Goal: Task Accomplishment & Management: Manage account settings

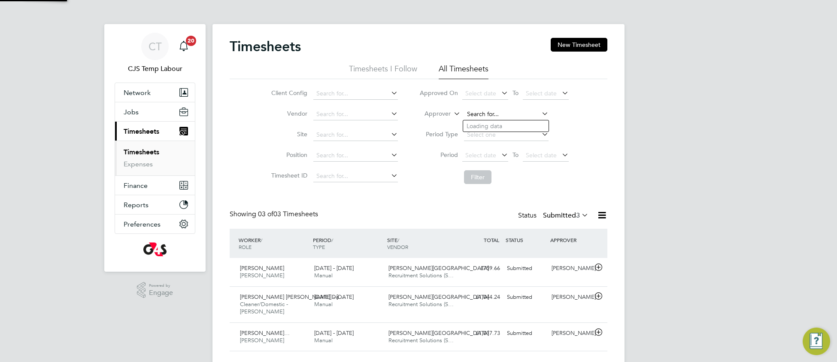
click at [486, 113] on input at bounding box center [506, 114] width 85 height 12
click at [515, 154] on li "Anthony Lewis" at bounding box center [516, 149] width 106 height 12
type input "Anthony Lewis"
click at [477, 177] on button "Filter" at bounding box center [477, 177] width 27 height 14
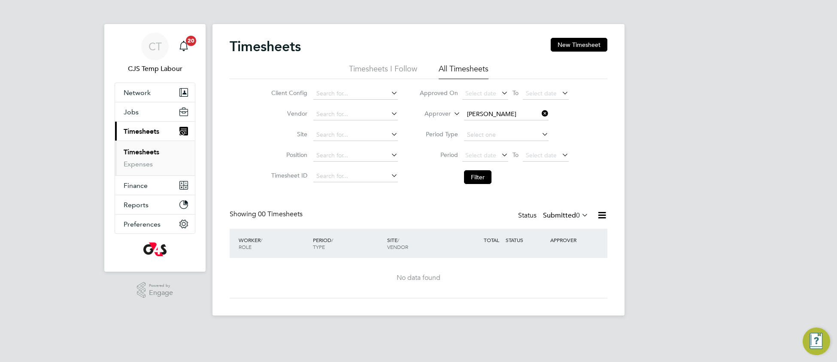
click at [580, 214] on icon at bounding box center [580, 215] width 0 height 12
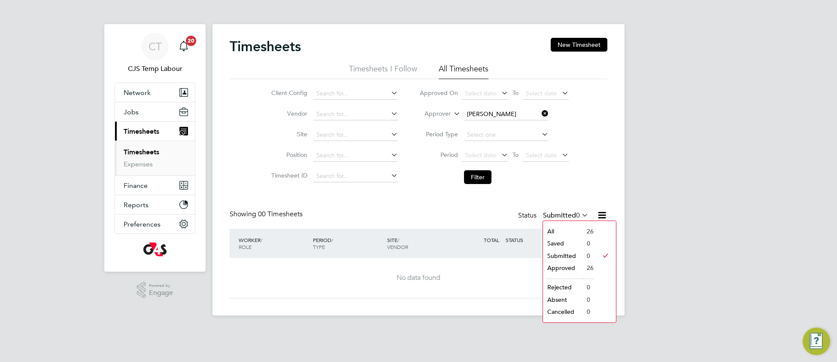
click at [563, 232] on li "All" at bounding box center [563, 231] width 40 height 12
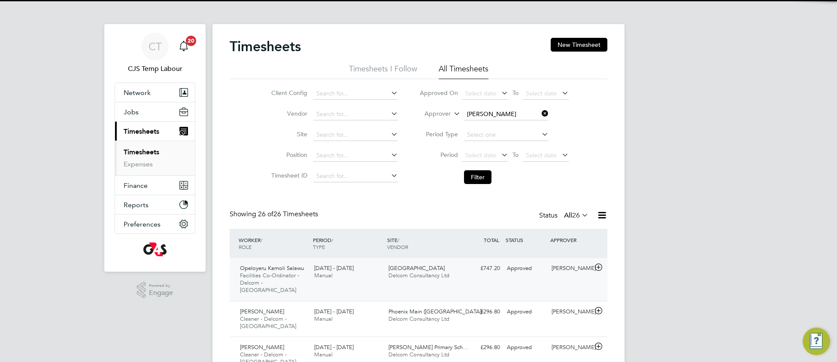
scroll to position [29, 74]
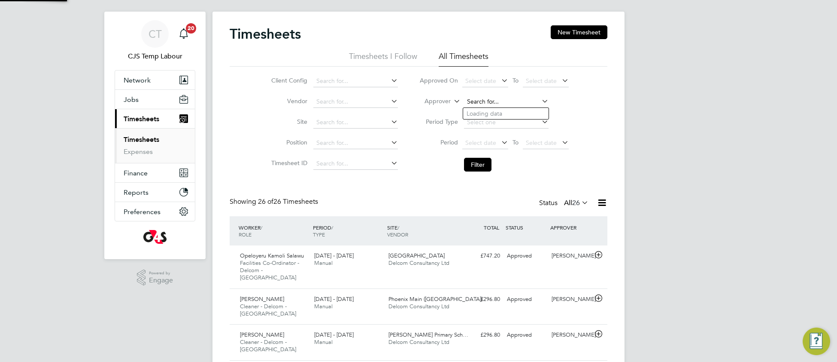
click at [502, 99] on input at bounding box center [506, 102] width 85 height 12
type input "anthony bar"
click at [452, 100] on icon at bounding box center [452, 99] width 0 height 8
click at [437, 110] on li "Worker" at bounding box center [429, 111] width 43 height 11
click at [494, 99] on input at bounding box center [506, 102] width 85 height 12
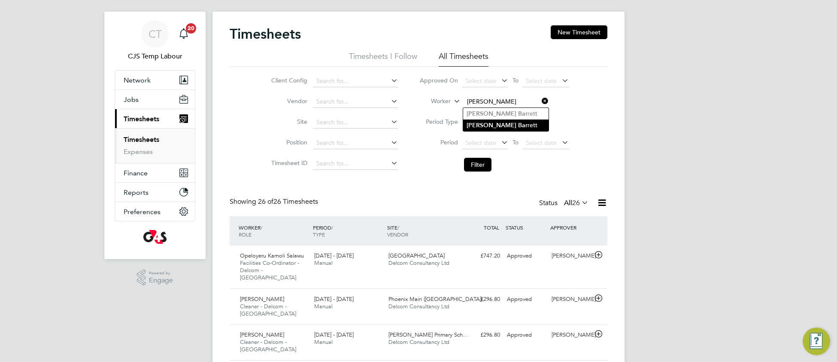
click at [507, 127] on li "Anthony Bar rett" at bounding box center [505, 125] width 85 height 12
type input "Anthony Barrett"
click at [479, 169] on button "Filter" at bounding box center [477, 165] width 27 height 14
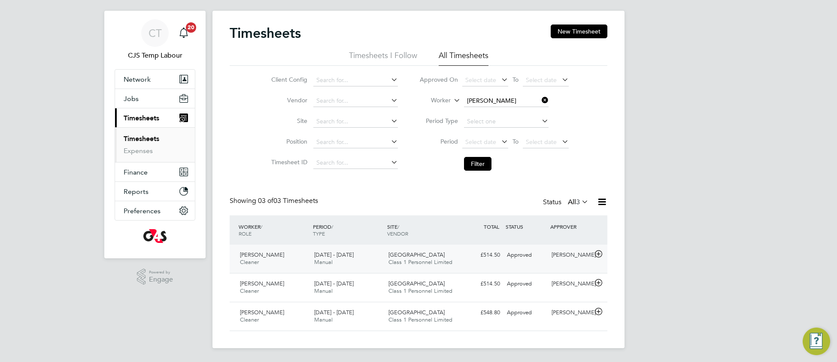
click at [432, 255] on div "Julian Hospital Class 1 Personnel Limited" at bounding box center [422, 258] width 74 height 21
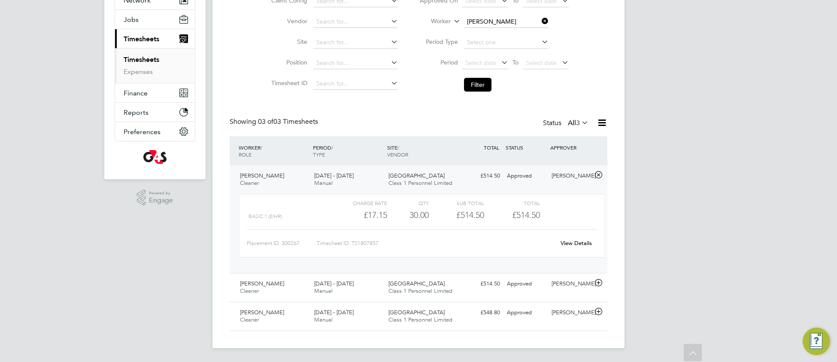
click at [584, 241] on link "View Details" at bounding box center [576, 242] width 31 height 7
drag, startPoint x: 480, startPoint y: 82, endPoint x: 479, endPoint y: 87, distance: 5.3
click at [480, 82] on button "Filter" at bounding box center [477, 85] width 27 height 14
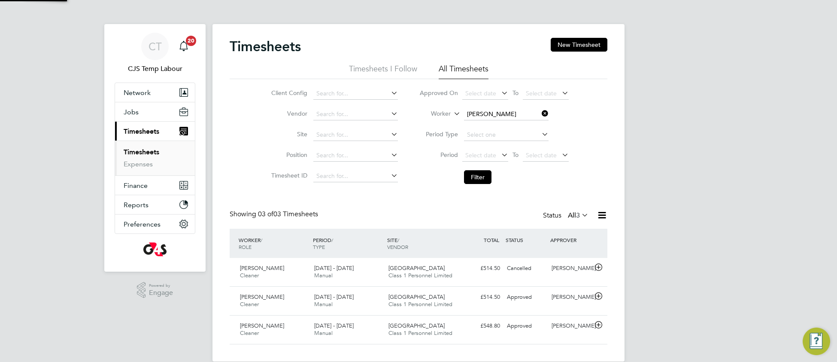
scroll to position [4, 4]
click at [540, 113] on icon at bounding box center [540, 113] width 0 height 12
click at [476, 152] on span "Select date" at bounding box center [481, 155] width 31 height 8
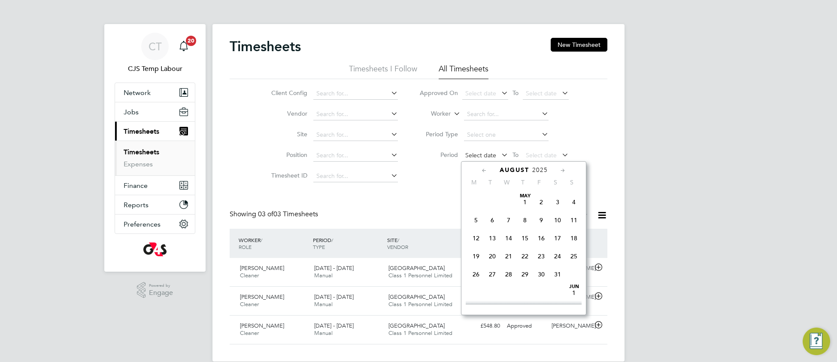
scroll to position [336, 0]
click at [474, 234] on span "25" at bounding box center [476, 228] width 16 height 16
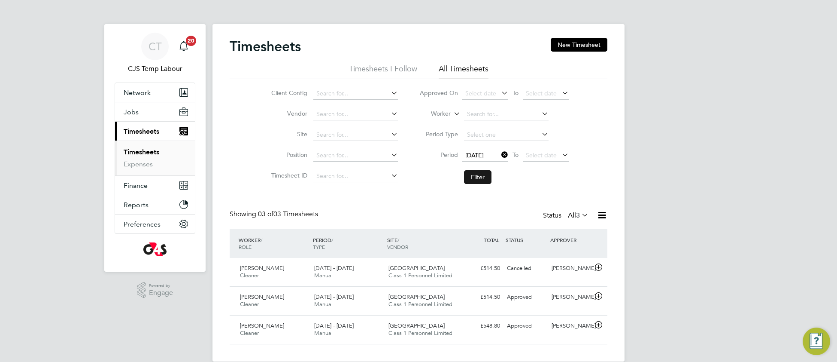
click at [483, 175] on button "Filter" at bounding box center [477, 177] width 27 height 14
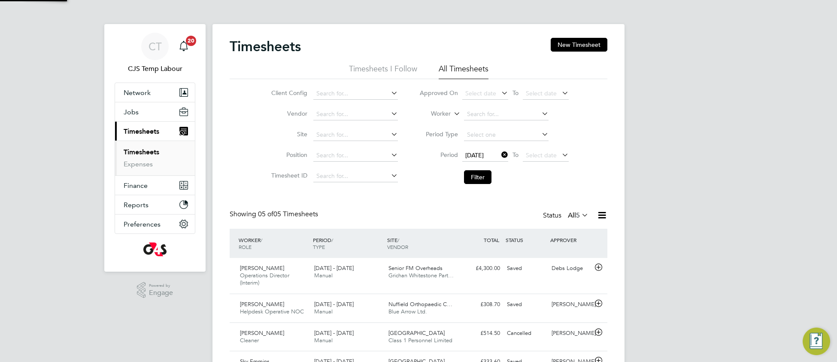
scroll to position [21, 74]
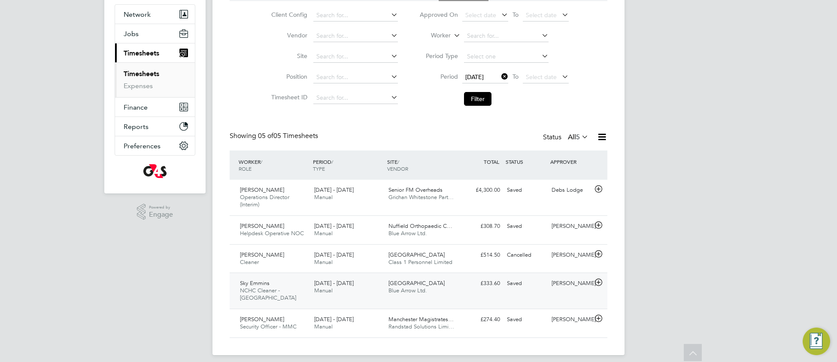
click at [409, 292] on span "Blue Arrow Ltd." at bounding box center [408, 289] width 39 height 7
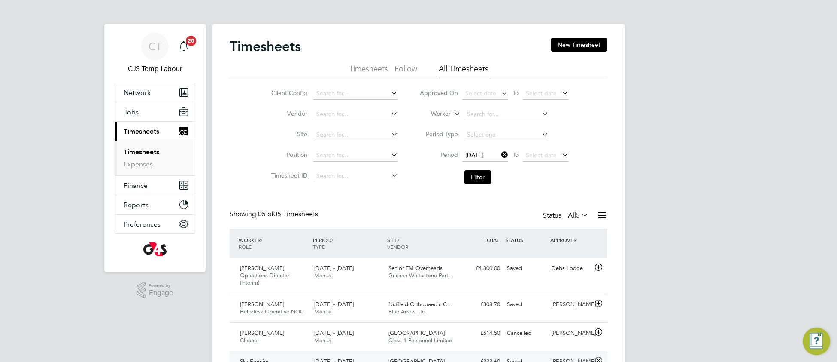
click at [580, 217] on icon at bounding box center [580, 215] width 0 height 12
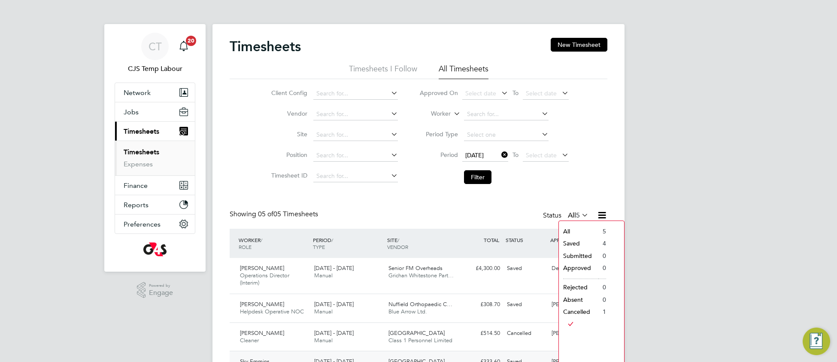
click at [571, 229] on li "All" at bounding box center [579, 231] width 40 height 12
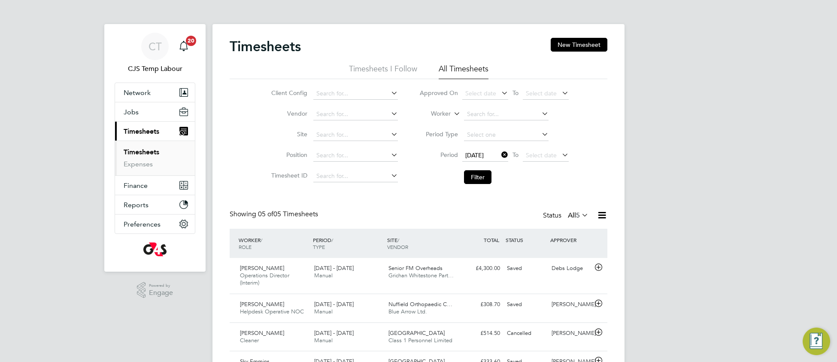
click at [500, 156] on icon at bounding box center [500, 155] width 0 height 12
click at [482, 177] on button "Filter" at bounding box center [477, 177] width 27 height 14
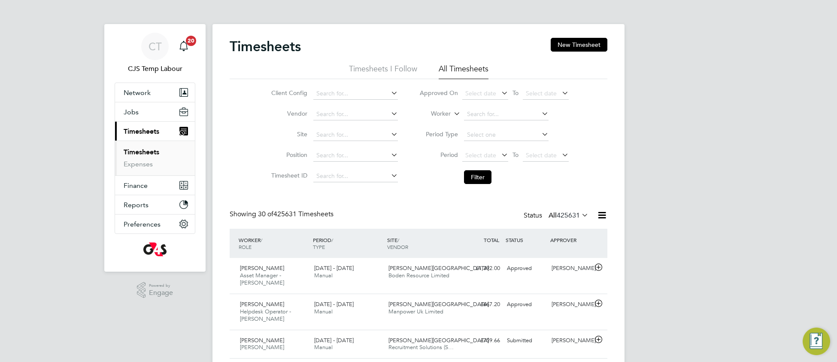
drag, startPoint x: 472, startPoint y: 153, endPoint x: 473, endPoint y: 180, distance: 26.7
click at [472, 154] on span "Select date" at bounding box center [481, 155] width 31 height 8
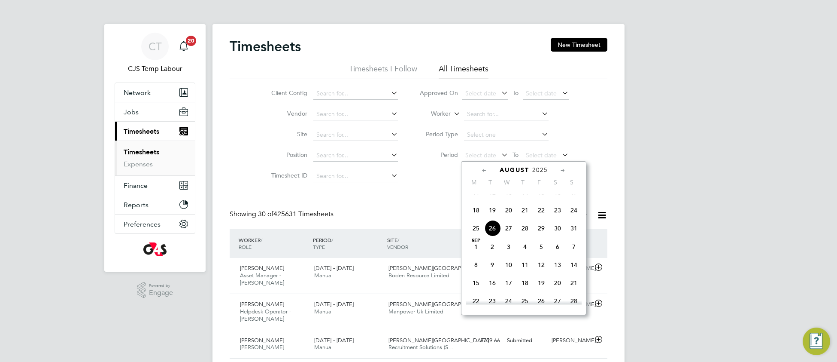
click at [479, 218] on span "18" at bounding box center [476, 210] width 16 height 16
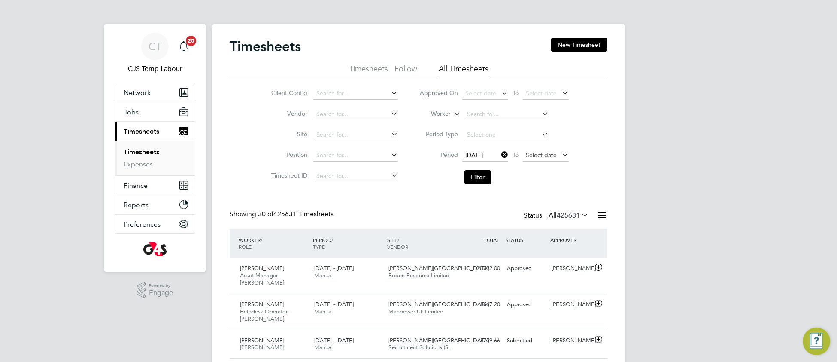
click at [539, 155] on span "Select date" at bounding box center [541, 155] width 31 height 8
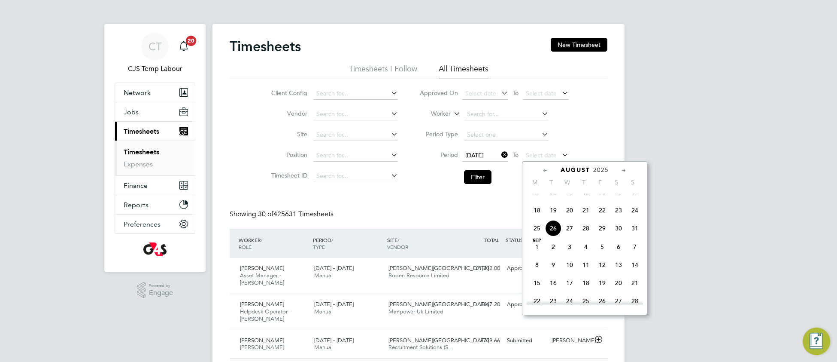
drag, startPoint x: 634, startPoint y: 219, endPoint x: 609, endPoint y: 215, distance: 25.6
click at [631, 218] on span "24" at bounding box center [635, 210] width 16 height 16
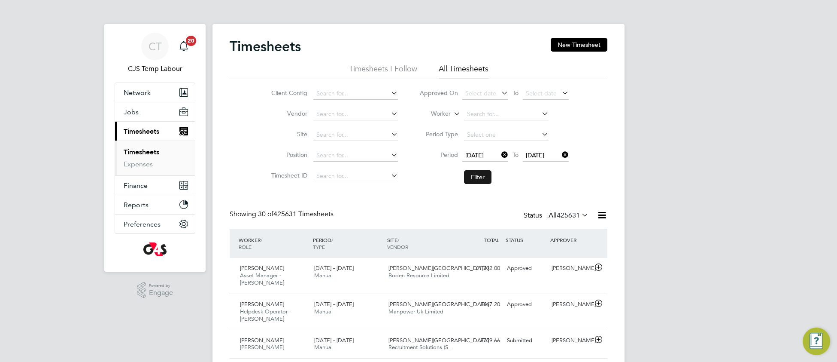
click at [479, 177] on button "Filter" at bounding box center [477, 177] width 27 height 14
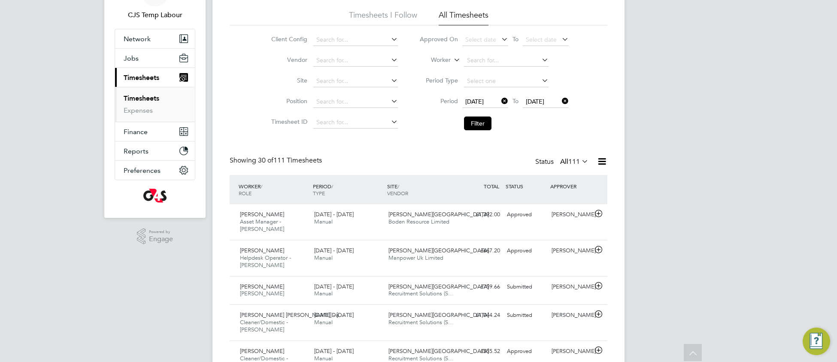
click at [580, 161] on icon at bounding box center [580, 161] width 0 height 12
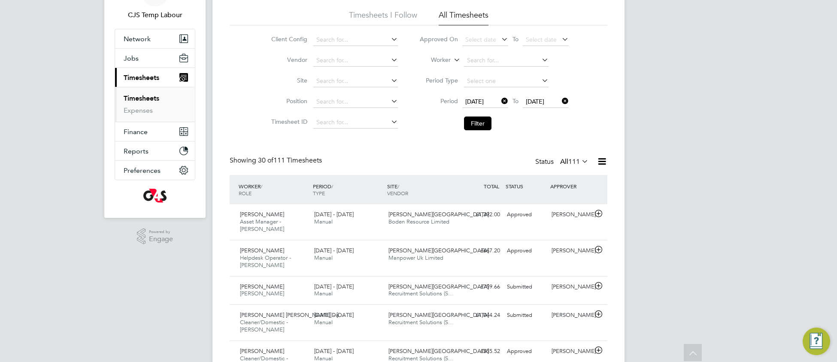
click at [580, 160] on icon at bounding box center [580, 161] width 0 height 12
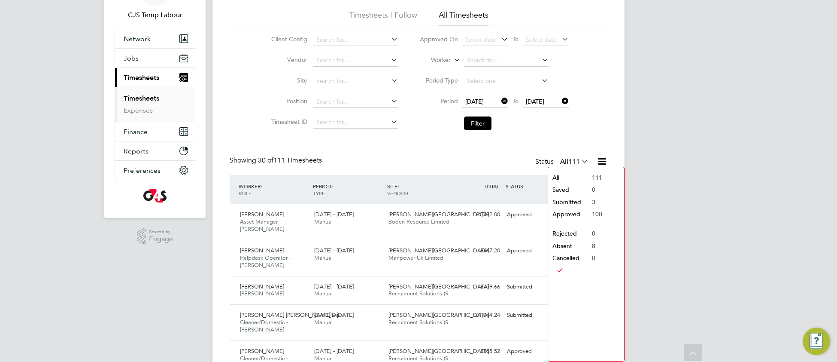
click at [573, 201] on li "Submitted" at bounding box center [568, 202] width 40 height 12
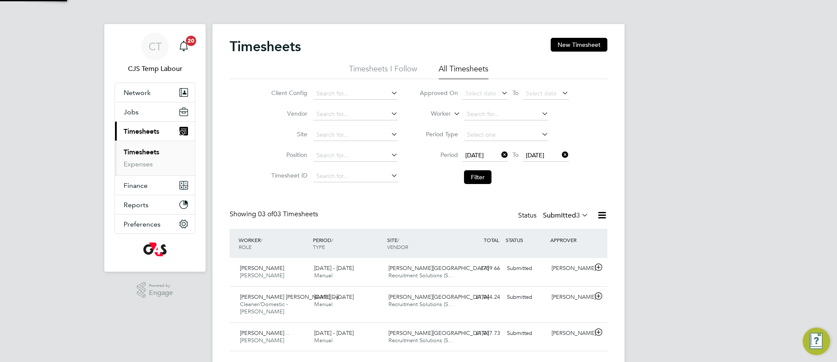
scroll to position [4, 4]
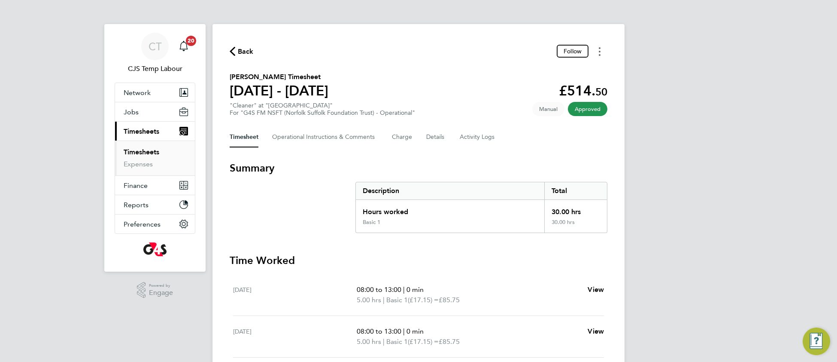
click at [600, 54] on circle "Timesheets Menu" at bounding box center [600, 55] width 2 height 2
click at [543, 73] on link "Download timesheet" at bounding box center [556, 70] width 103 height 17
click at [309, 140] on Comments-tab "Operational Instructions & Comments" at bounding box center [325, 137] width 106 height 21
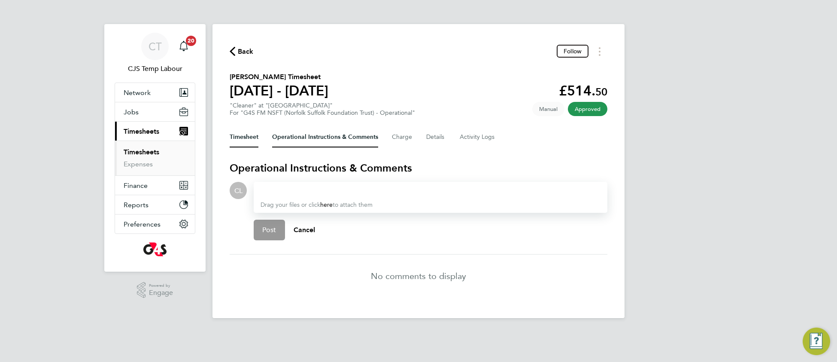
click at [238, 142] on button "Timesheet" at bounding box center [244, 137] width 29 height 21
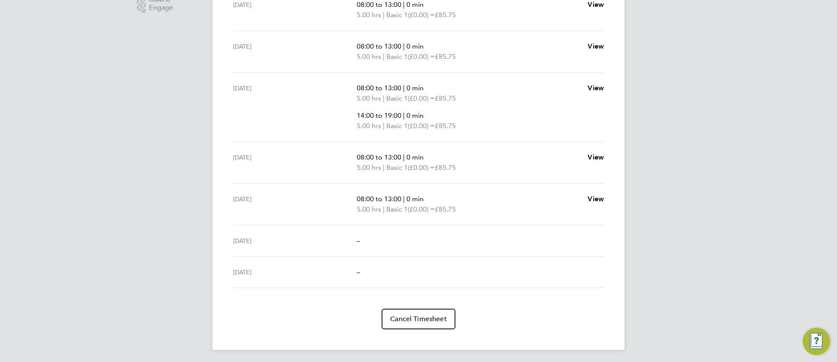
scroll to position [286, 0]
click at [417, 316] on span "Cancel Timesheet" at bounding box center [418, 318] width 57 height 9
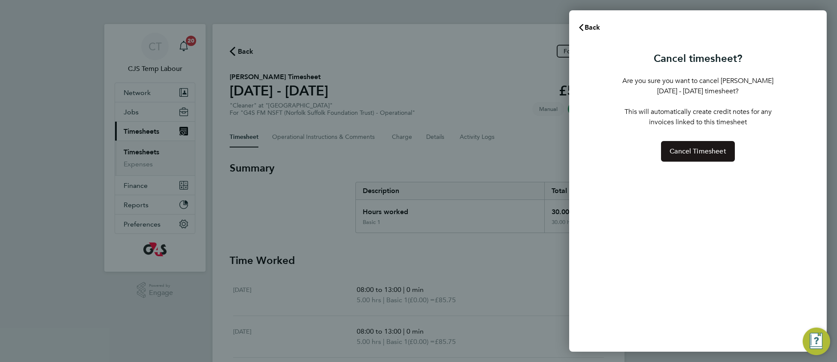
click at [716, 152] on span "Cancel Timesheet" at bounding box center [698, 151] width 57 height 9
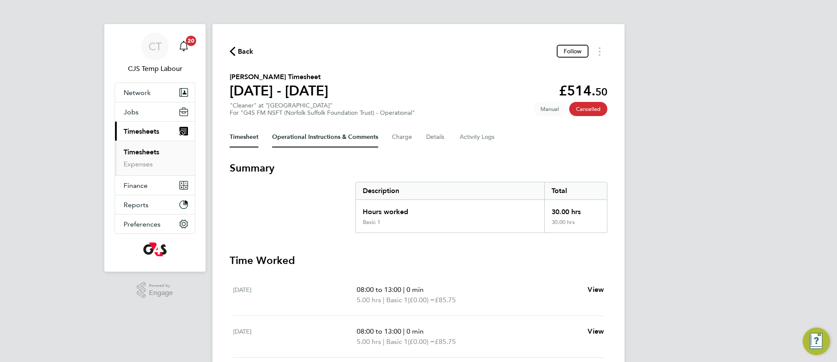
drag, startPoint x: 326, startPoint y: 140, endPoint x: 320, endPoint y: 147, distance: 9.8
click at [325, 140] on Comments-tab "Operational Instructions & Comments" at bounding box center [325, 137] width 106 height 21
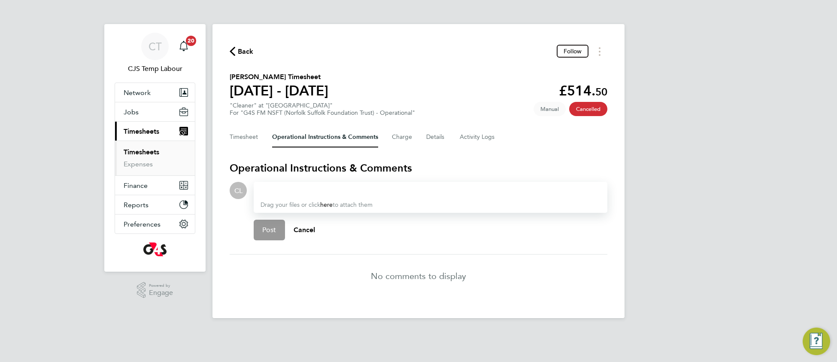
click at [295, 188] on div at bounding box center [431, 190] width 340 height 10
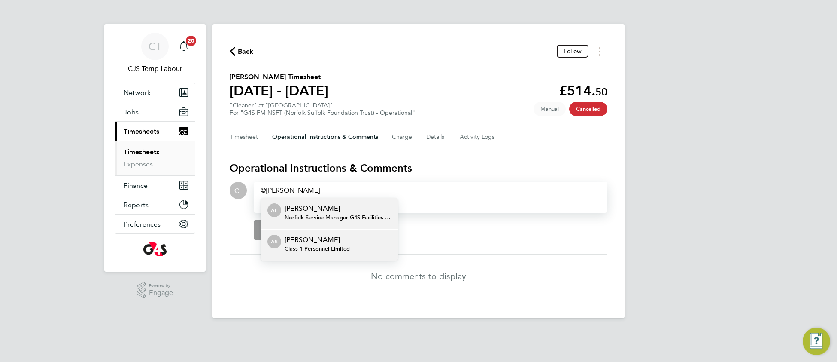
click at [311, 245] on span "Class 1 Personnel Limited" at bounding box center [317, 248] width 65 height 7
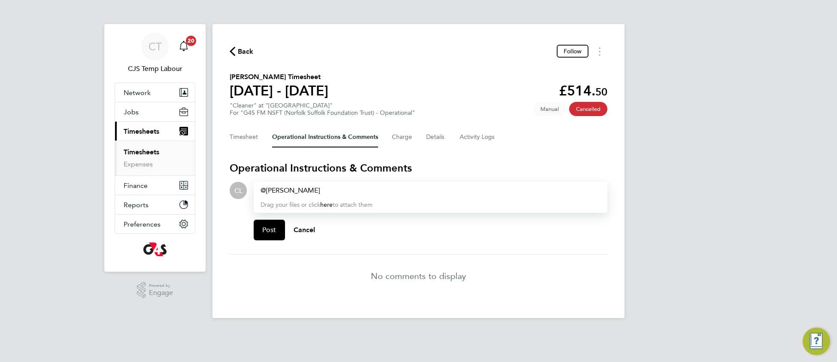
click at [389, 254] on li "No comments to display" at bounding box center [419, 275] width 378 height 43
click at [351, 190] on div "Angela Sabaroche ​" at bounding box center [431, 190] width 340 height 10
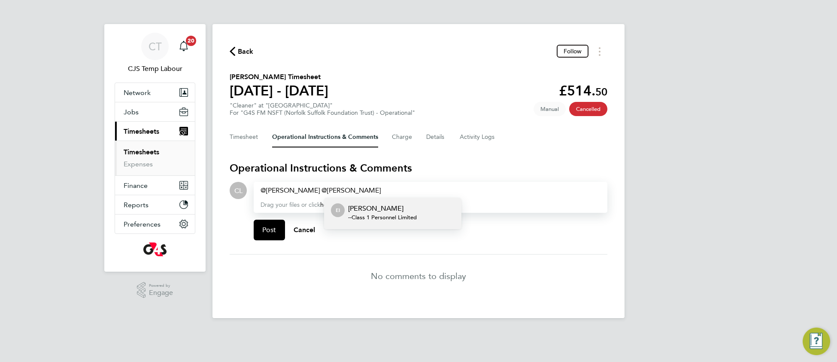
click at [370, 214] on span "- - Class 1 Personnel Limited" at bounding box center [382, 217] width 69 height 7
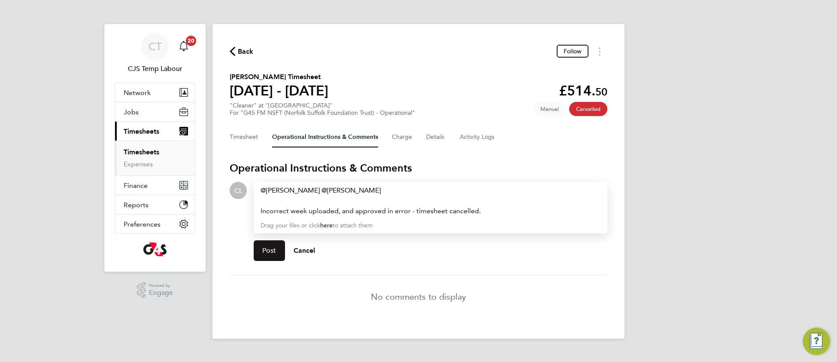
click at [266, 255] on button "Post" at bounding box center [269, 250] width 31 height 21
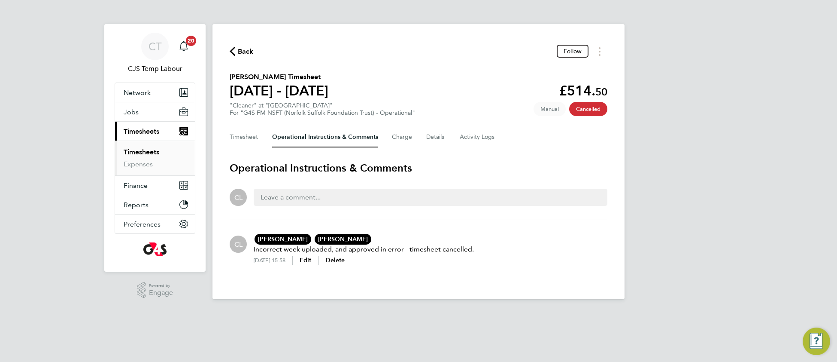
click at [146, 154] on link "Timesheets" at bounding box center [142, 152] width 36 height 8
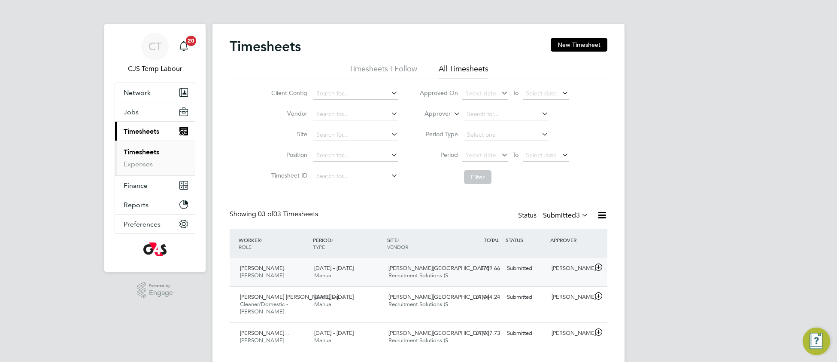
click at [365, 271] on div "18 - 24 Aug 2025 Manual" at bounding box center [348, 271] width 74 height 21
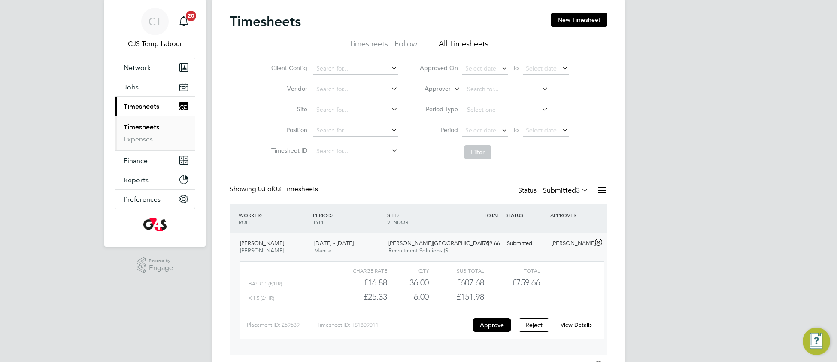
scroll to position [91, 0]
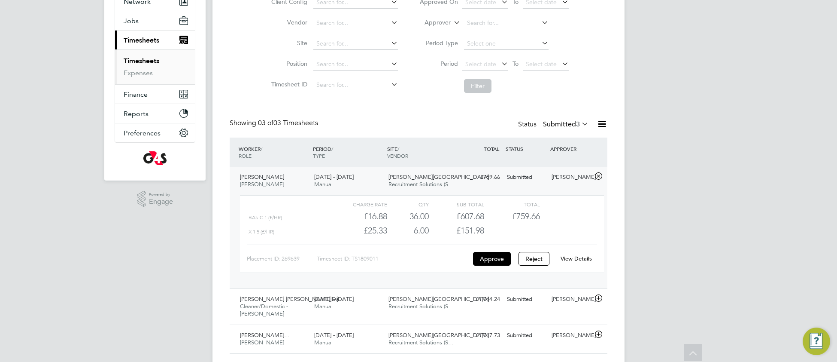
click at [578, 257] on link "View Details" at bounding box center [576, 258] width 31 height 7
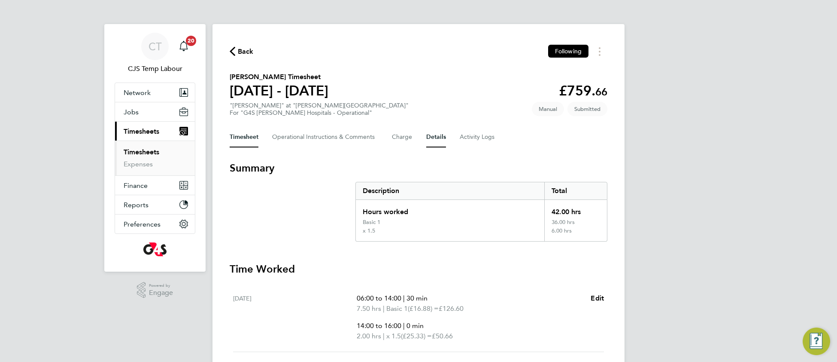
click at [440, 134] on button "Details" at bounding box center [436, 137] width 20 height 21
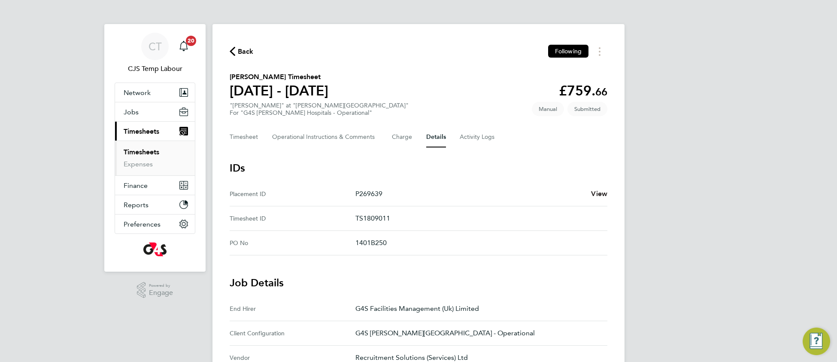
click at [603, 189] on span "View" at bounding box center [599, 193] width 16 height 8
click at [248, 47] on span "Back" at bounding box center [246, 51] width 16 height 10
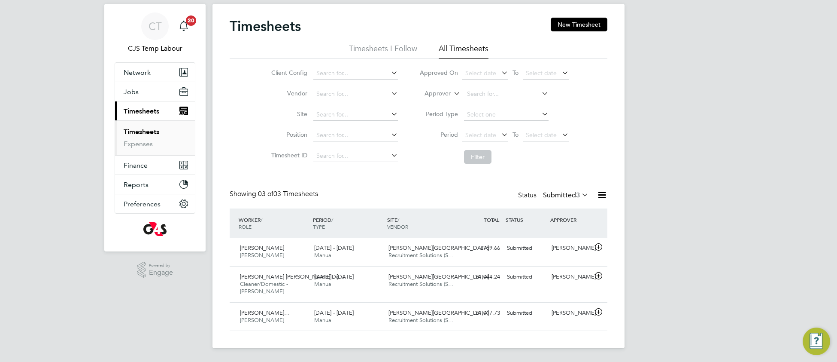
click at [580, 194] on icon at bounding box center [580, 195] width 0 height 12
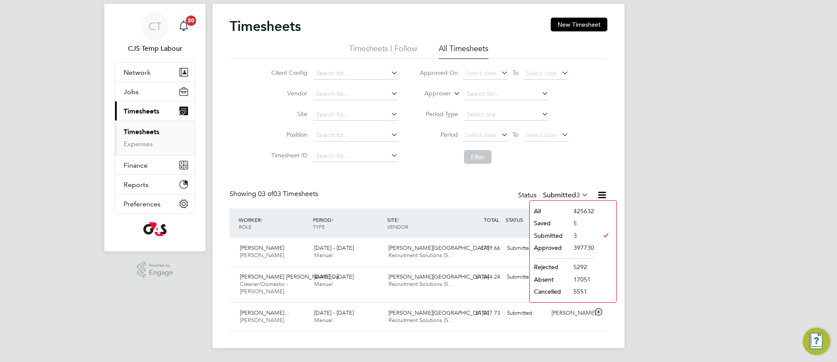
click at [562, 212] on li "All" at bounding box center [550, 211] width 40 height 12
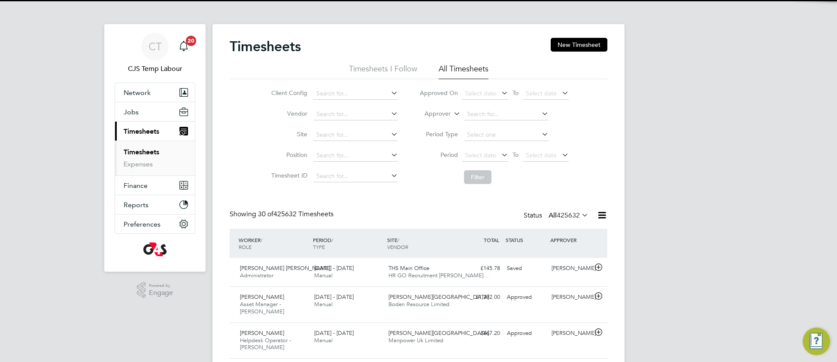
scroll to position [29, 74]
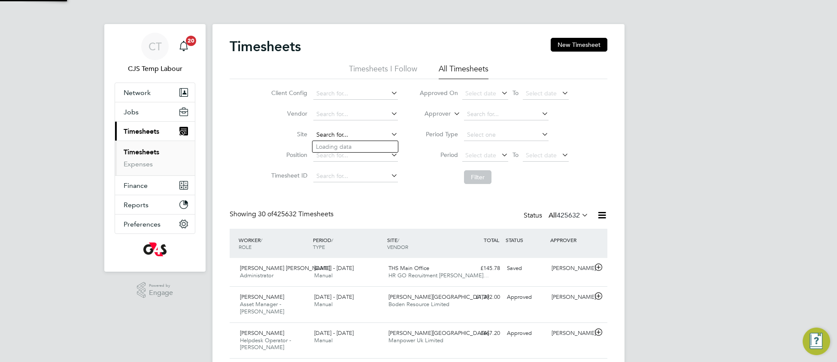
click at [336, 130] on input at bounding box center [356, 135] width 85 height 12
click at [361, 145] on li "Churchill Hospital" at bounding box center [369, 147] width 112 height 12
type input "Churchill Hospital"
click at [475, 180] on button "Filter" at bounding box center [477, 177] width 27 height 14
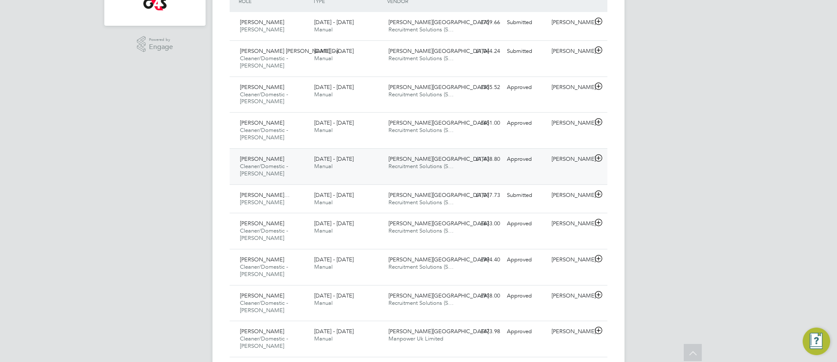
click at [402, 161] on span "Churchill Hospital" at bounding box center [439, 158] width 100 height 7
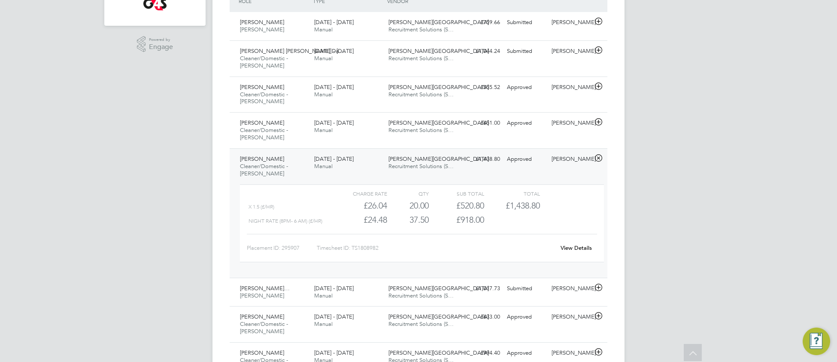
click at [583, 247] on link "View Details" at bounding box center [576, 247] width 31 height 7
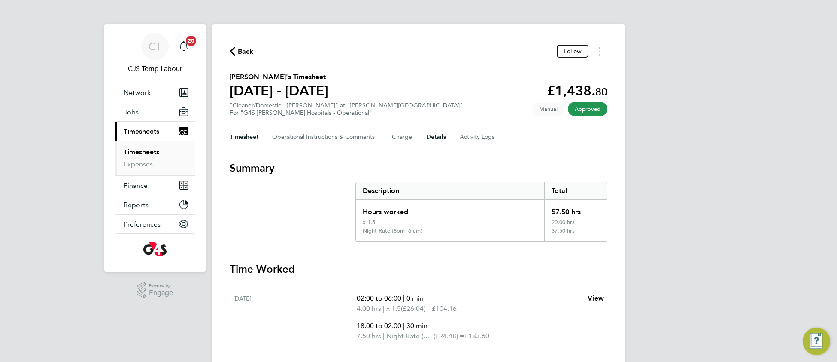
click at [434, 135] on button "Details" at bounding box center [436, 137] width 20 height 21
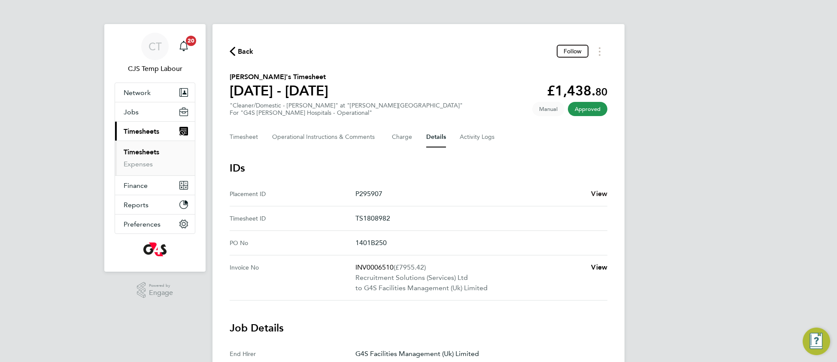
click at [596, 193] on span "View" at bounding box center [599, 193] width 16 height 8
click at [600, 189] on span "View" at bounding box center [599, 193] width 16 height 8
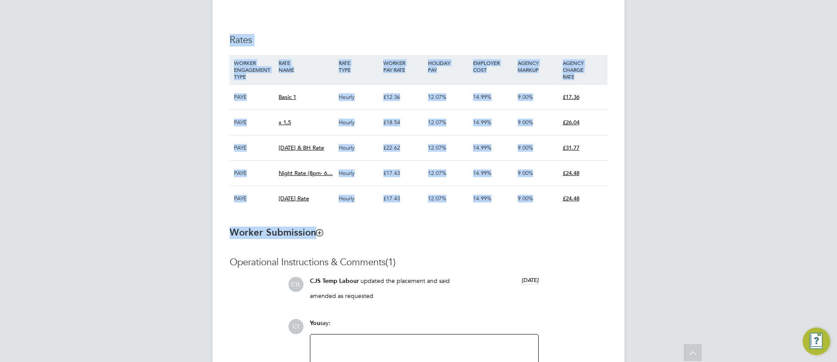
drag, startPoint x: 238, startPoint y: 34, endPoint x: 604, endPoint y: 228, distance: 414.2
click at [604, 228] on ng-form "Placement IR35 Determination IR35 Status Inside IR35 Edit Status Status Determi…" at bounding box center [419, 24] width 378 height 796
click at [571, 238] on h3 "Worker Submission" at bounding box center [419, 232] width 378 height 12
click at [506, 210] on div "14.99%" at bounding box center [493, 198] width 45 height 25
click at [409, 22] on div "Details Start Date 07 Jul 2025 DAYS (56 working days) Finish Date 31 Aug 2025 W…" at bounding box center [419, 9] width 378 height 419
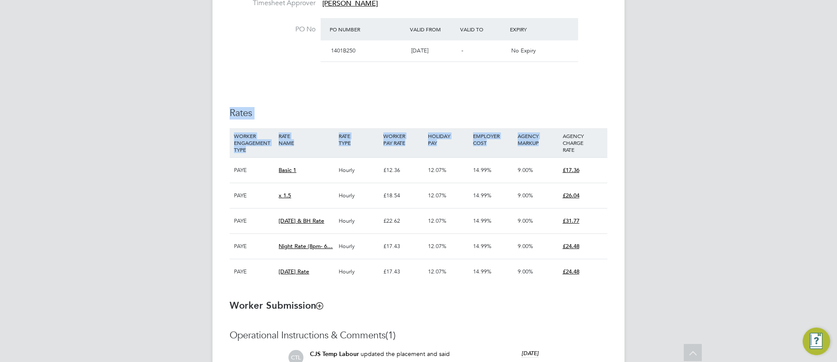
drag, startPoint x: 230, startPoint y: 102, endPoint x: 490, endPoint y: 129, distance: 262.0
click at [596, 132] on div "Details Start Date [DATE] DAYS (56 working days) Finish Date [DATE] Working Day…" at bounding box center [419, 82] width 378 height 419
click at [385, 118] on h3 "Rates" at bounding box center [419, 113] width 378 height 12
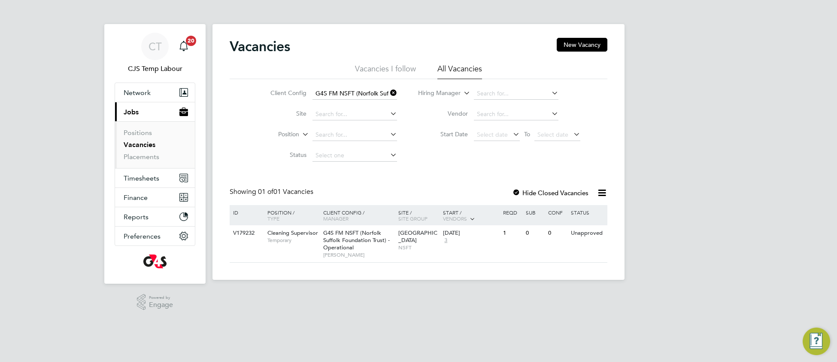
click at [389, 91] on icon at bounding box center [389, 93] width 0 height 12
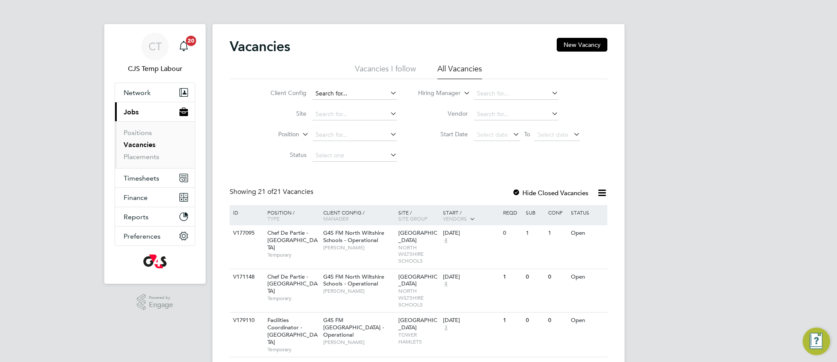
click at [339, 93] on input at bounding box center [355, 94] width 85 height 12
click at [357, 116] on li "G4S FM NSFT (Norfolk Suffolk Foundation Trust) - Operational" at bounding box center [405, 117] width 186 height 12
type input "G4S FM NSFT (Norfolk Suffolk Foundation Trust) - Operational"
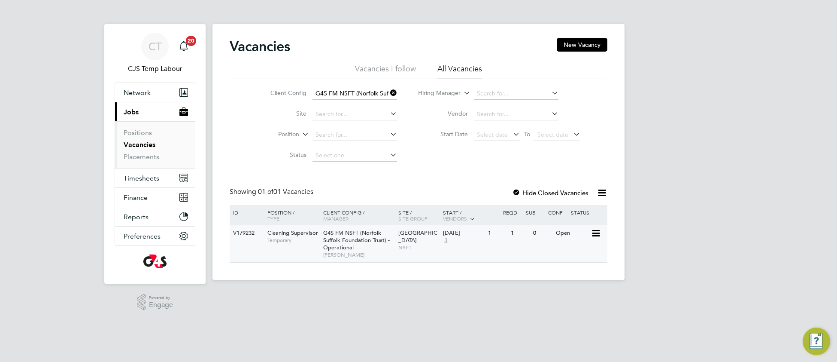
click at [355, 241] on span "G4S FM NSFT (Norfolk Suffolk Foundation Trust) - Operational" at bounding box center [356, 240] width 67 height 22
click at [384, 233] on div "G4S FM NSFT (Norfolk Suffolk Foundation Trust) - Operational Angela Fitzgerald" at bounding box center [358, 243] width 75 height 37
click at [389, 94] on icon at bounding box center [389, 93] width 0 height 12
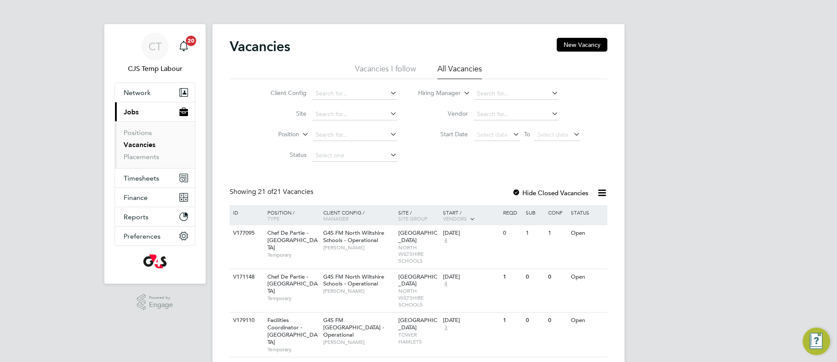
click at [604, 190] on icon at bounding box center [602, 192] width 11 height 11
click at [569, 214] on li "Download Vacancies Report" at bounding box center [562, 213] width 87 height 12
click at [134, 113] on span "Jobs" at bounding box center [131, 112] width 15 height 8
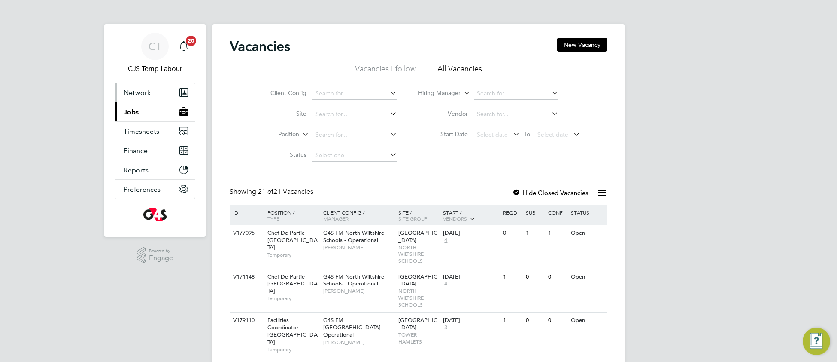
click at [134, 97] on button "Network" at bounding box center [155, 92] width 80 height 19
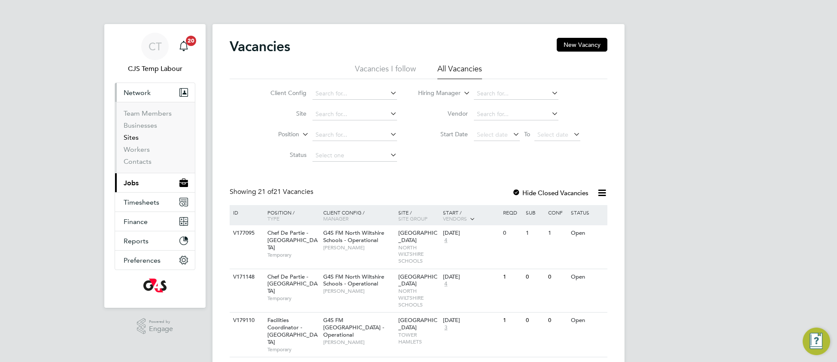
click at [135, 137] on link "Sites" at bounding box center [131, 137] width 15 height 8
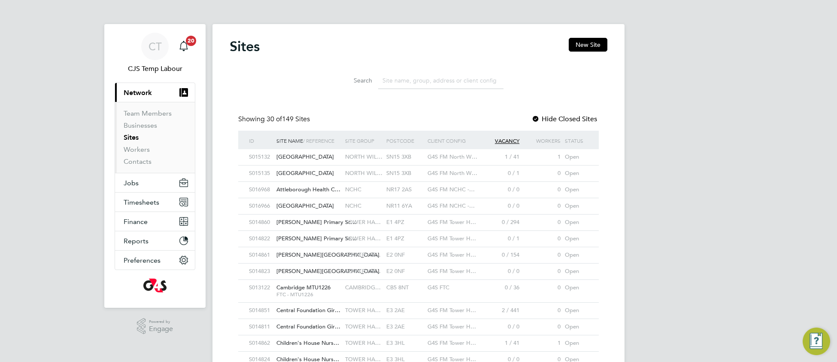
click at [410, 79] on input at bounding box center [440, 80] width 125 height 17
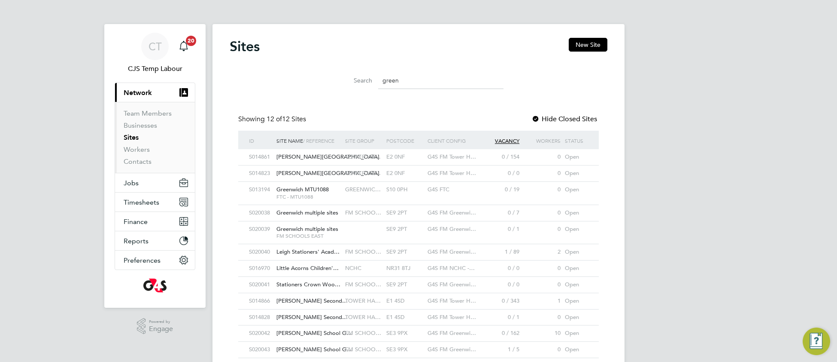
click at [459, 214] on span "G4S FM Greenwi…" at bounding box center [452, 212] width 49 height 7
drag, startPoint x: 537, startPoint y: 117, endPoint x: 511, endPoint y: 112, distance: 26.7
click at [535, 117] on div at bounding box center [536, 119] width 9 height 9
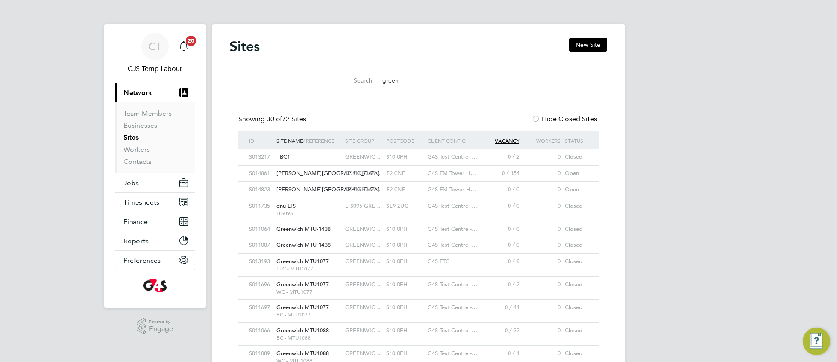
click at [415, 76] on input "green" at bounding box center [440, 80] width 125 height 17
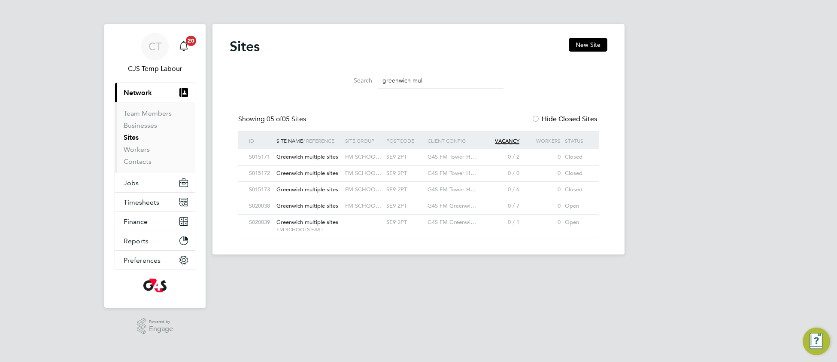
drag, startPoint x: 429, startPoint y: 77, endPoint x: 378, endPoint y: 74, distance: 51.6
click at [378, 74] on input "greenwich mul" at bounding box center [440, 80] width 125 height 17
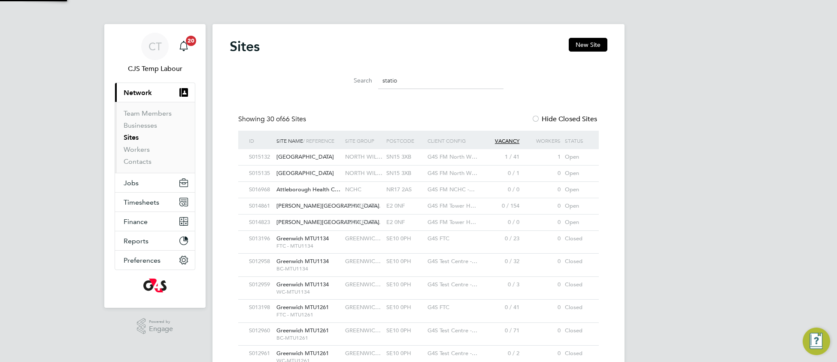
scroll to position [4, 4]
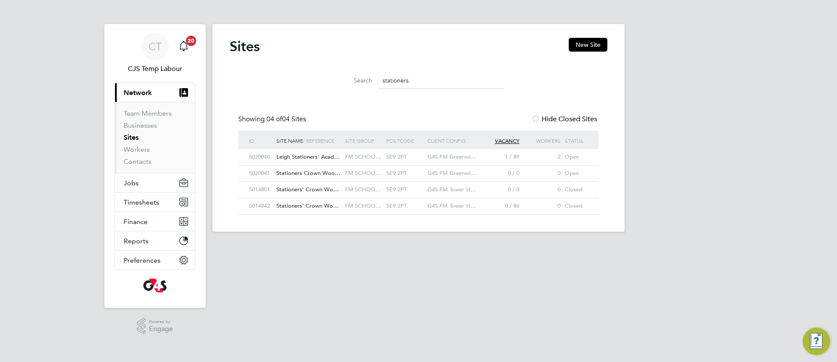
type input "stationers"
click at [371, 153] on div "FM SCHOO…" at bounding box center [363, 157] width 41 height 16
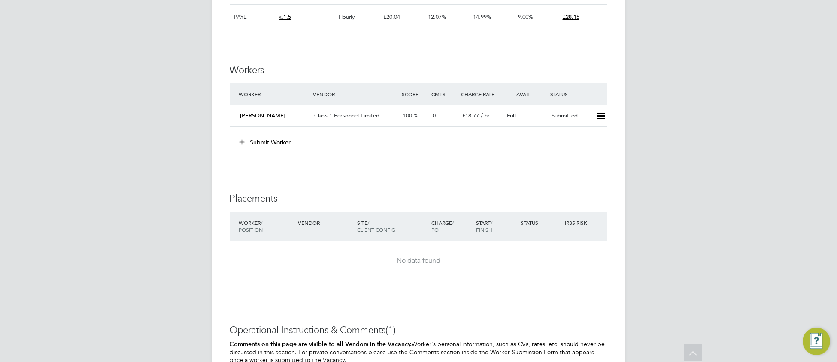
scroll to position [2167, 0]
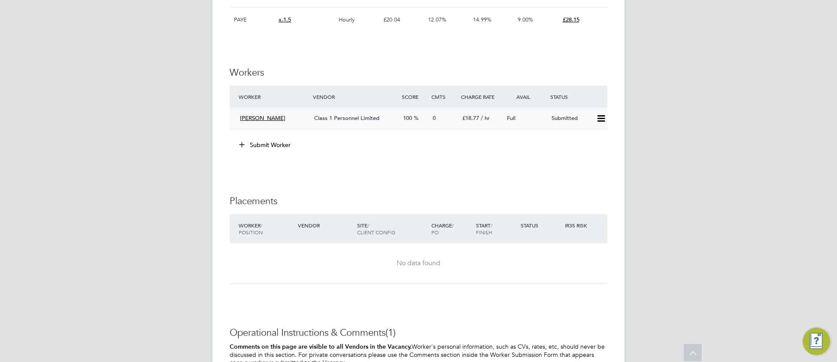
click at [364, 117] on span "Class 1 Personnel Limited" at bounding box center [346, 117] width 65 height 7
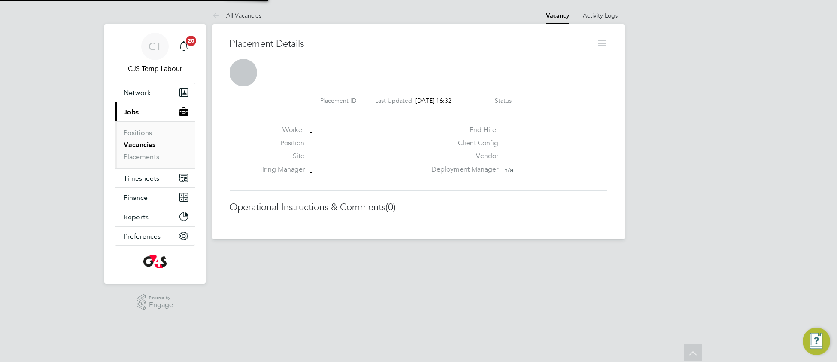
scroll to position [4, 4]
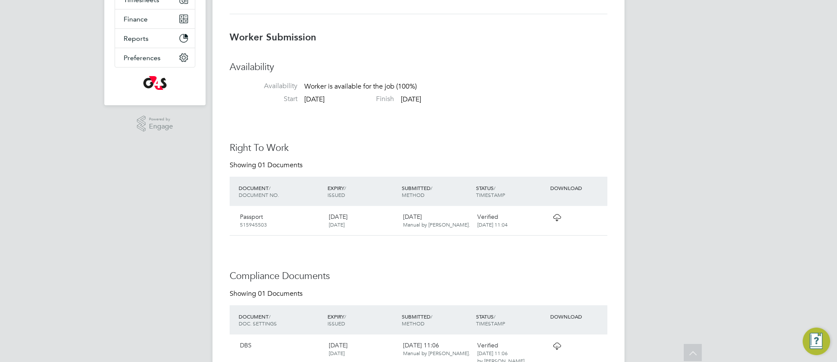
click at [557, 221] on icon at bounding box center [557, 217] width 11 height 7
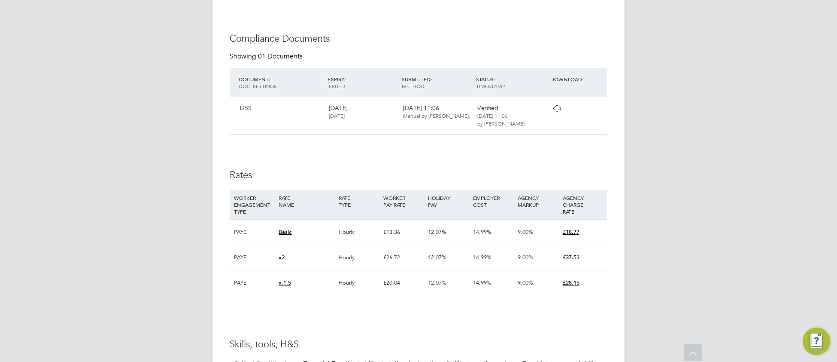
click at [560, 111] on icon at bounding box center [557, 108] width 11 height 7
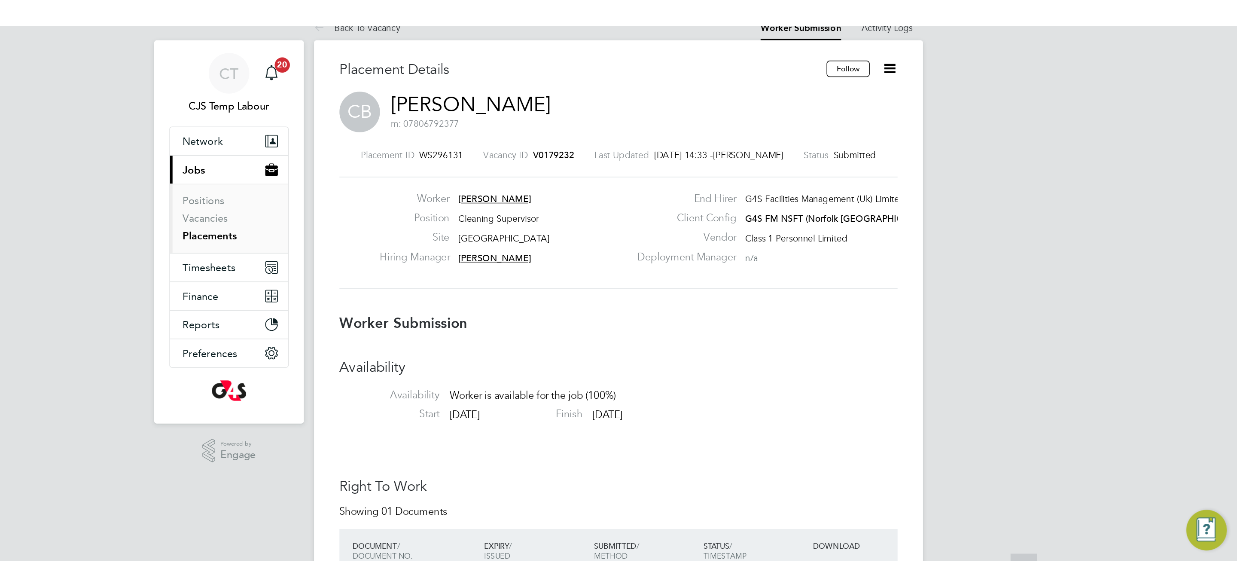
scroll to position [0, 0]
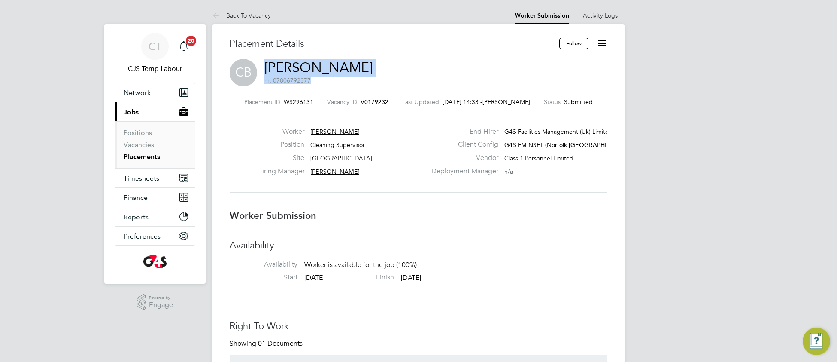
drag, startPoint x: 386, startPoint y: 65, endPoint x: 266, endPoint y: 65, distance: 119.4
click at [266, 65] on div "CB [PERSON_NAME] m: 07806792377" at bounding box center [419, 73] width 378 height 29
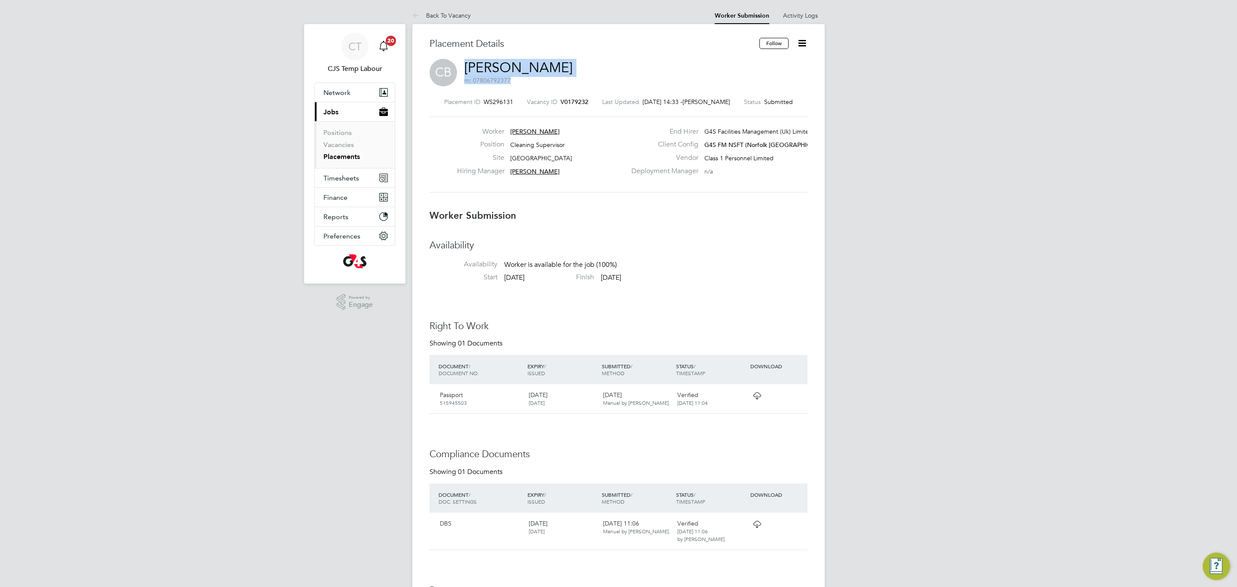
scroll to position [13, 186]
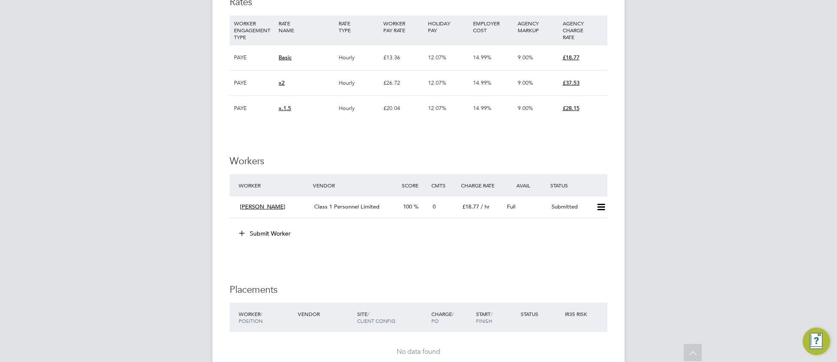
scroll to position [1991, 0]
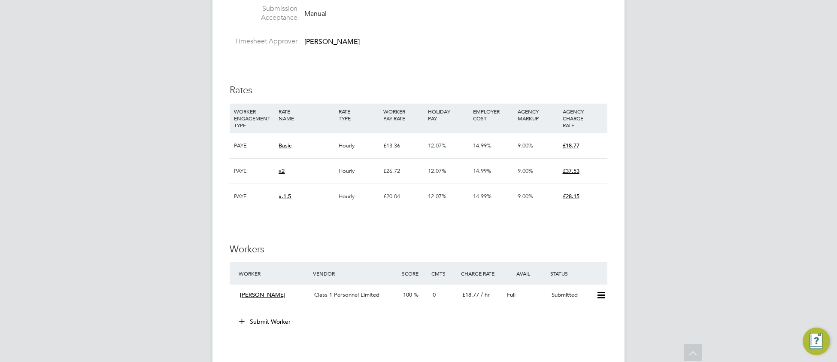
click at [380, 292] on div "Class 1 Personnel Limited" at bounding box center [355, 295] width 89 height 14
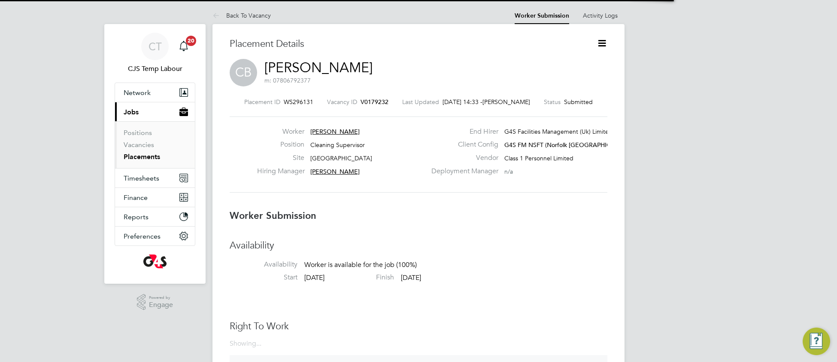
scroll to position [4, 4]
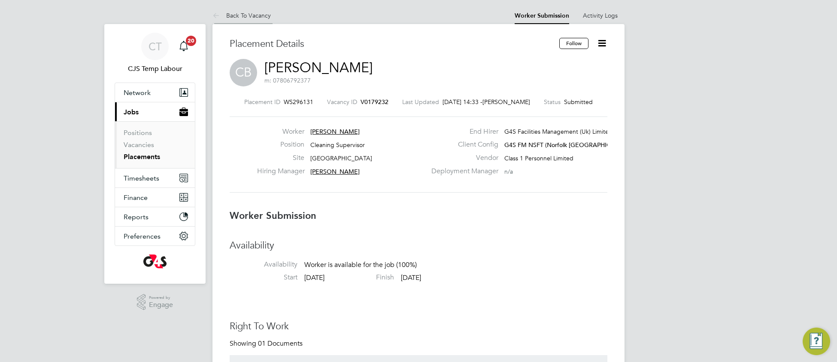
click at [260, 19] on li "Back To Vacancy" at bounding box center [242, 15] width 58 height 17
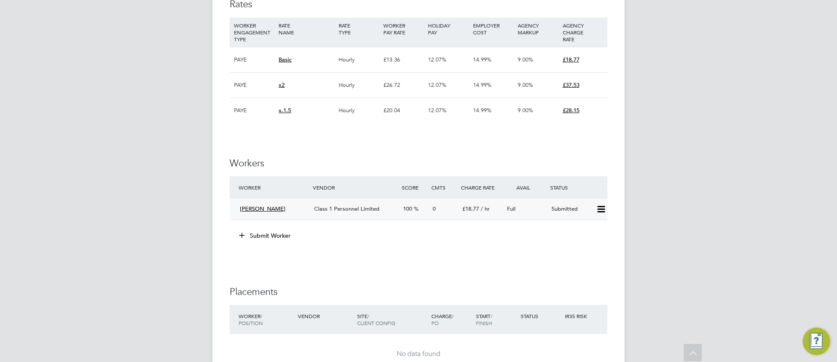
click at [602, 211] on icon at bounding box center [601, 209] width 11 height 7
click at [584, 231] on li "Offer" at bounding box center [590, 229] width 30 height 12
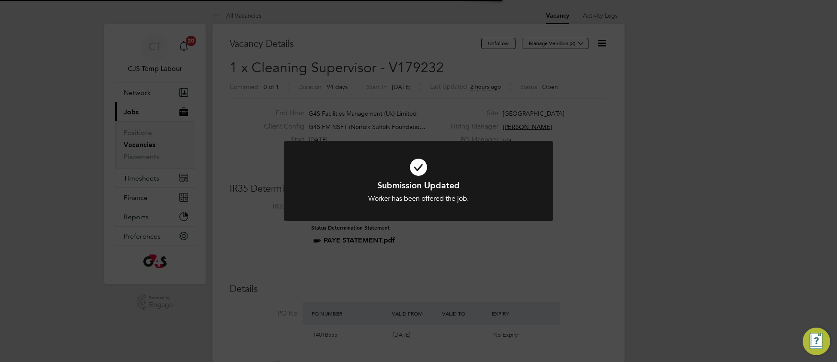
click at [319, 180] on h1 "Submission Updated" at bounding box center [418, 185] width 223 height 11
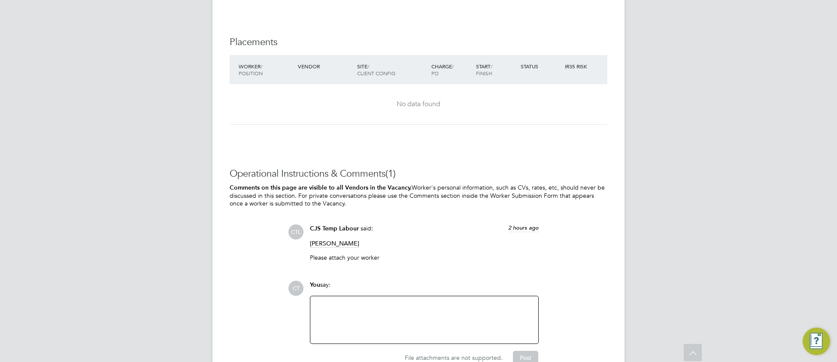
click at [334, 324] on div at bounding box center [425, 319] width 218 height 37
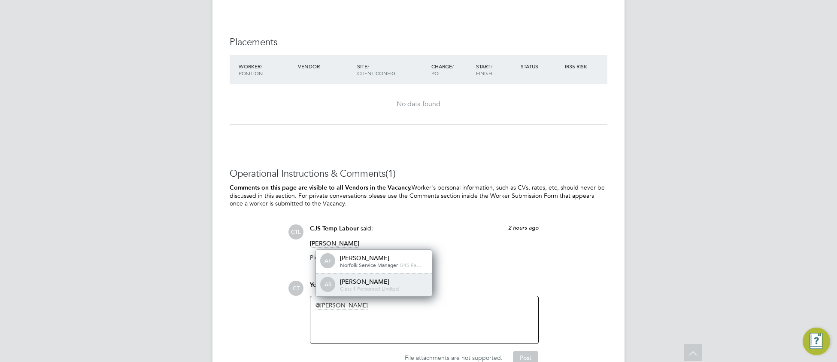
click at [359, 294] on div "AS Angela Sabaroche Class 1 Personnel Limited" at bounding box center [374, 284] width 116 height 23
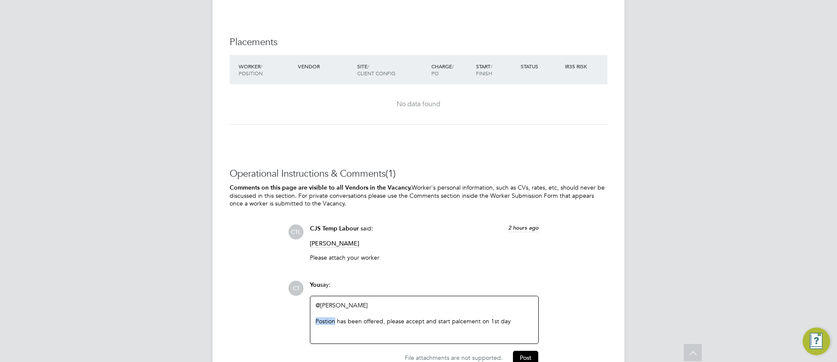
click at [328, 342] on div "@Angela Sabaroche ​ Postion has been offered, please accept and start palcement…" at bounding box center [425, 319] width 228 height 47
click at [325, 323] on div "Postion has been offered, please accept and start palcement on 1st day" at bounding box center [425, 321] width 218 height 8
click at [378, 327] on div "@Angela Sabaroche ​ Position has been offered, please accept and start palcemen…" at bounding box center [425, 319] width 218 height 37
click at [529, 356] on button "Post" at bounding box center [525, 357] width 25 height 14
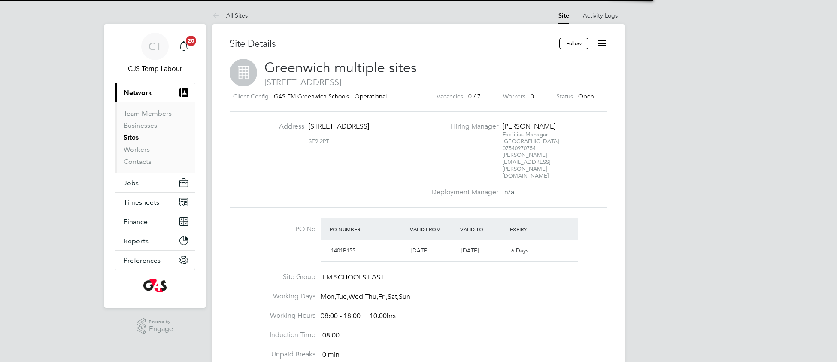
scroll to position [14, 80]
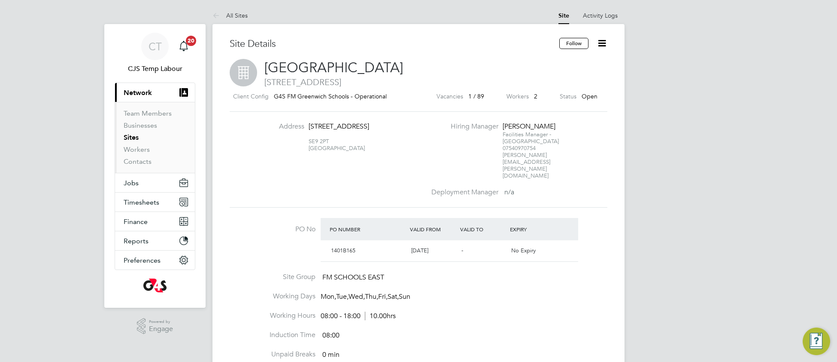
click at [402, 169] on div "Address 145 Bexley Road London SE9 2PT United Kingdom Hiring Manager Shirley Ma…" at bounding box center [418, 159] width 385 height 75
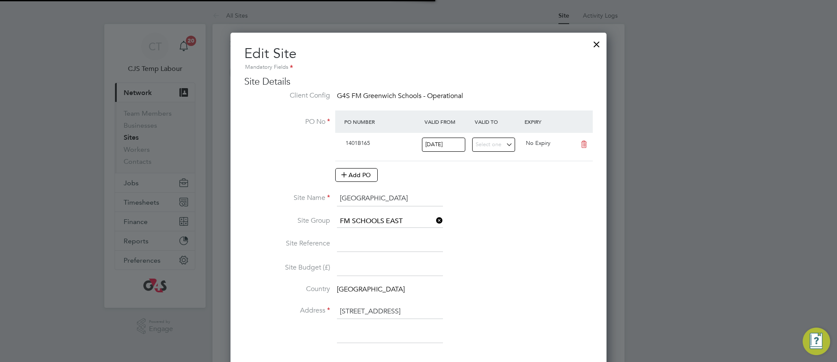
scroll to position [836, 377]
drag, startPoint x: 424, startPoint y: 192, endPoint x: 333, endPoint y: 197, distance: 90.7
click at [333, 197] on li "Site Name Leigh Stationers' Academy" at bounding box center [418, 203] width 349 height 24
click at [595, 45] on div at bounding box center [596, 41] width 15 height 15
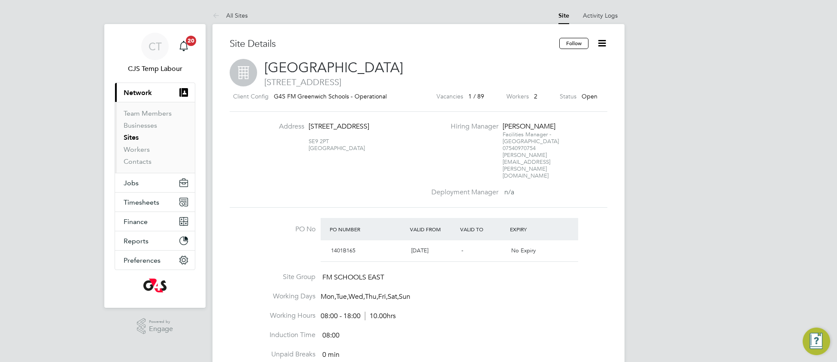
click at [238, 12] on link "All Sites" at bounding box center [230, 16] width 35 height 8
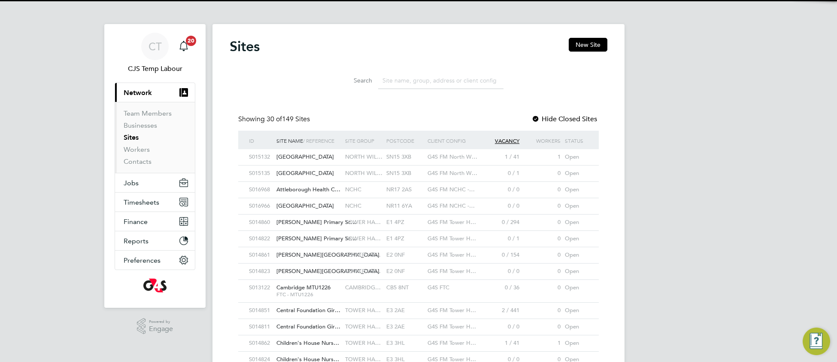
click at [412, 76] on input at bounding box center [440, 80] width 125 height 17
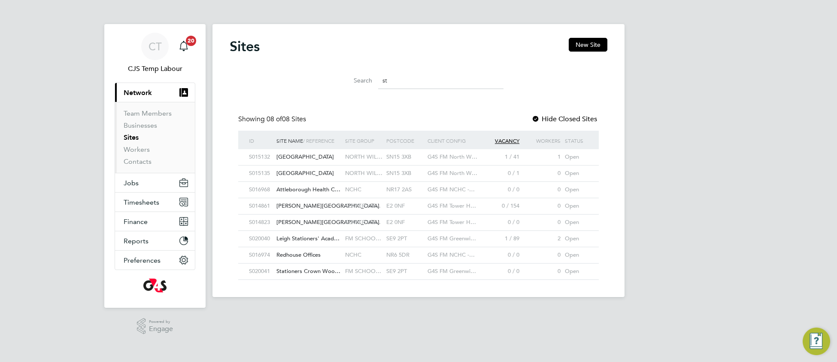
type input "s"
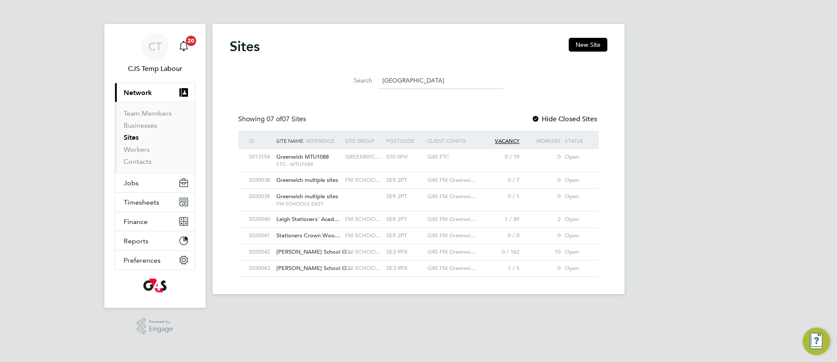
type input "greenwich"
click at [416, 243] on div "SE9 2PT" at bounding box center [404, 236] width 41 height 16
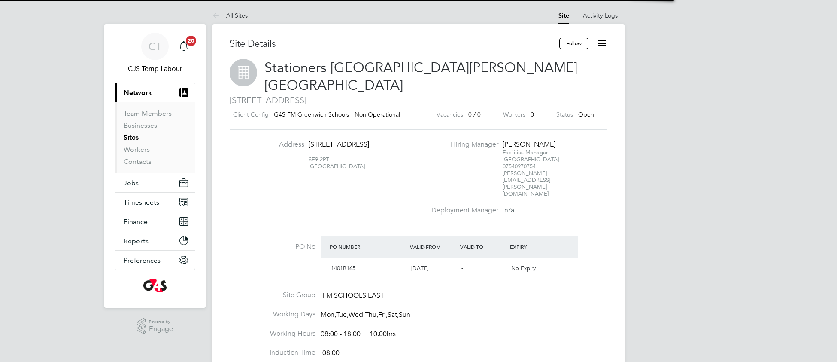
scroll to position [14, 80]
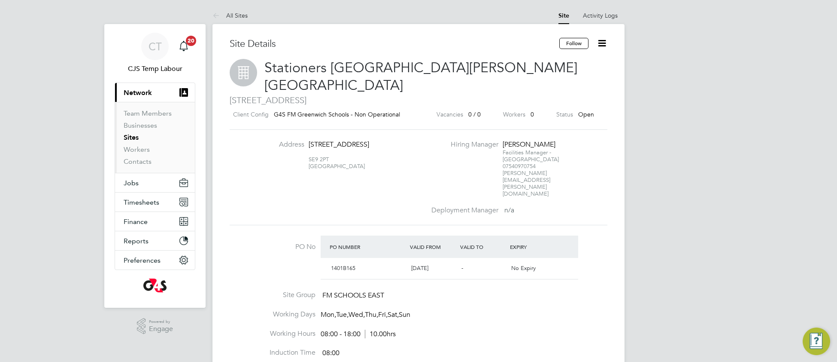
click at [604, 45] on icon at bounding box center [602, 43] width 11 height 11
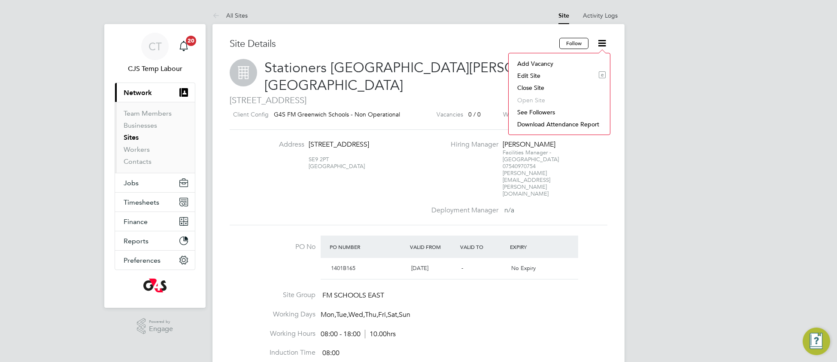
click at [541, 74] on li "Edit Site e" at bounding box center [559, 76] width 93 height 12
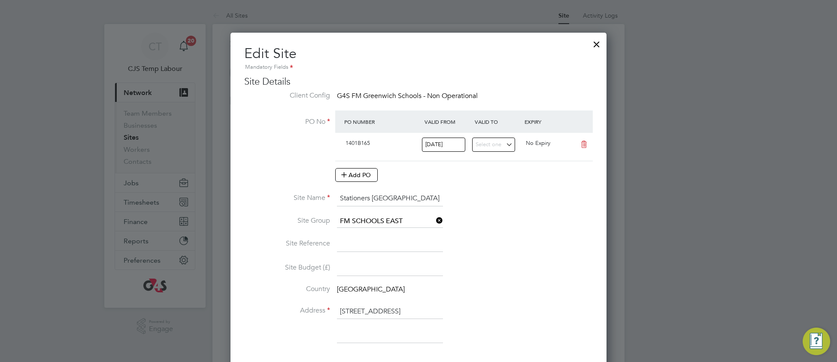
scroll to position [0, 66]
drag, startPoint x: 339, startPoint y: 198, endPoint x: 496, endPoint y: 195, distance: 156.8
click at [496, 195] on li "Site Name Stationers Crown Woods Academy Greenwich Schools" at bounding box center [418, 203] width 349 height 24
paste input "[GEOGRAPHIC_DATA]"
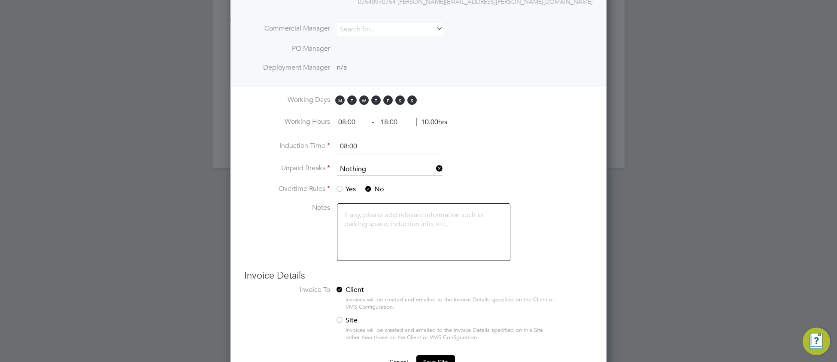
scroll to position [507, 0]
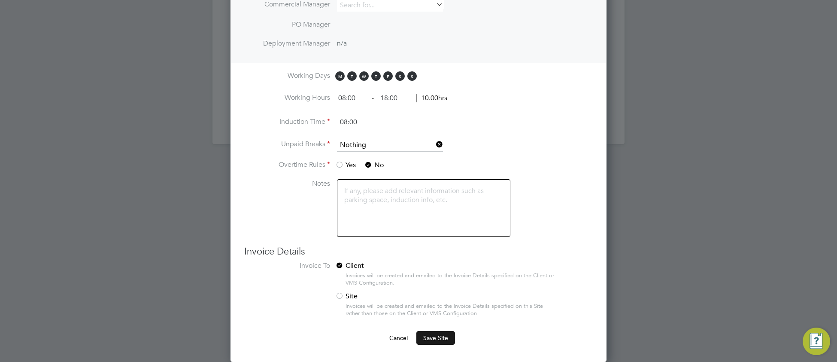
type input "[GEOGRAPHIC_DATA]"
click at [445, 334] on span "Save Site" at bounding box center [435, 338] width 25 height 8
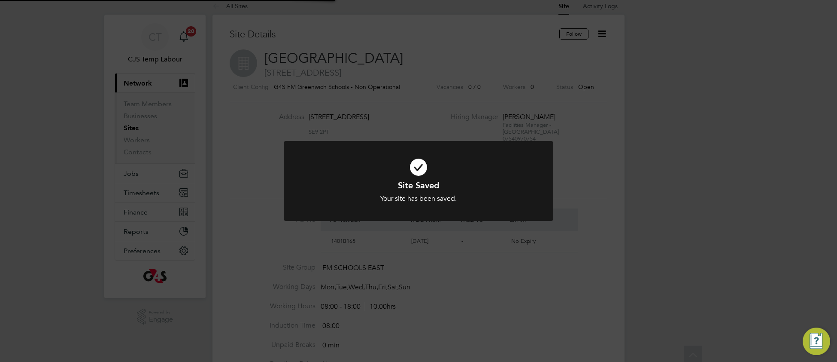
scroll to position [0, 0]
click at [342, 207] on div at bounding box center [419, 181] width 270 height 80
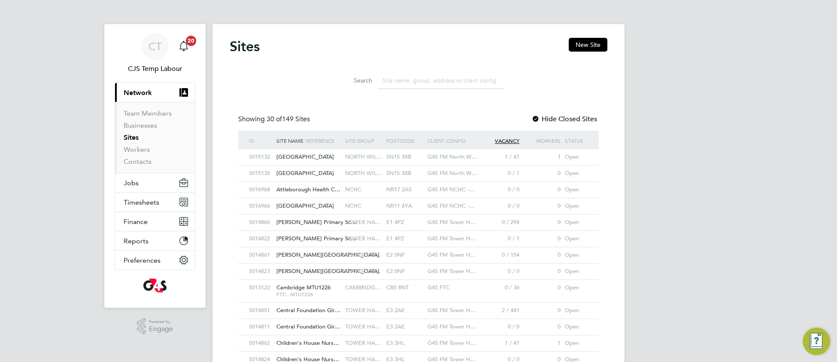
click at [435, 76] on input at bounding box center [440, 80] width 125 height 17
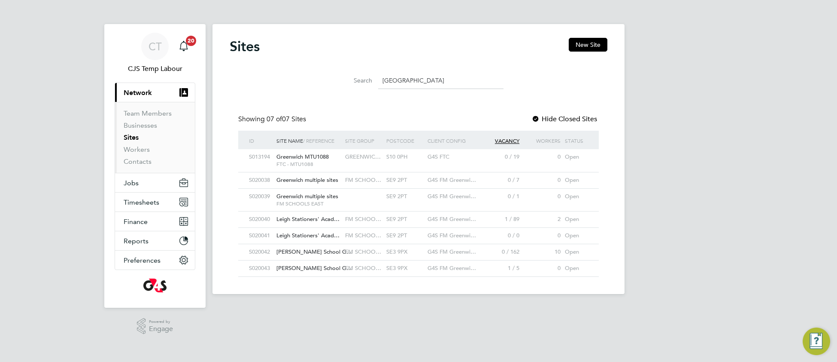
click at [538, 116] on div at bounding box center [536, 119] width 9 height 9
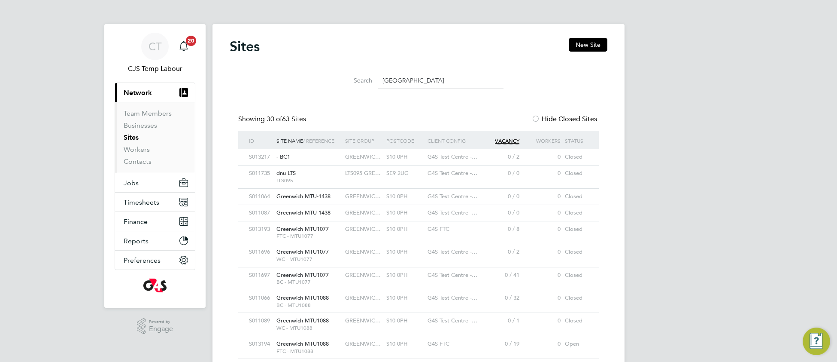
click at [441, 78] on input "greenwich" at bounding box center [440, 80] width 125 height 17
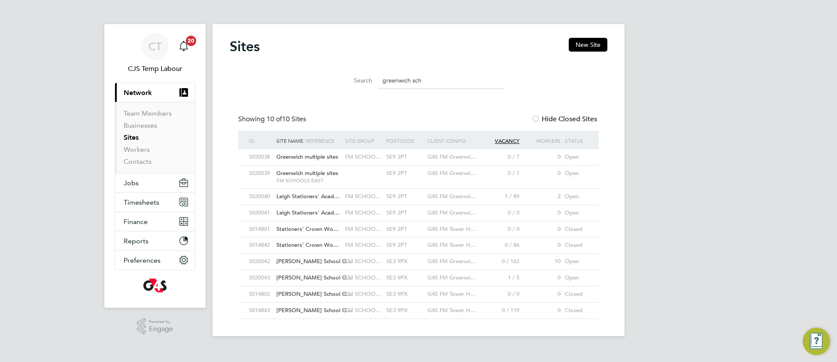
drag, startPoint x: 429, startPoint y: 83, endPoint x: 373, endPoint y: 88, distance: 56.9
click at [372, 88] on div "Search greenwich sch" at bounding box center [419, 80] width 170 height 17
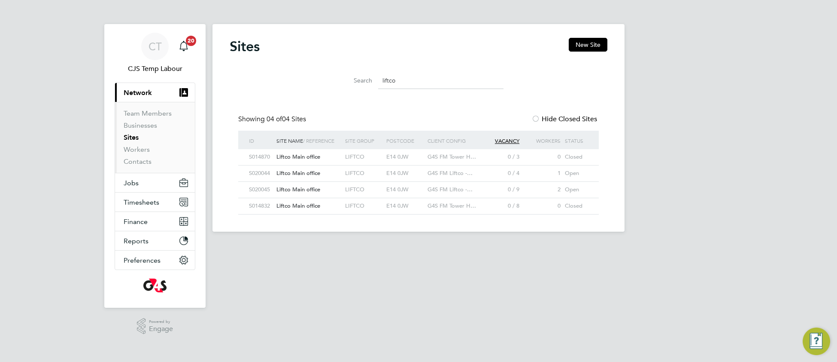
drag, startPoint x: 402, startPoint y: 80, endPoint x: 374, endPoint y: 83, distance: 28.6
click at [374, 83] on div "Search liftco" at bounding box center [419, 80] width 170 height 17
click at [397, 161] on div "M60 1PR" at bounding box center [404, 157] width 41 height 16
click at [396, 176] on div "M60 1PR" at bounding box center [404, 173] width 41 height 16
drag, startPoint x: 400, startPoint y: 80, endPoint x: 383, endPoint y: 85, distance: 17.8
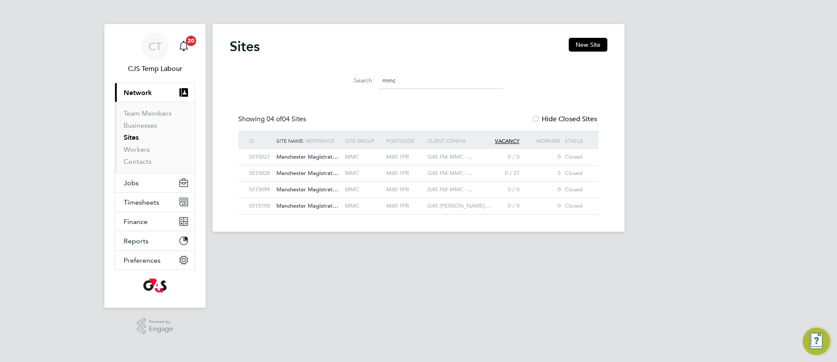
click at [383, 85] on input "mmc" at bounding box center [440, 80] width 125 height 17
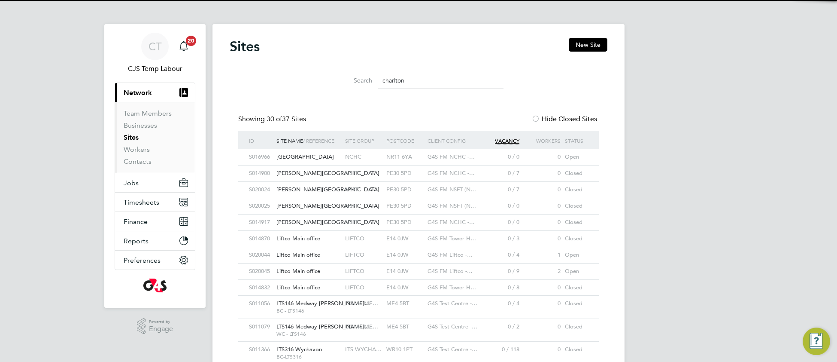
scroll to position [16, 42]
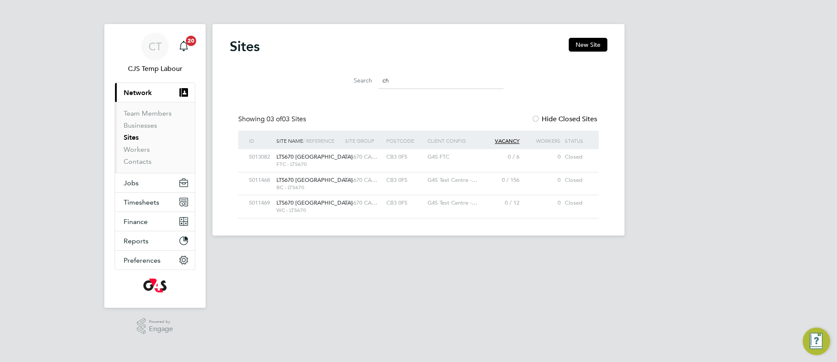
type input "c"
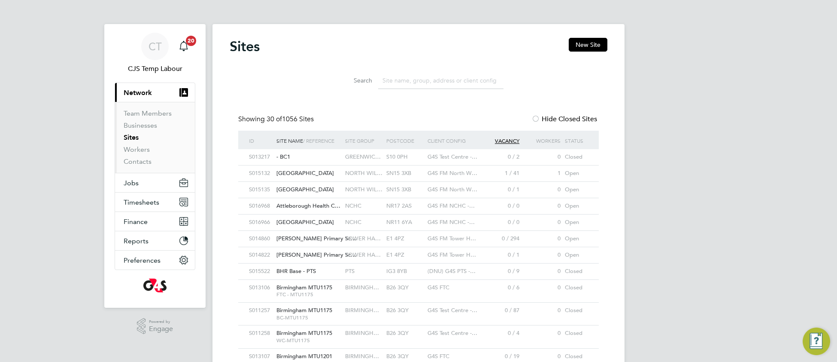
type input "n"
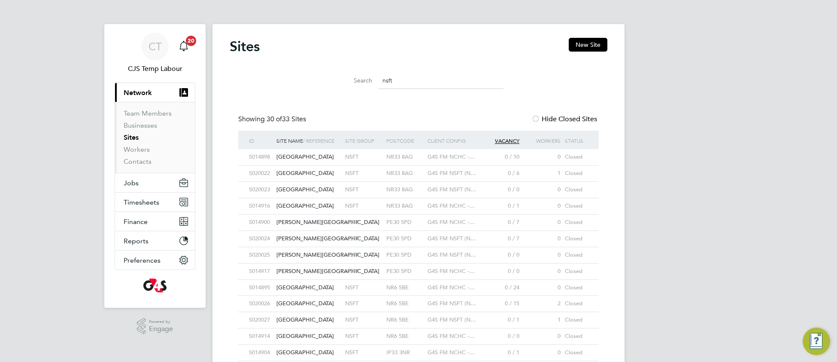
type input "nsft"
click at [332, 173] on span "[GEOGRAPHIC_DATA]" at bounding box center [306, 172] width 58 height 7
click at [371, 192] on div "NSFT" at bounding box center [363, 190] width 41 height 16
click at [385, 244] on div "PE30 5PD" at bounding box center [404, 239] width 41 height 16
click at [317, 262] on div "Chatterton House" at bounding box center [308, 255] width 69 height 16
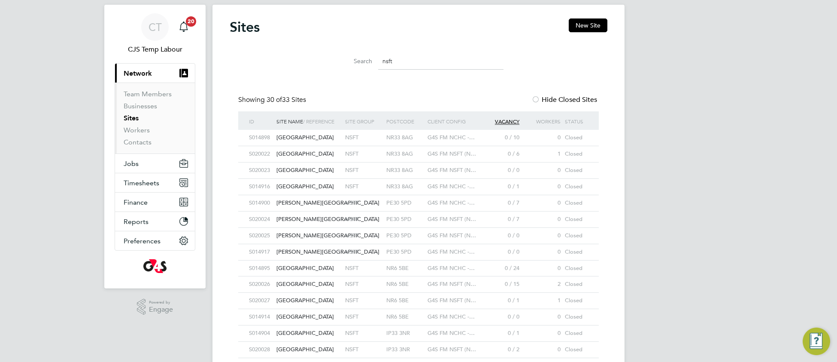
scroll to position [20, 0]
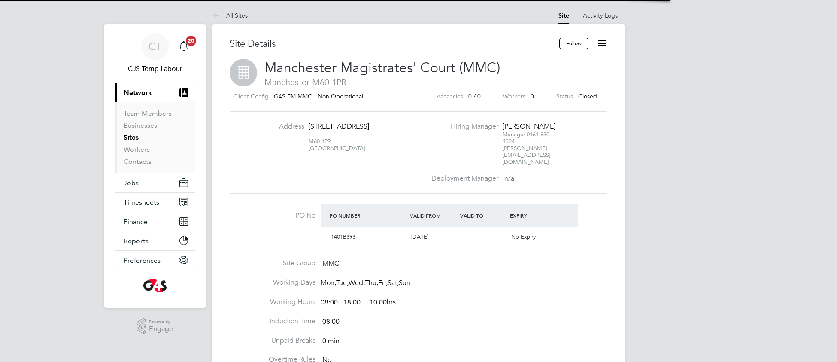
scroll to position [14, 80]
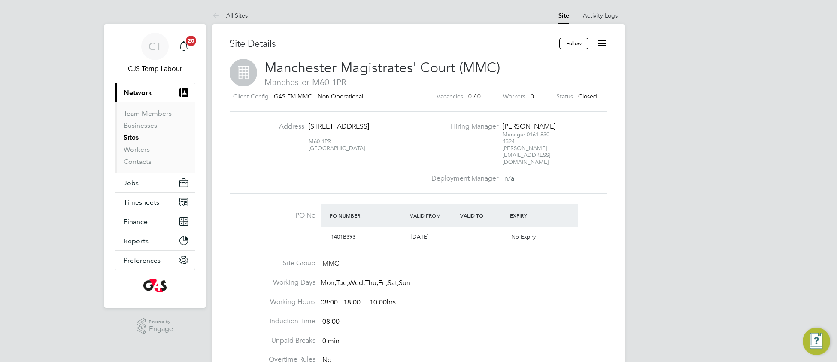
click at [602, 44] on icon at bounding box center [602, 43] width 11 height 11
click at [535, 100] on li "Open Site" at bounding box center [559, 100] width 93 height 12
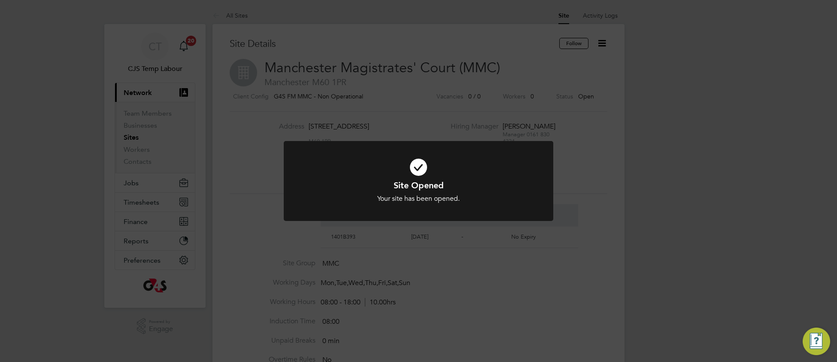
click at [337, 185] on h1 "Site Opened" at bounding box center [418, 185] width 223 height 11
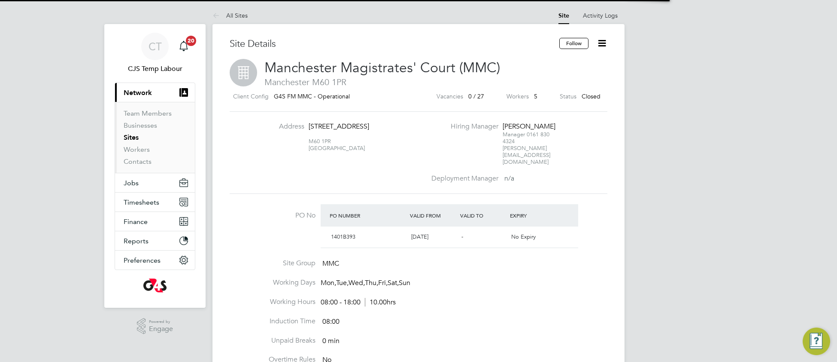
scroll to position [14, 80]
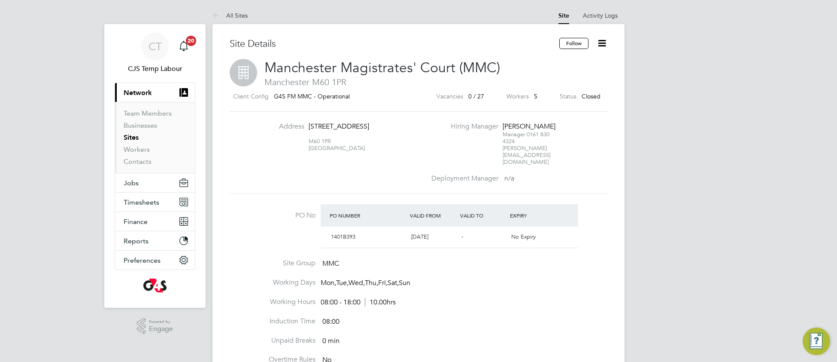
click at [602, 46] on icon at bounding box center [602, 43] width 11 height 11
click at [533, 101] on li "Open Site" at bounding box center [559, 100] width 93 height 12
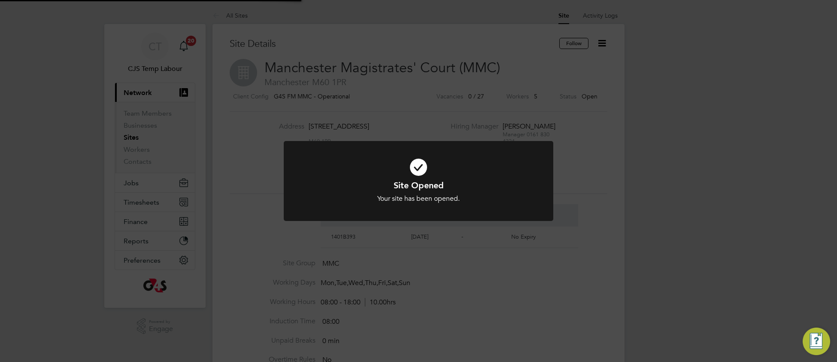
click at [512, 177] on icon at bounding box center [418, 166] width 223 height 33
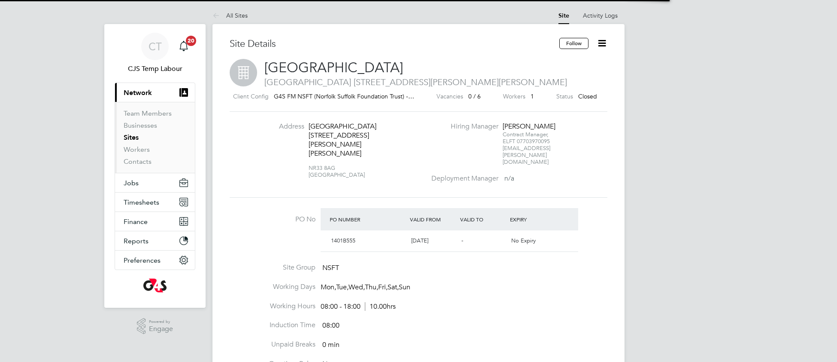
scroll to position [14, 80]
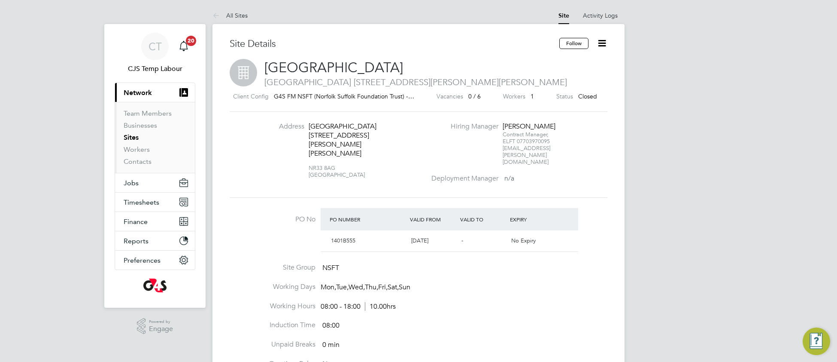
click at [600, 46] on icon at bounding box center [602, 43] width 11 height 11
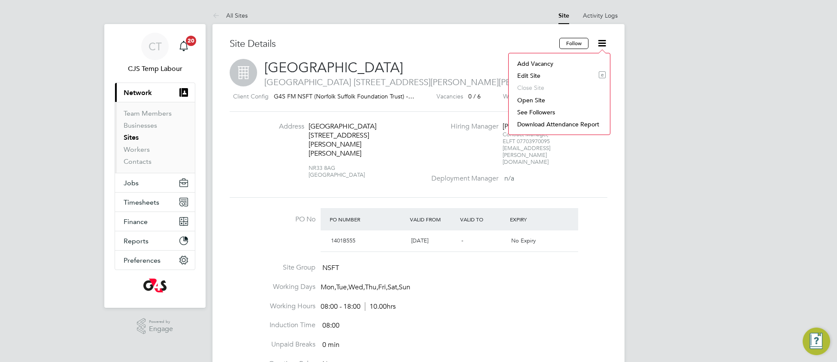
click at [538, 99] on li "Open Site" at bounding box center [559, 100] width 93 height 12
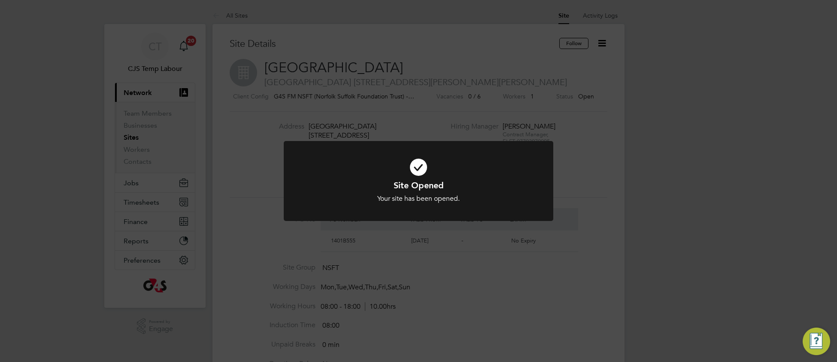
click at [352, 180] on h1 "Site Opened" at bounding box center [418, 185] width 223 height 11
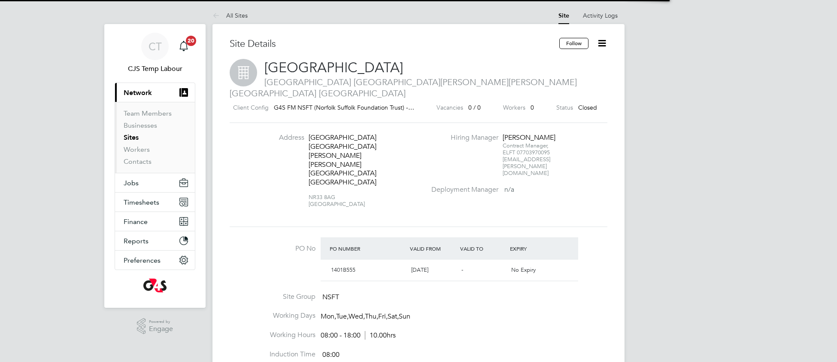
scroll to position [14, 80]
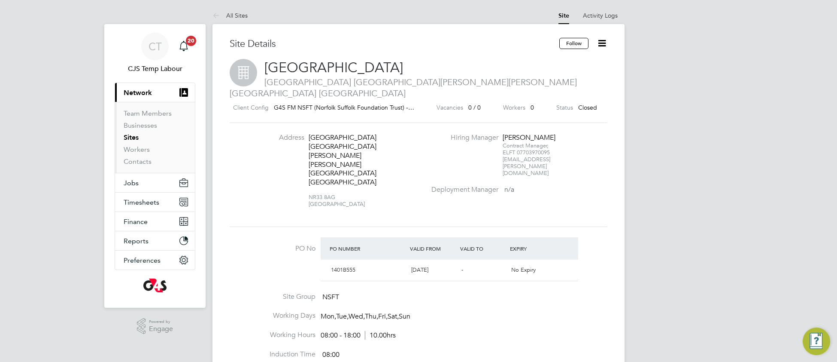
drag, startPoint x: 602, startPoint y: 43, endPoint x: 596, endPoint y: 57, distance: 15.2
click at [601, 44] on icon at bounding box center [602, 43] width 11 height 11
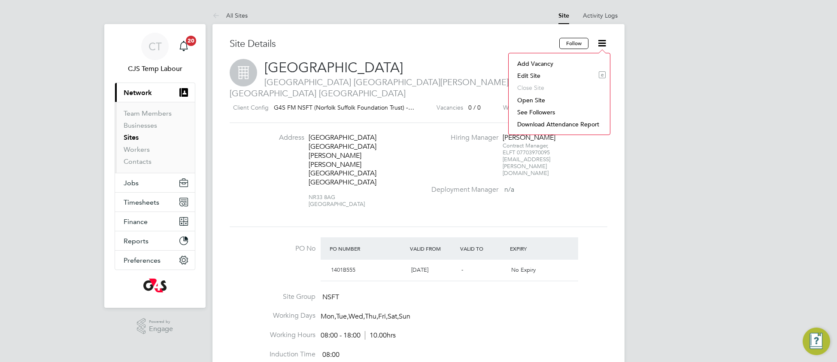
click at [533, 102] on li "Open Site" at bounding box center [559, 100] width 93 height 12
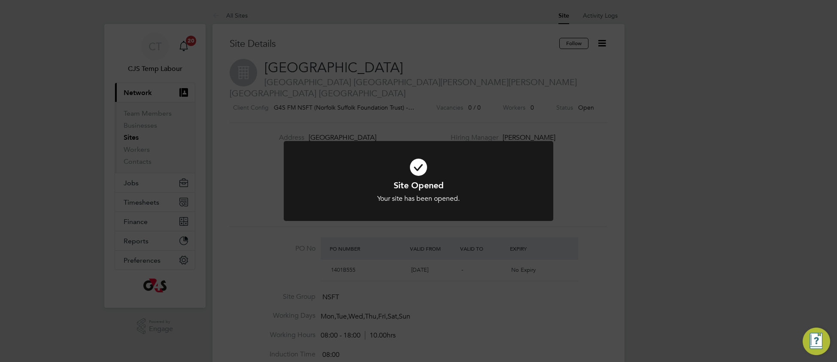
click at [494, 183] on h1 "Site Opened" at bounding box center [418, 185] width 223 height 11
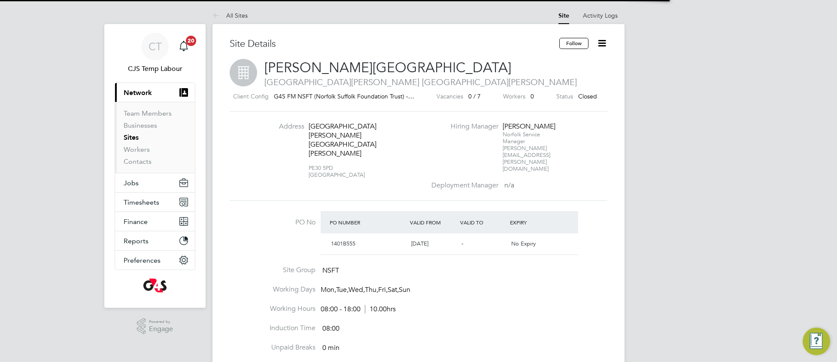
scroll to position [14, 80]
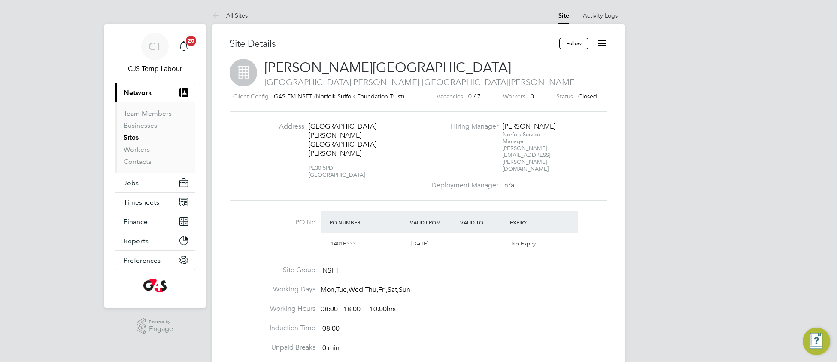
click at [601, 46] on icon at bounding box center [602, 43] width 11 height 11
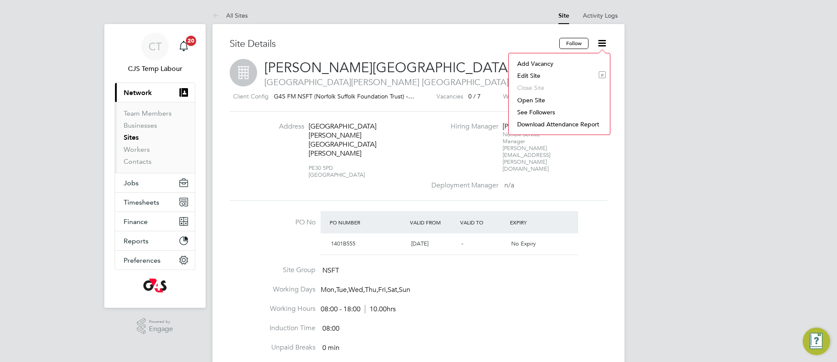
click at [542, 99] on li "Open Site" at bounding box center [559, 100] width 93 height 12
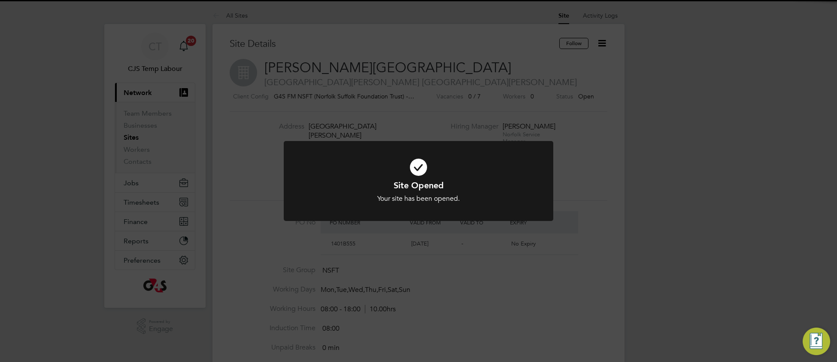
click at [506, 177] on icon at bounding box center [418, 166] width 223 height 33
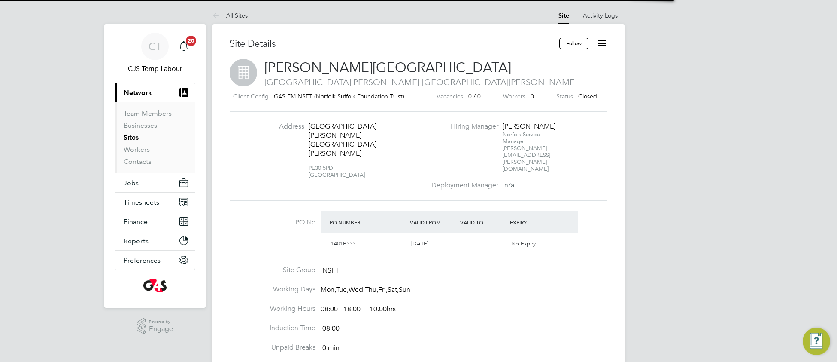
scroll to position [14, 80]
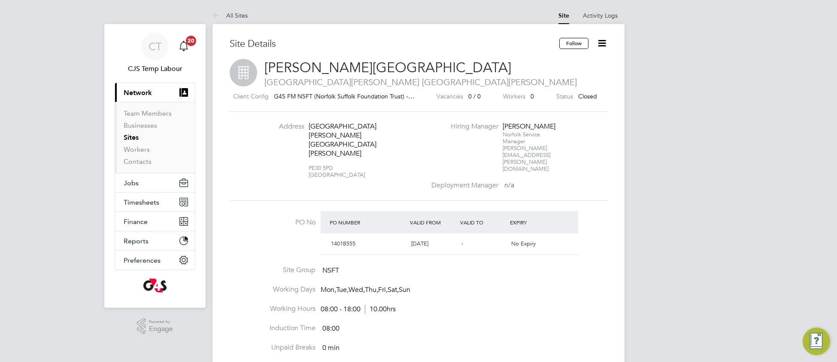
drag, startPoint x: 602, startPoint y: 45, endPoint x: 600, endPoint y: 49, distance: 4.6
click at [602, 46] on icon at bounding box center [602, 43] width 11 height 11
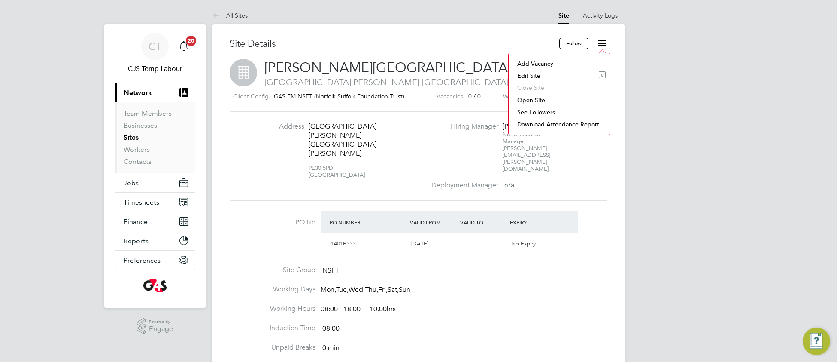
click at [539, 100] on li "Open Site" at bounding box center [559, 100] width 93 height 12
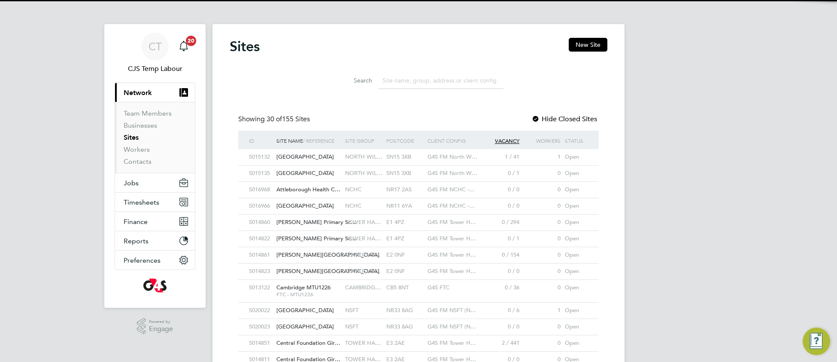
click at [408, 73] on input at bounding box center [440, 80] width 125 height 17
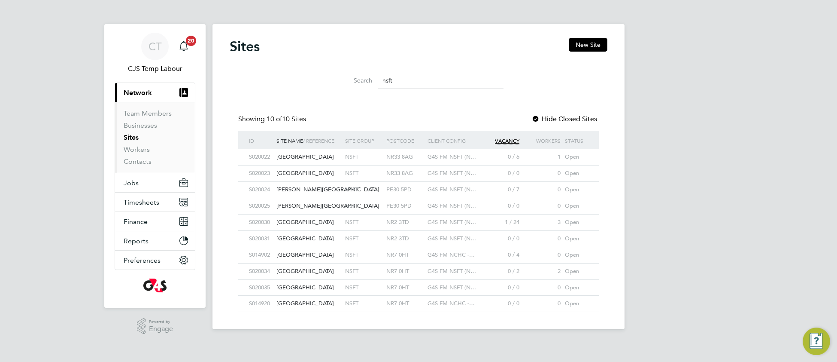
type input "nsft"
drag, startPoint x: 537, startPoint y: 118, endPoint x: 526, endPoint y: 129, distance: 15.5
click at [536, 118] on div at bounding box center [536, 119] width 9 height 9
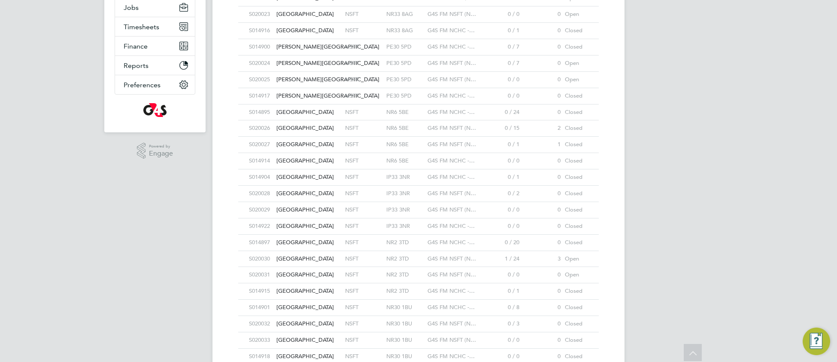
click at [398, 132] on div "NR6 5BE" at bounding box center [404, 128] width 41 height 16
click at [448, 146] on span "G4S FM NSFT (N…" at bounding box center [452, 143] width 49 height 7
click at [376, 198] on div "NSFT" at bounding box center [363, 194] width 41 height 16
click at [330, 199] on div "[GEOGRAPHIC_DATA]" at bounding box center [308, 194] width 69 height 16
click at [306, 213] on span "[GEOGRAPHIC_DATA]" at bounding box center [306, 209] width 58 height 7
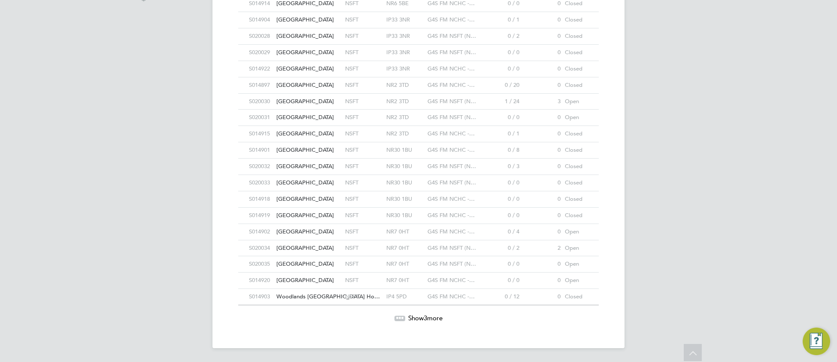
scroll to position [338, 0]
click at [481, 184] on div "0 / 0" at bounding box center [501, 183] width 41 height 16
click at [304, 166] on span "Northgate Hospital" at bounding box center [306, 165] width 58 height 7
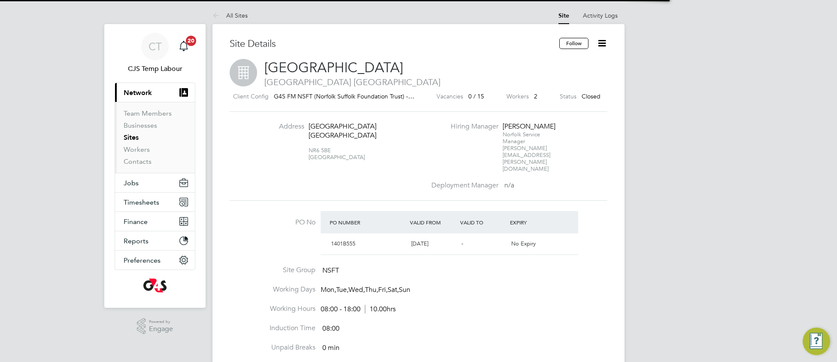
scroll to position [14, 80]
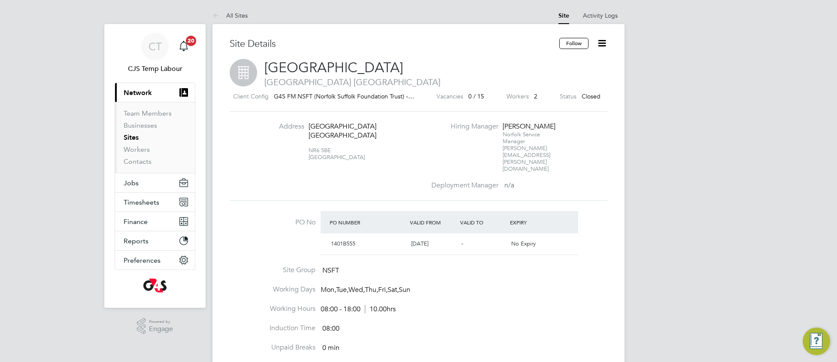
click at [602, 46] on icon at bounding box center [602, 43] width 11 height 11
click at [541, 97] on li "Open Site" at bounding box center [559, 100] width 93 height 12
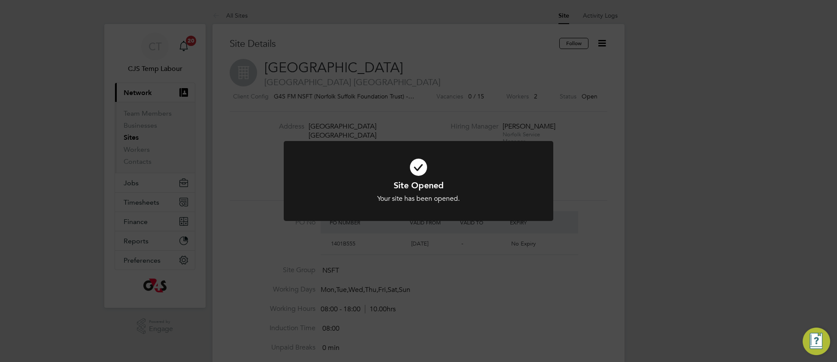
click at [502, 180] on h1 "Site Opened" at bounding box center [418, 185] width 223 height 11
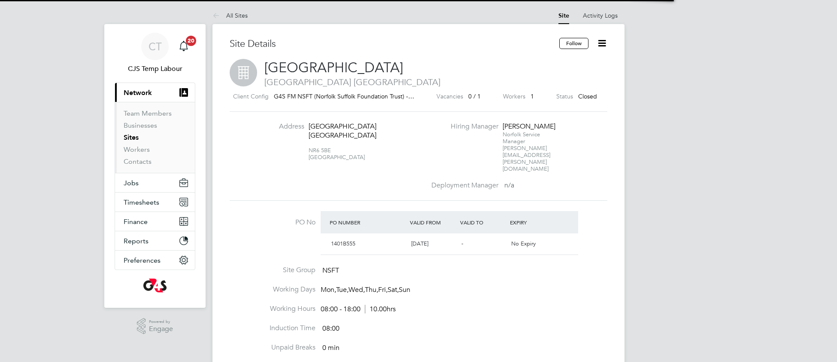
scroll to position [14, 80]
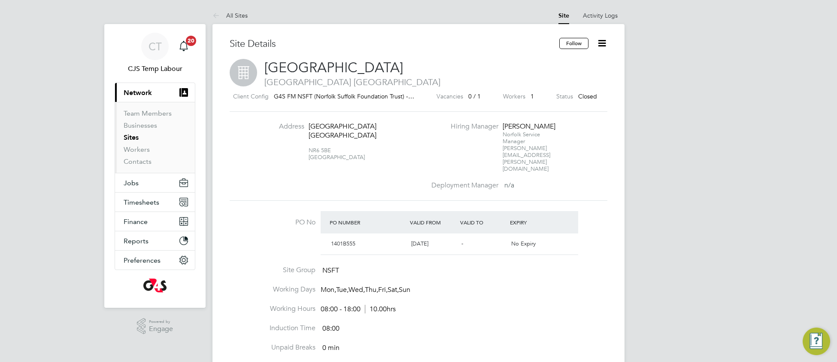
click at [603, 47] on icon at bounding box center [602, 43] width 11 height 11
click at [529, 99] on li "Open Site" at bounding box center [559, 100] width 93 height 12
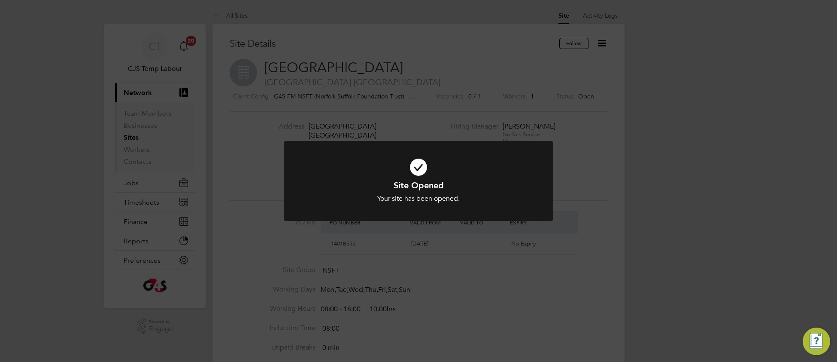
click at [347, 182] on h1 "Site Opened" at bounding box center [418, 185] width 223 height 11
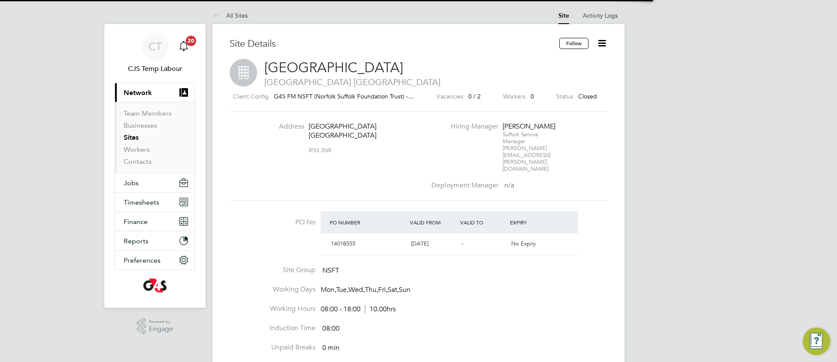
scroll to position [14, 80]
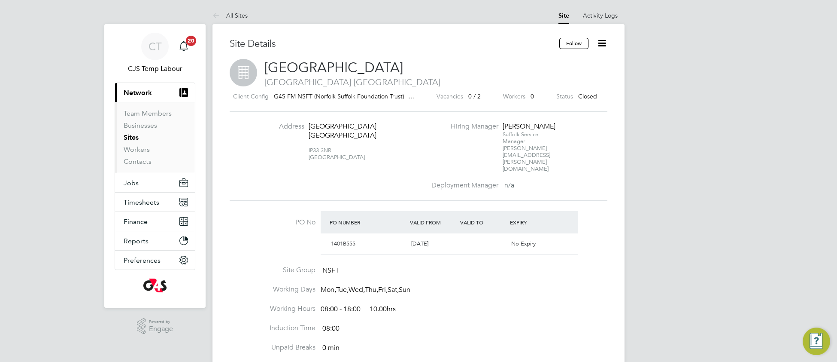
click at [599, 46] on icon at bounding box center [602, 43] width 11 height 11
click at [531, 101] on li "Open Site" at bounding box center [559, 100] width 93 height 12
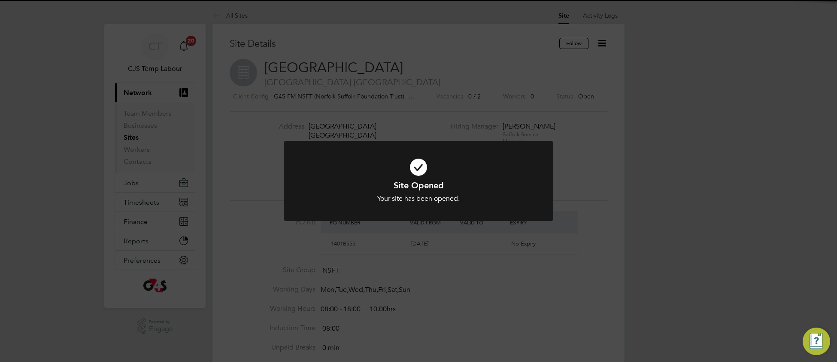
click at [331, 195] on div "Your site has been opened." at bounding box center [418, 198] width 223 height 9
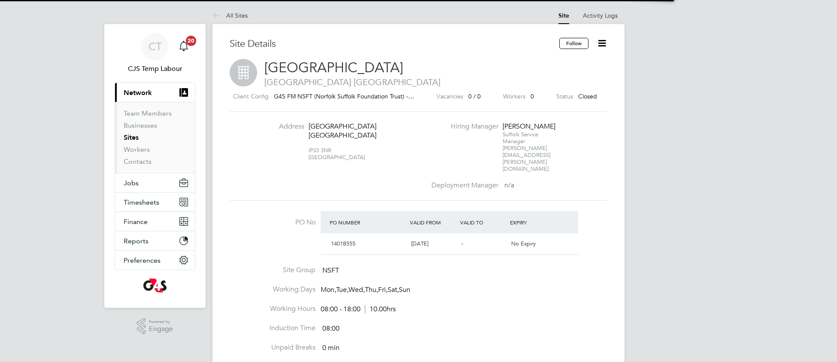
scroll to position [14, 80]
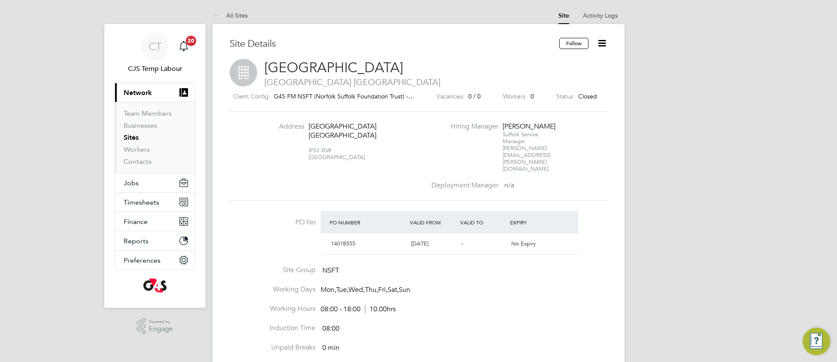
click at [600, 46] on icon at bounding box center [602, 43] width 11 height 11
click at [533, 102] on li "Open Site" at bounding box center [559, 100] width 93 height 12
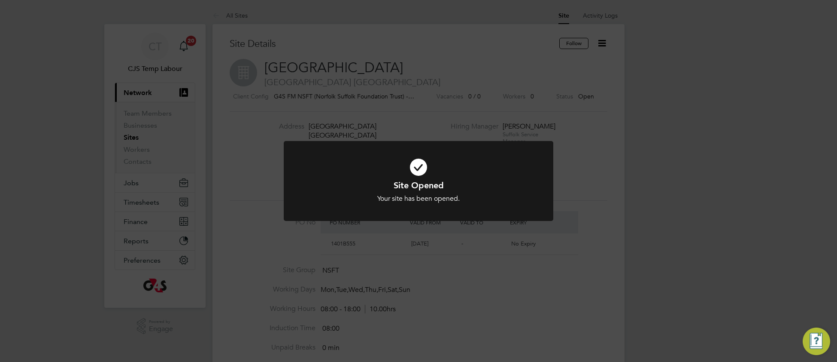
click at [339, 201] on div "Your site has been opened." at bounding box center [418, 198] width 223 height 9
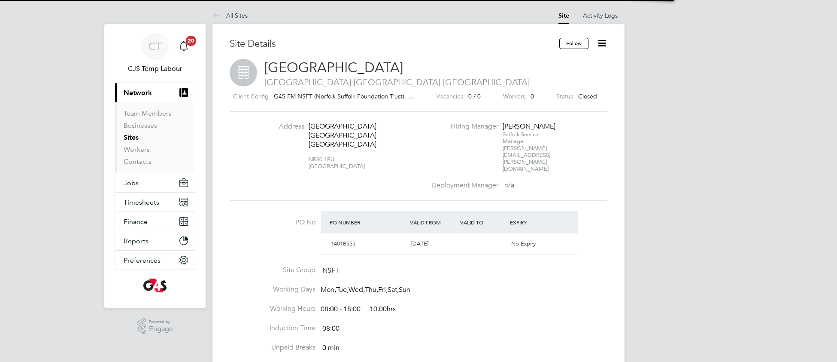
scroll to position [14, 80]
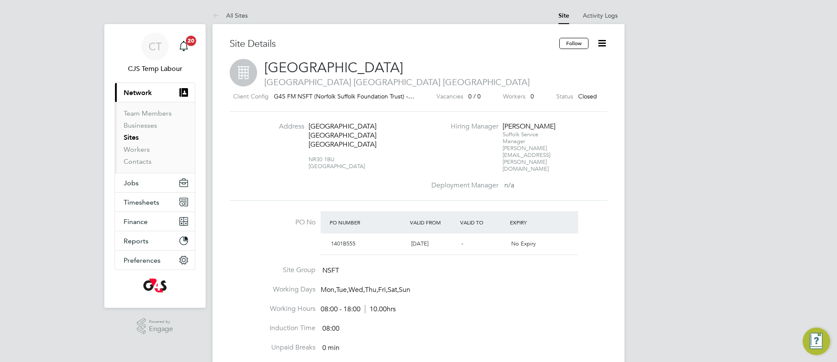
click at [599, 46] on icon at bounding box center [602, 43] width 11 height 11
click at [522, 100] on li "Open Site" at bounding box center [559, 100] width 93 height 12
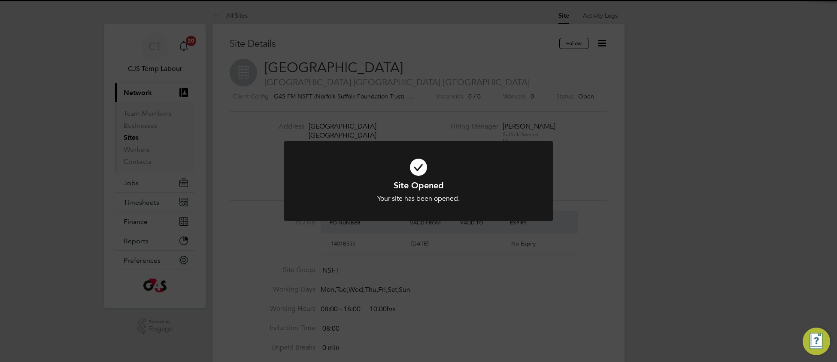
click at [323, 188] on h1 "Site Opened" at bounding box center [418, 185] width 223 height 11
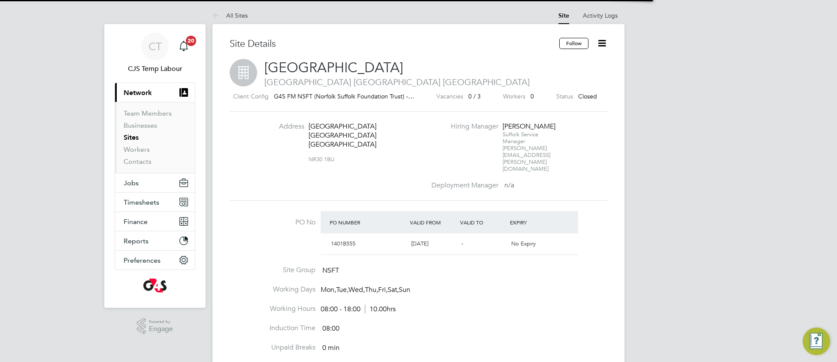
scroll to position [14, 80]
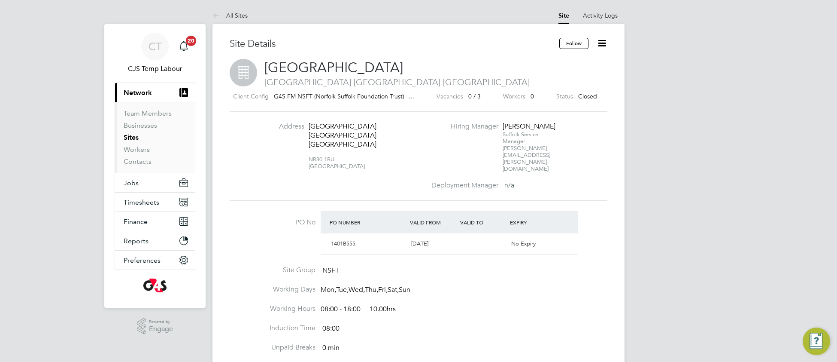
click at [600, 47] on icon at bounding box center [602, 43] width 11 height 11
click at [526, 102] on li "Open Site" at bounding box center [559, 100] width 93 height 12
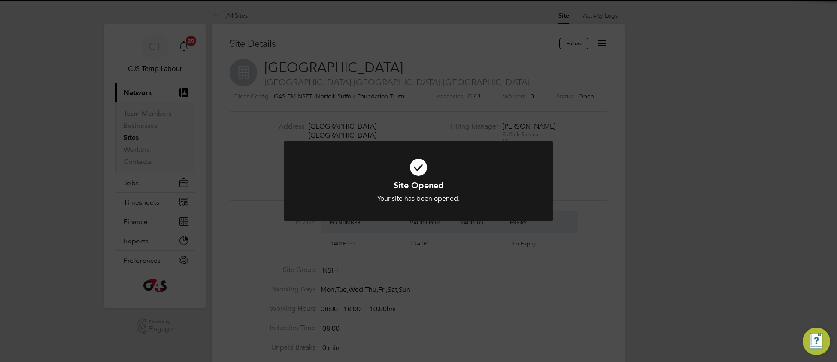
click at [335, 185] on h1 "Site Opened" at bounding box center [418, 185] width 223 height 11
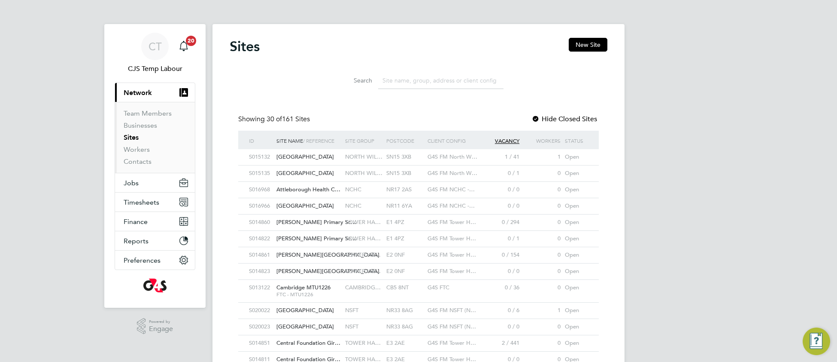
click at [409, 76] on input at bounding box center [440, 80] width 125 height 17
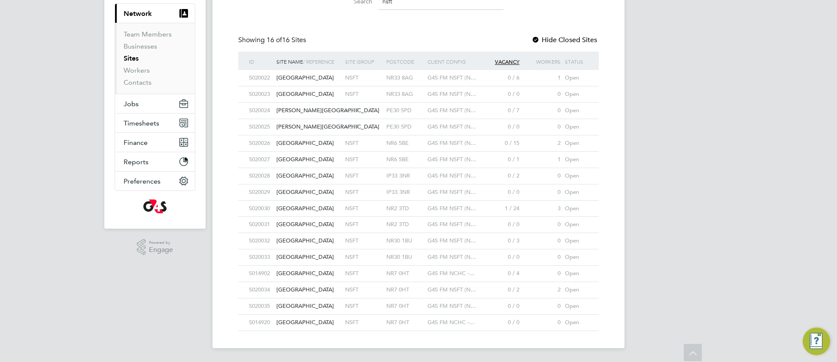
type input "nsft"
click at [441, 326] on div "G4S FM NCHC -…" at bounding box center [453, 322] width 55 height 16
click at [269, 283] on div "S020034" at bounding box center [260, 290] width 27 height 16
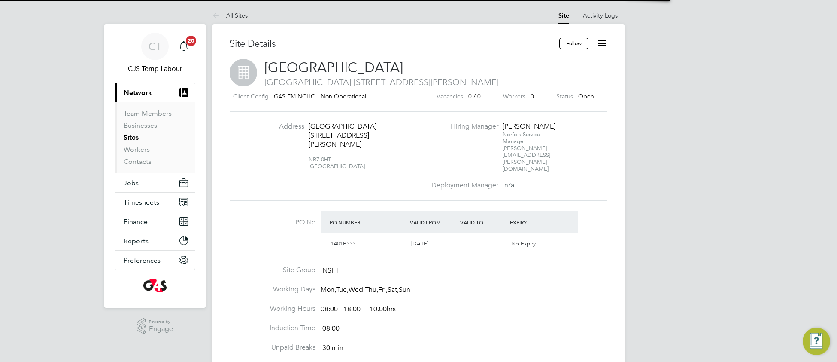
scroll to position [14, 80]
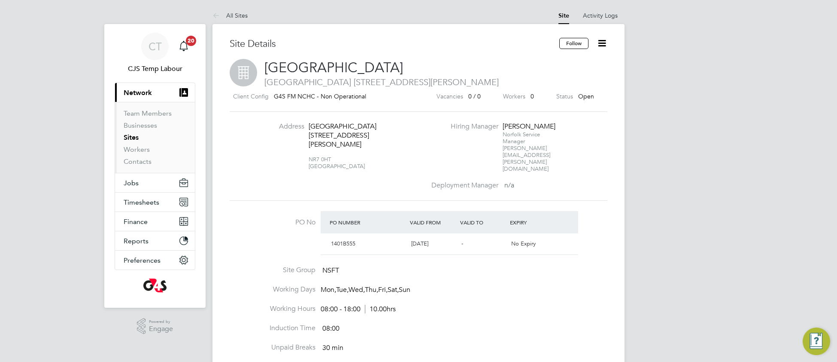
click at [602, 43] on icon at bounding box center [602, 43] width 11 height 11
click at [532, 91] on li "Close Site" at bounding box center [559, 88] width 93 height 12
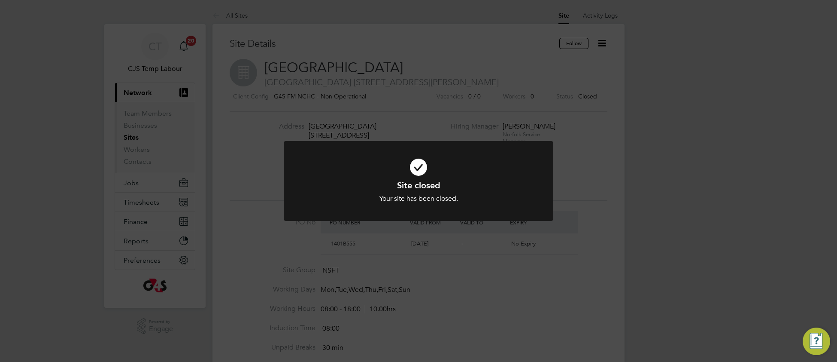
click at [366, 188] on h1 "Site closed" at bounding box center [418, 185] width 223 height 11
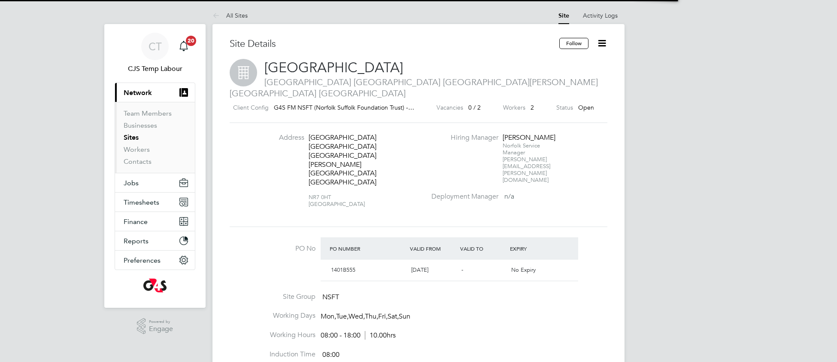
scroll to position [14, 80]
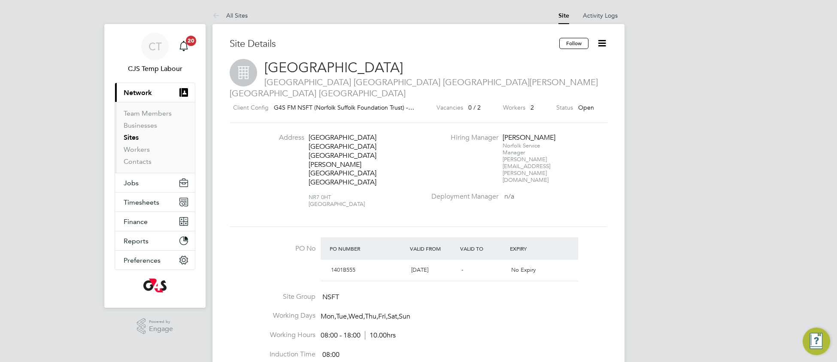
drag, startPoint x: 603, startPoint y: 46, endPoint x: 600, endPoint y: 70, distance: 24.7
click at [603, 46] on icon at bounding box center [602, 43] width 11 height 11
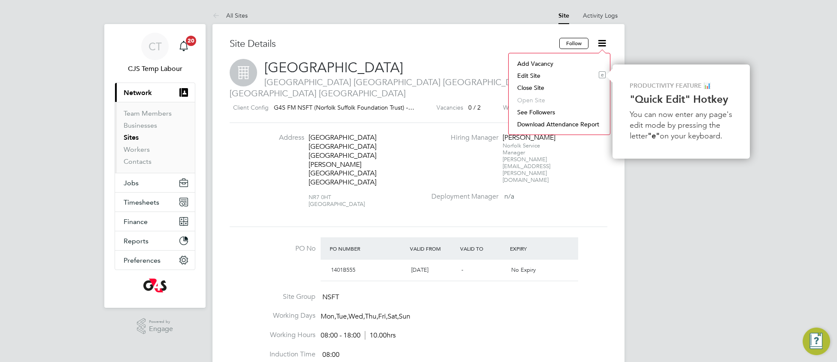
click at [529, 90] on li "Close Site" at bounding box center [559, 88] width 93 height 12
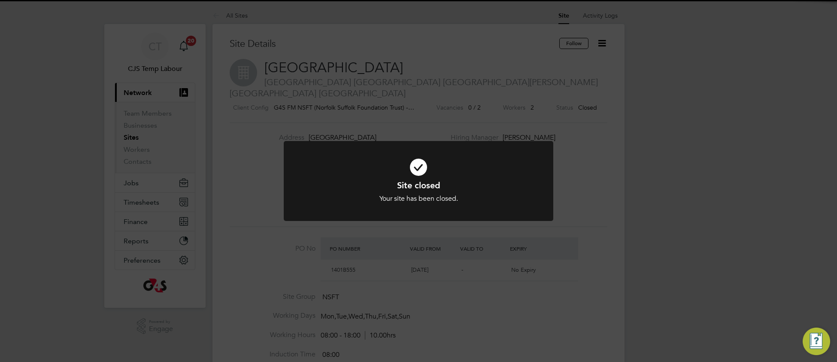
click at [350, 201] on div "Your site has been closed." at bounding box center [418, 198] width 223 height 9
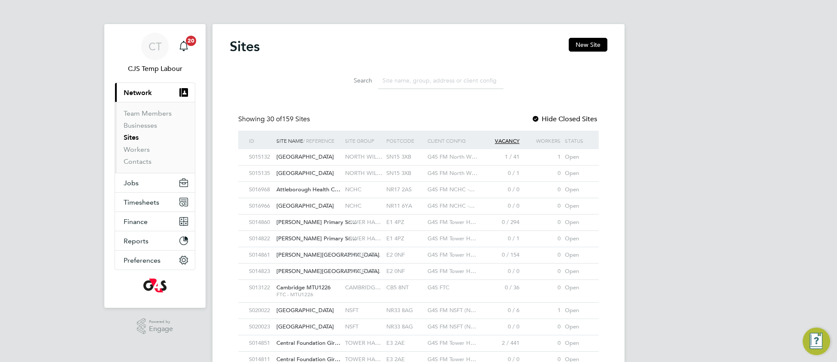
click at [407, 76] on input at bounding box center [440, 80] width 125 height 17
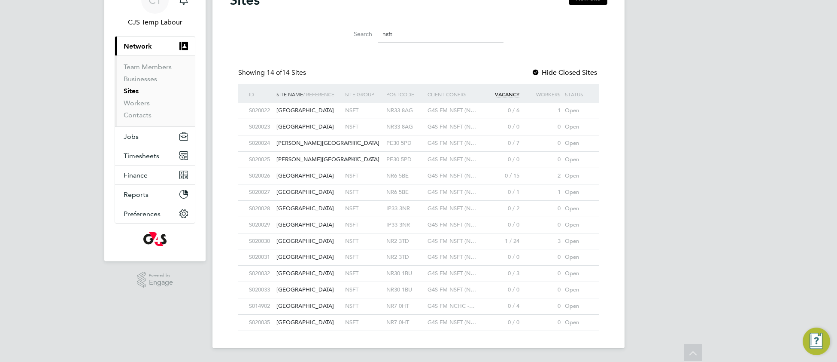
type input "nsft"
click at [377, 310] on div "NSFT" at bounding box center [363, 306] width 41 height 16
drag, startPoint x: 536, startPoint y: 70, endPoint x: 528, endPoint y: 79, distance: 11.9
click at [535, 70] on div at bounding box center [536, 73] width 9 height 9
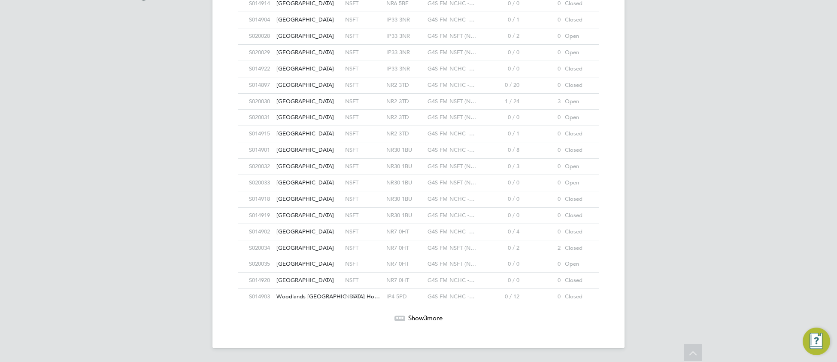
click at [322, 244] on span "[GEOGRAPHIC_DATA]" at bounding box center [306, 247] width 58 height 7
click at [396, 318] on div at bounding box center [400, 317] width 11 height 5
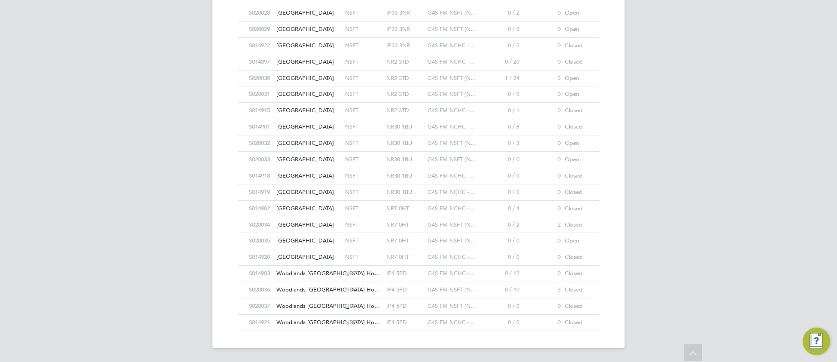
click at [352, 294] on div "NSFT" at bounding box center [363, 290] width 41 height 16
click at [296, 309] on span "Woodlands [GEOGRAPHIC_DATA] Ho…" at bounding box center [329, 305] width 104 height 7
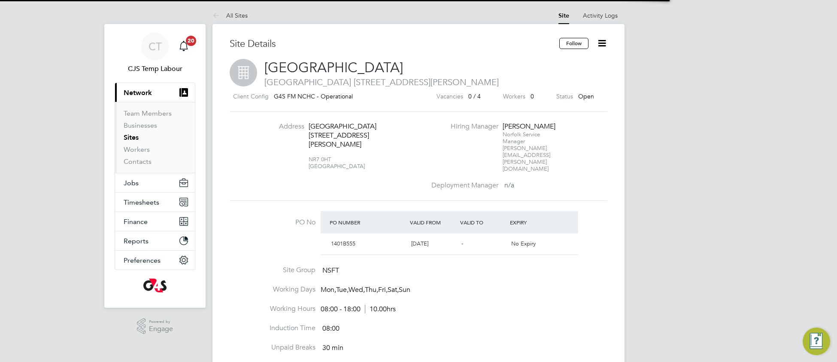
scroll to position [14, 80]
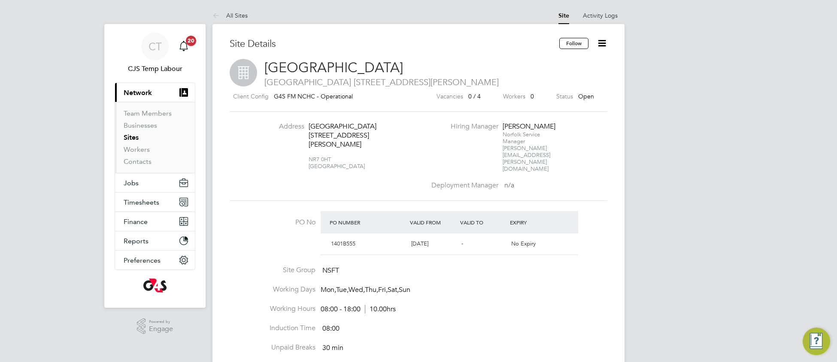
click at [601, 46] on icon at bounding box center [602, 43] width 11 height 11
click at [531, 91] on li "Close Site" at bounding box center [559, 88] width 93 height 12
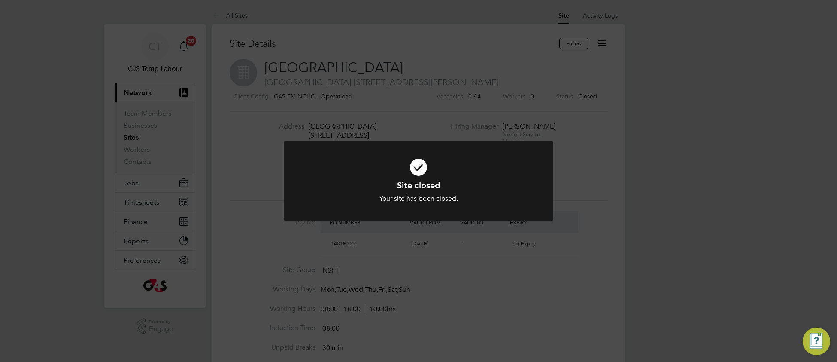
click at [326, 200] on div "Your site has been closed." at bounding box center [418, 198] width 223 height 9
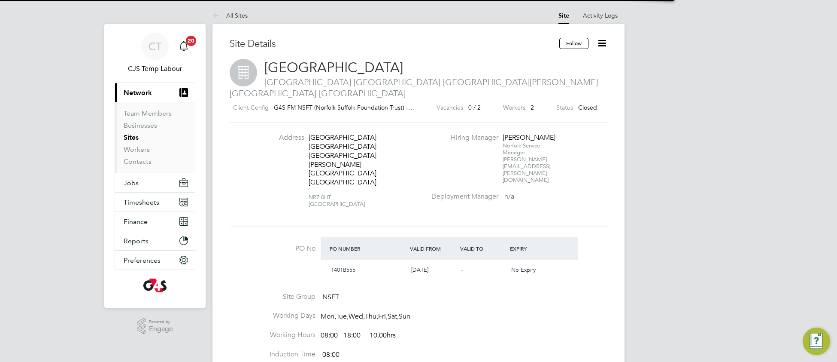
scroll to position [14, 80]
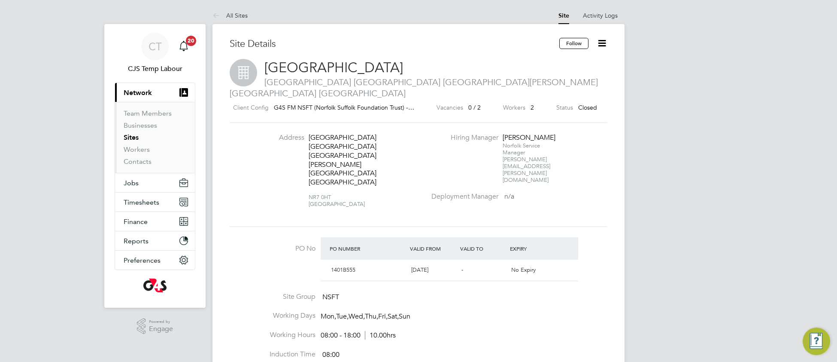
click at [601, 44] on icon at bounding box center [602, 43] width 11 height 11
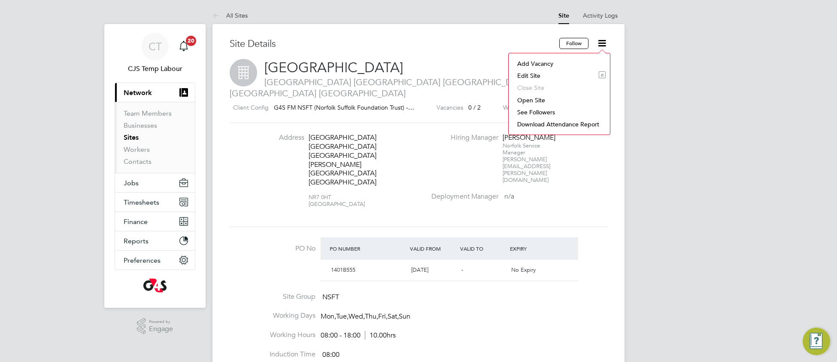
click at [543, 102] on li "Open Site" at bounding box center [559, 100] width 93 height 12
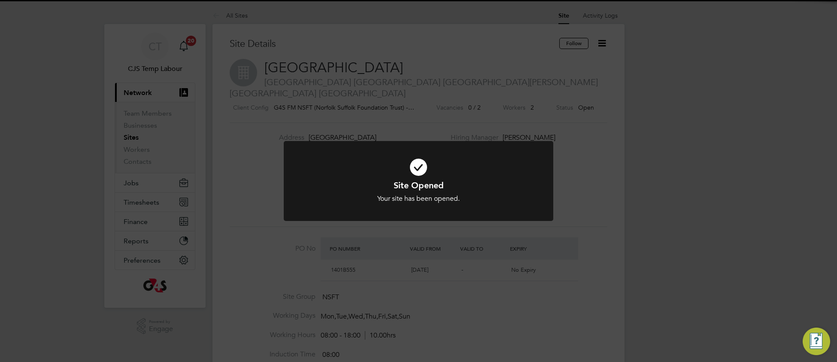
click at [341, 197] on div "Your site has been opened." at bounding box center [418, 198] width 223 height 9
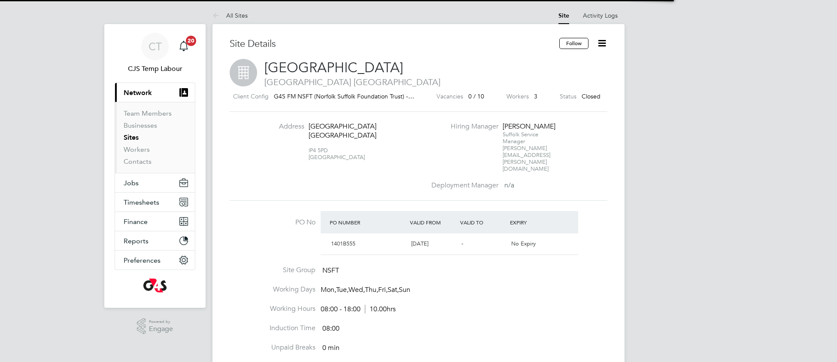
scroll to position [14, 80]
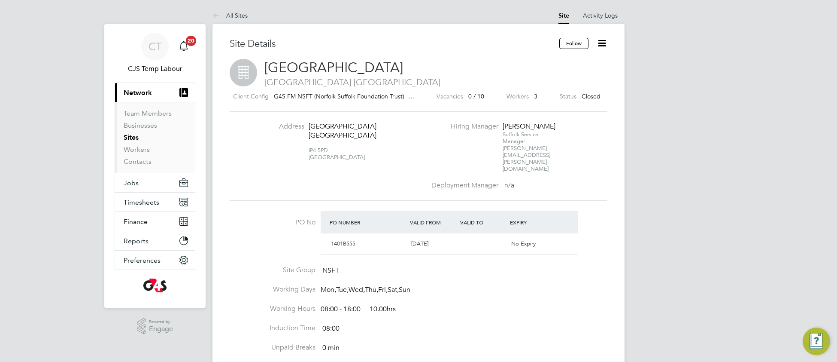
drag, startPoint x: 605, startPoint y: 46, endPoint x: 599, endPoint y: 61, distance: 16.4
click at [604, 46] on icon at bounding box center [602, 43] width 11 height 11
click at [523, 102] on li "Open Site" at bounding box center [559, 100] width 93 height 12
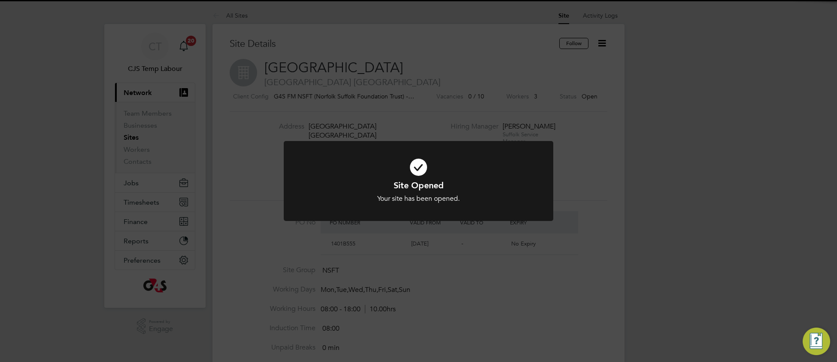
drag, startPoint x: 345, startPoint y: 195, endPoint x: 341, endPoint y: 183, distance: 13.6
click at [344, 191] on div "Site Opened Your site has been opened. Cancel Okay" at bounding box center [418, 192] width 223 height 24
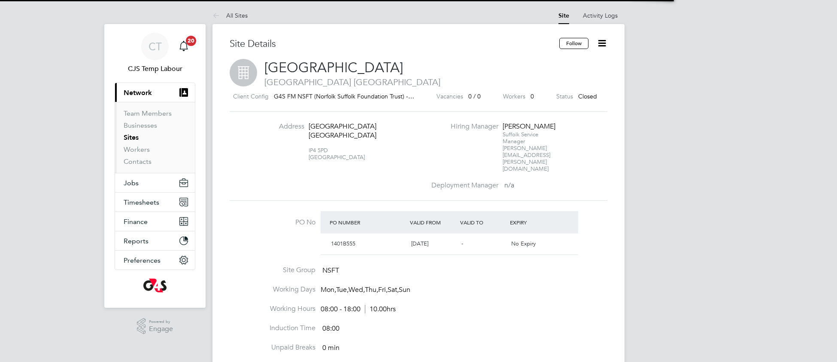
scroll to position [14, 80]
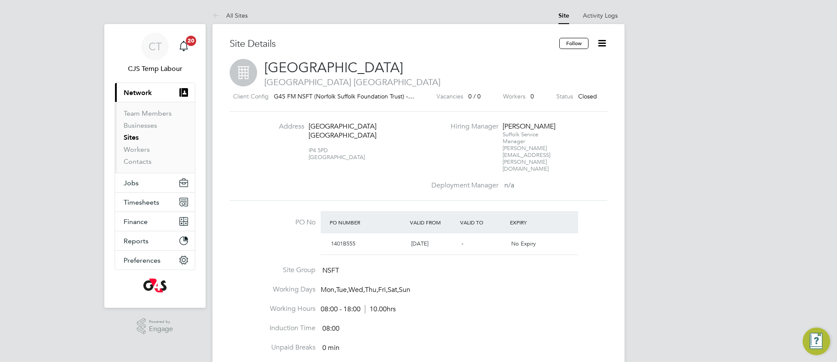
click at [600, 45] on icon at bounding box center [602, 43] width 11 height 11
click at [527, 100] on li "Open Site" at bounding box center [559, 100] width 93 height 12
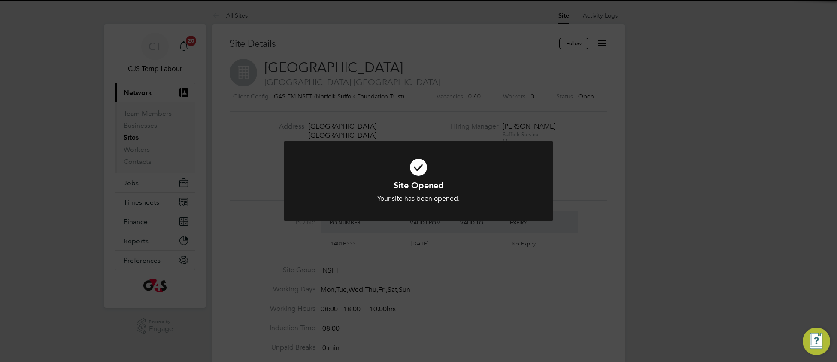
click at [342, 198] on div "Your site has been opened." at bounding box center [418, 198] width 223 height 9
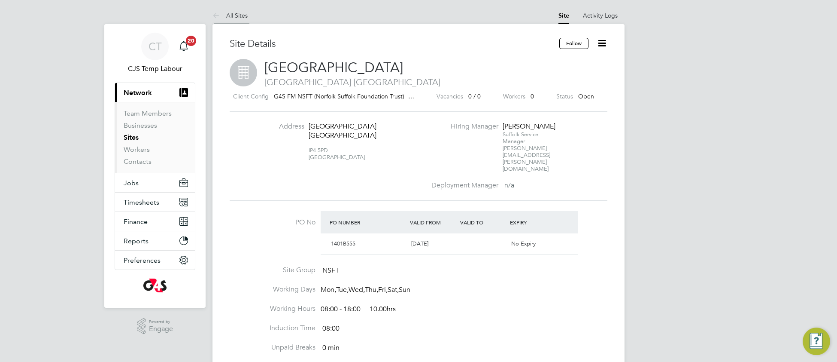
click at [231, 19] on li "All Sites" at bounding box center [230, 15] width 35 height 17
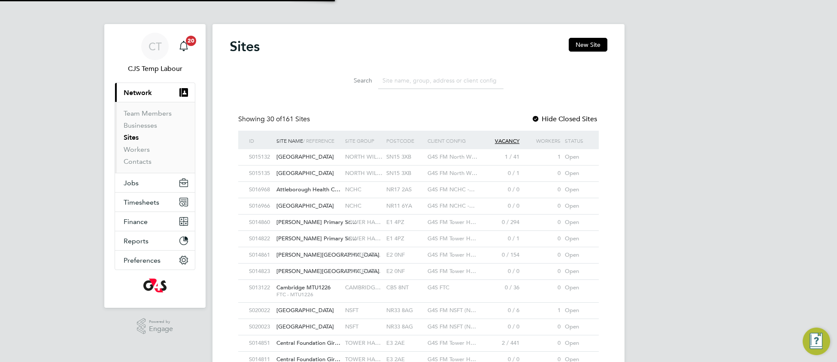
click at [417, 77] on input at bounding box center [440, 80] width 125 height 17
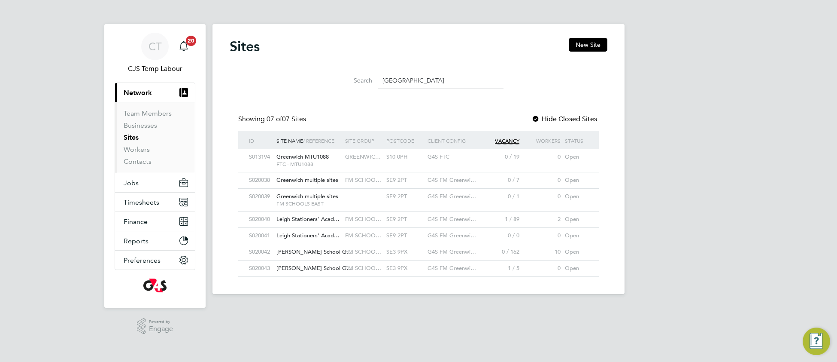
click at [429, 167] on div "S013194 Greenwich MTU1088 FTC - MTU1088 GREENWIC… S10 0PH G4S FTC 0 / 19 0 Open" at bounding box center [418, 160] width 361 height 22
click at [579, 158] on div "Open" at bounding box center [576, 157] width 27 height 16
click at [395, 78] on input "greenwich" at bounding box center [440, 80] width 125 height 17
click at [394, 78] on input "greenwich" at bounding box center [440, 80] width 125 height 17
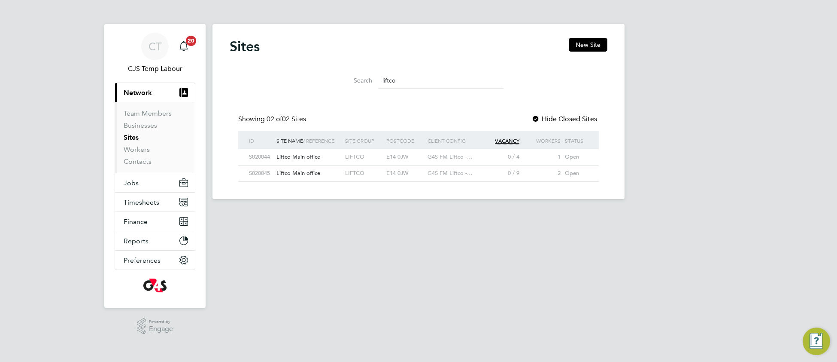
type input "liftco"
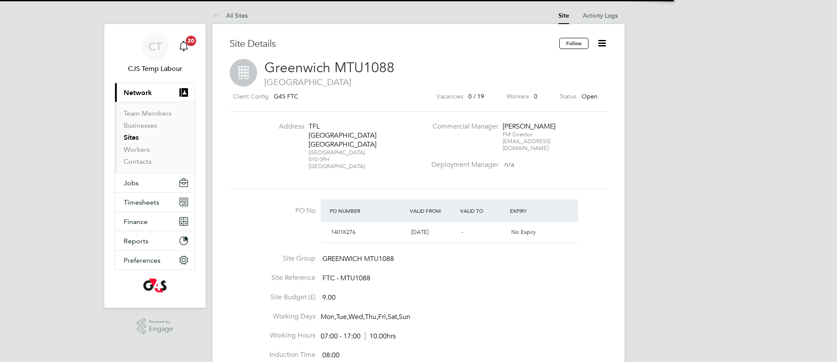
scroll to position [14, 80]
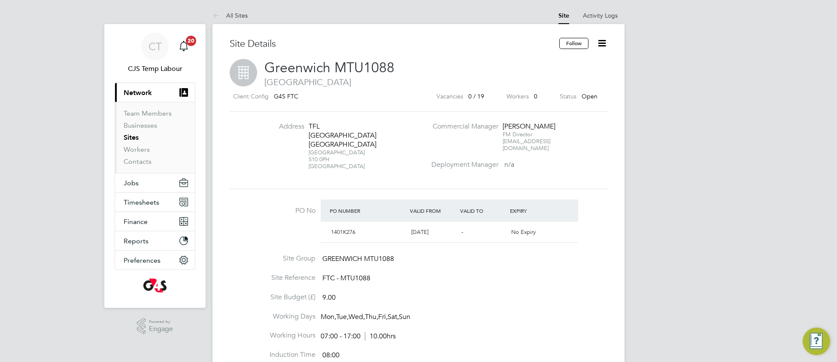
click at [603, 46] on icon at bounding box center [602, 43] width 11 height 11
click at [537, 86] on li "Close Site" at bounding box center [559, 88] width 93 height 12
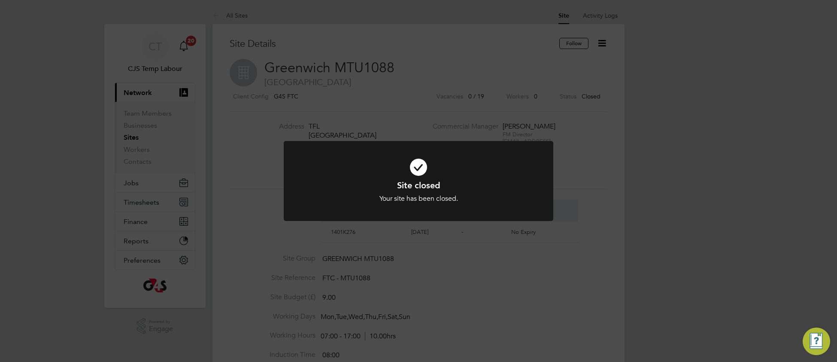
drag, startPoint x: 348, startPoint y: 175, endPoint x: 356, endPoint y: 126, distance: 49.1
click at [348, 174] on icon at bounding box center [418, 166] width 223 height 33
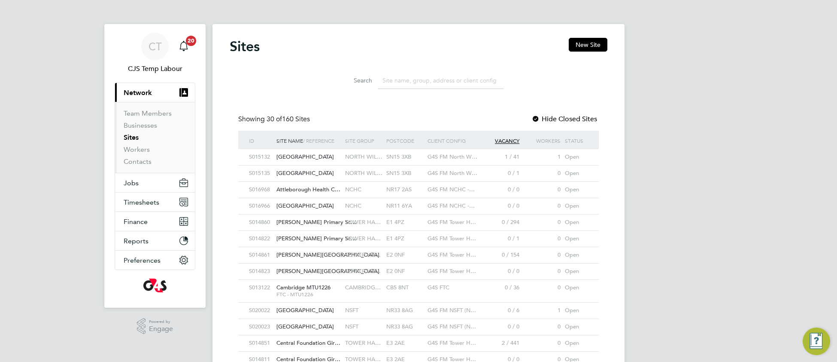
click at [405, 80] on input at bounding box center [440, 80] width 125 height 17
click at [434, 80] on input "nsft" at bounding box center [440, 80] width 125 height 17
type input "n"
drag, startPoint x: 241, startPoint y: 153, endPoint x: 241, endPoint y: 214, distance: 60.6
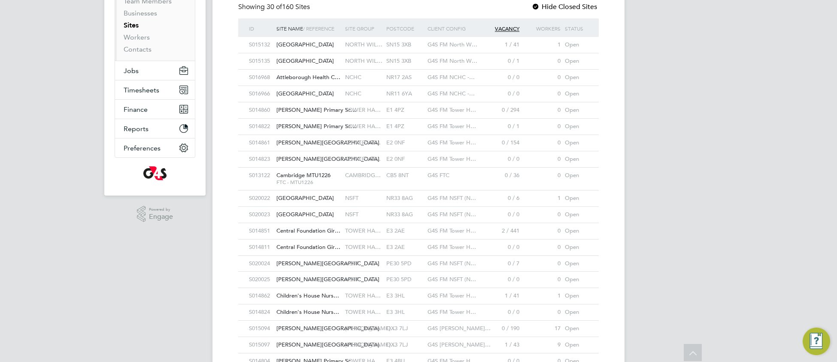
drag, startPoint x: 238, startPoint y: 44, endPoint x: 598, endPoint y: 353, distance: 474.3
click at [604, 361] on html "CT CJS Temp Labour Notifications 20 Applications: Current page: Network Team Me…" at bounding box center [418, 238] width 837 height 700
drag, startPoint x: 231, startPoint y: 42, endPoint x: 239, endPoint y: 339, distance: 297.7
click at [235, 352] on div "Sites New Site Search Showing 30 of 160 Sites Hide Closed Sites ID Site Name / …" at bounding box center [419, 242] width 378 height 632
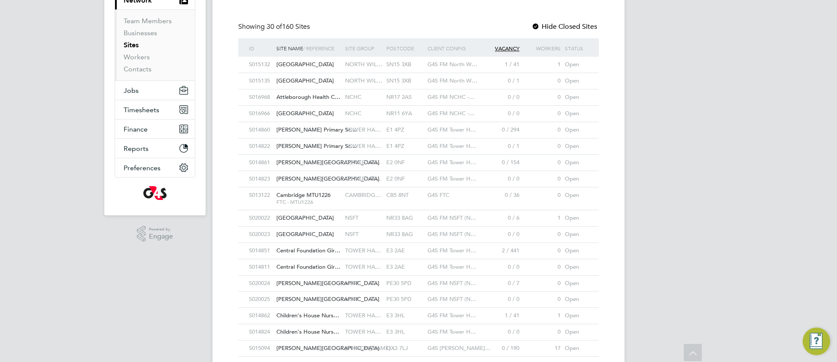
scroll to position [82, 0]
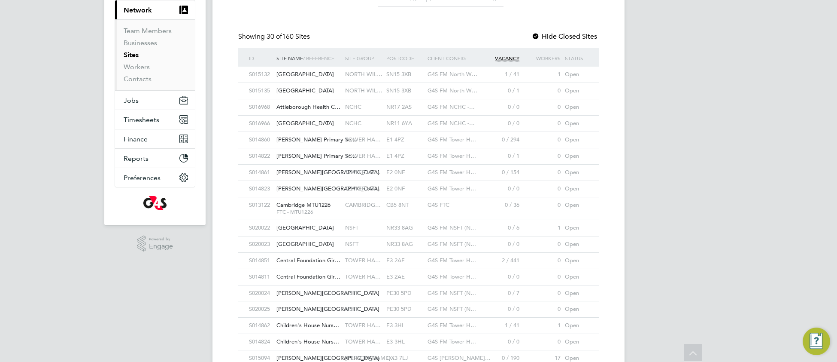
click at [538, 33] on div at bounding box center [536, 37] width 9 height 9
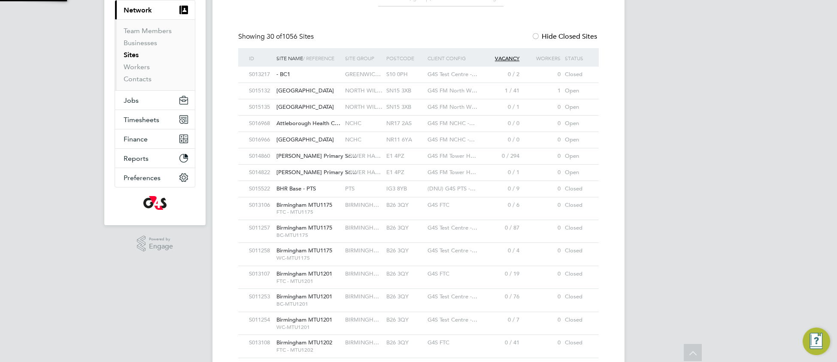
scroll to position [4, 4]
drag, startPoint x: 535, startPoint y: 33, endPoint x: 530, endPoint y: 34, distance: 4.4
click at [533, 33] on div at bounding box center [536, 37] width 9 height 9
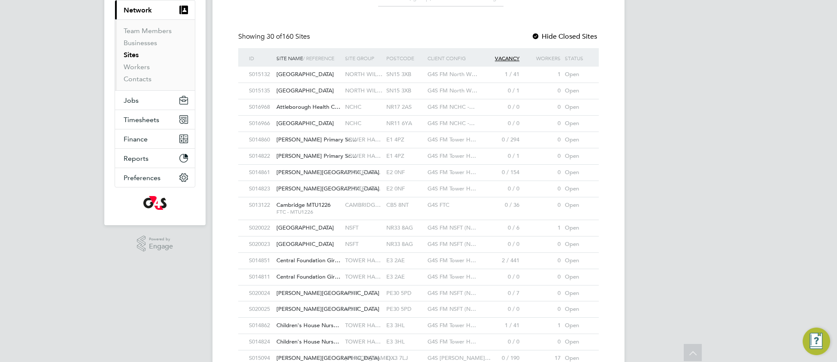
click at [409, 211] on div "CB5 8NT" at bounding box center [404, 205] width 41 height 16
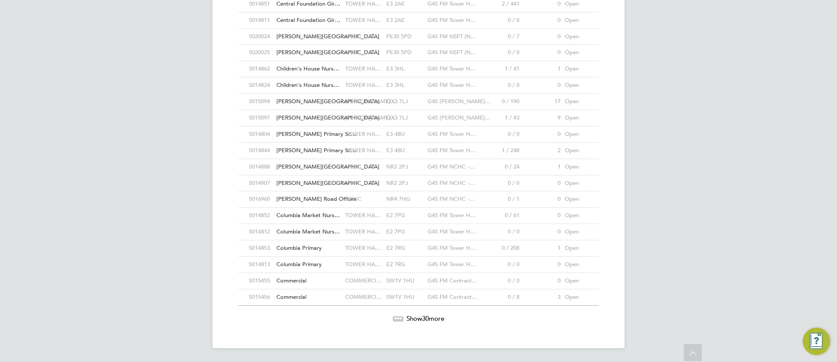
scroll to position [344, 0]
click at [397, 318] on icon at bounding box center [398, 317] width 3 height 3
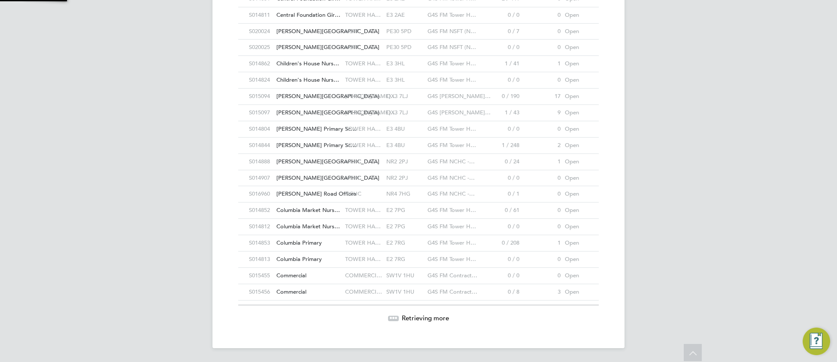
scroll to position [16, 42]
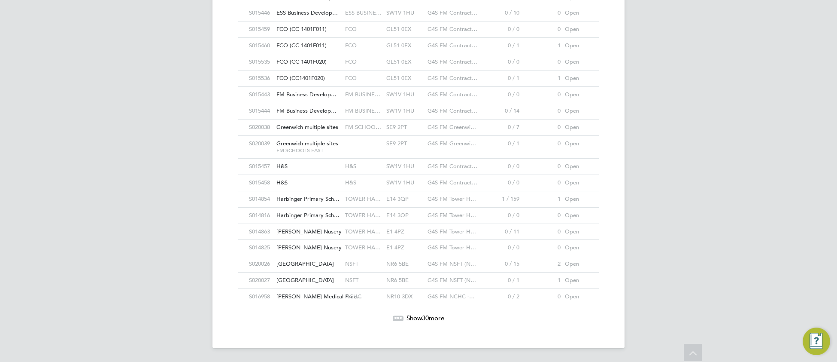
click at [394, 315] on icon at bounding box center [395, 316] width 3 height 3
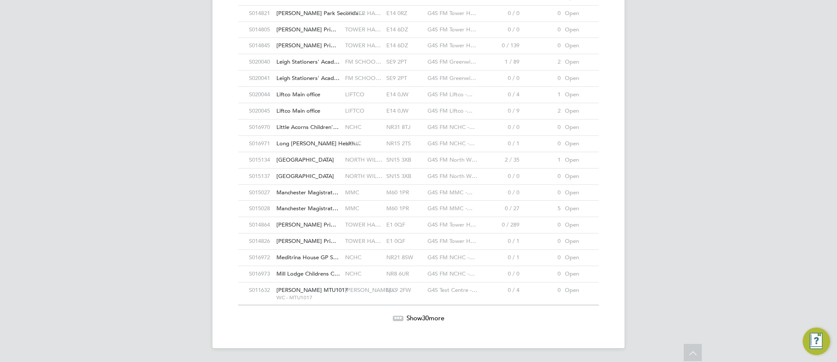
click at [397, 317] on icon at bounding box center [398, 316] width 3 height 3
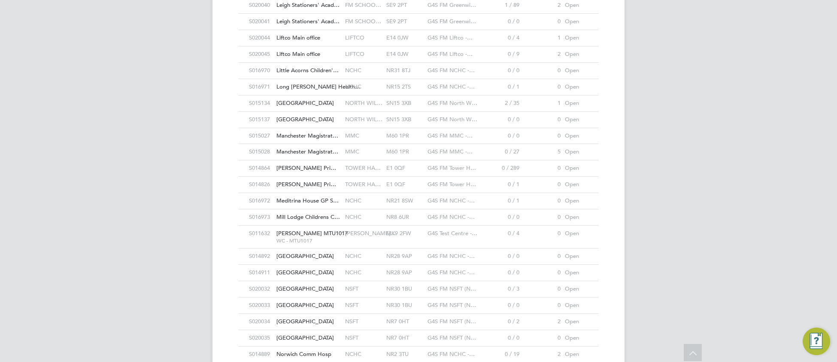
click at [412, 248] on div "S011632 Milton Keynes MTU1017 WC - MTU1017 MILTON KE… MK9 2FW G4S Test Centre -…" at bounding box center [418, 236] width 361 height 23
click at [569, 241] on div "Open" at bounding box center [576, 233] width 27 height 16
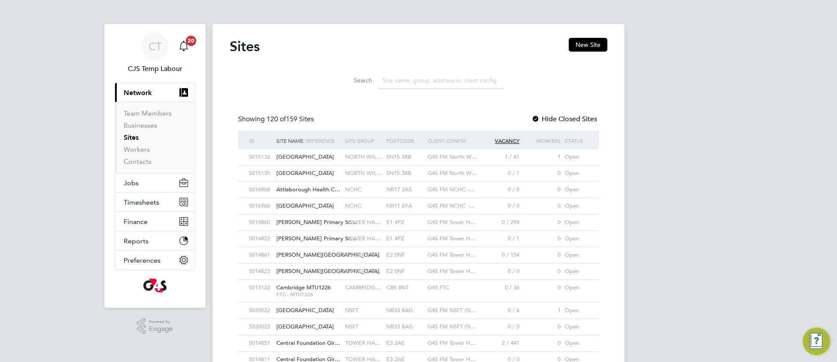
click at [414, 80] on input at bounding box center [440, 80] width 125 height 17
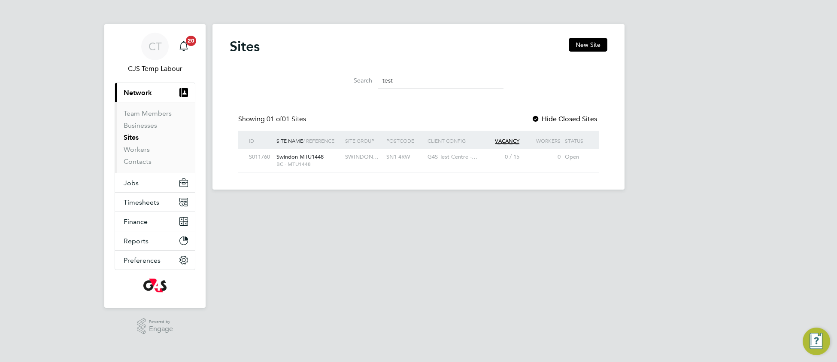
type input "test"
click at [432, 165] on div "S011760 Swindon MTU1448 BC - MTU1448 SWINDON… SN1 4RW G4S Test Centre -… 0 / 15…" at bounding box center [418, 160] width 361 height 22
click at [569, 161] on div "Open" at bounding box center [576, 157] width 27 height 16
drag, startPoint x: 402, startPoint y: 78, endPoint x: 380, endPoint y: 83, distance: 22.9
click at [380, 83] on input "test" at bounding box center [440, 80] width 125 height 17
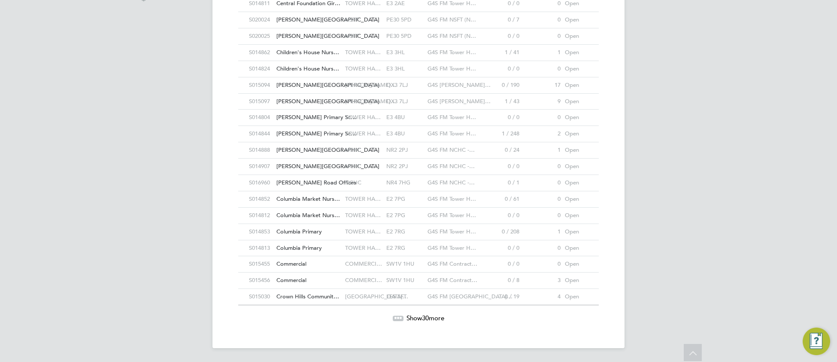
drag, startPoint x: 392, startPoint y: 320, endPoint x: 388, endPoint y: 319, distance: 4.5
click at [393, 320] on div at bounding box center [398, 317] width 11 height 5
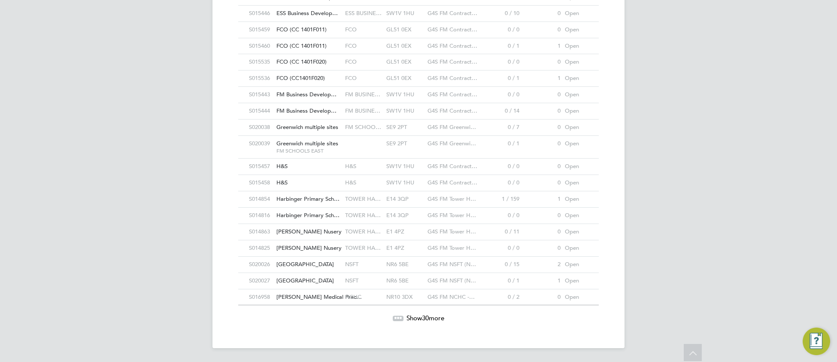
click at [397, 318] on icon at bounding box center [398, 316] width 3 height 3
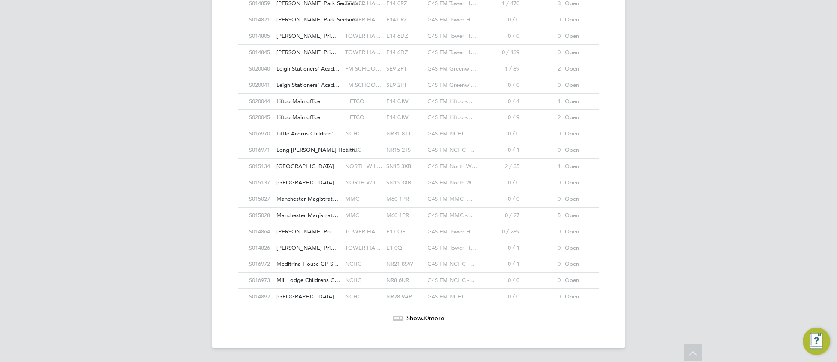
click at [393, 320] on div at bounding box center [398, 317] width 11 height 5
click at [395, 319] on div at bounding box center [398, 318] width 11 height 5
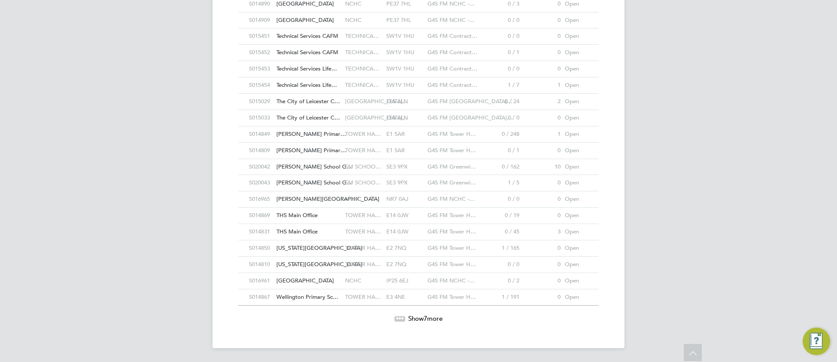
click at [402, 316] on icon at bounding box center [403, 317] width 3 height 3
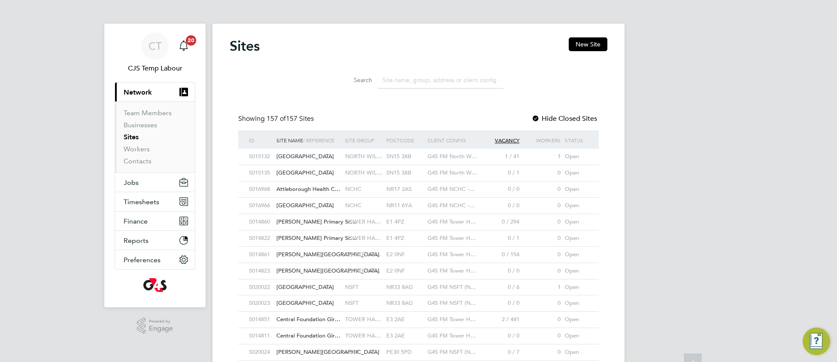
scroll to position [0, 0]
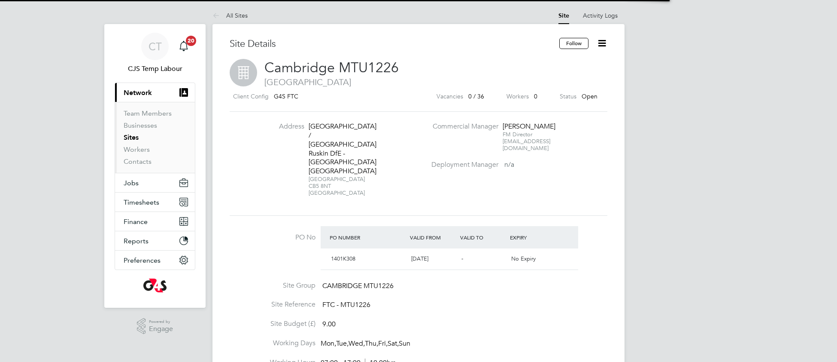
scroll to position [14, 80]
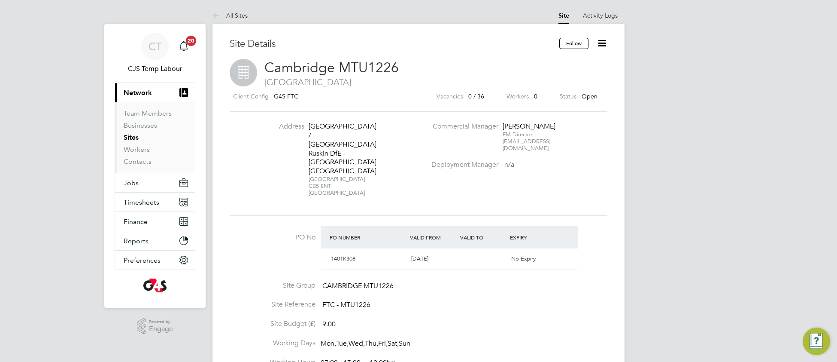
click at [602, 47] on icon at bounding box center [602, 43] width 11 height 11
click at [538, 89] on li "Close Site" at bounding box center [559, 88] width 93 height 12
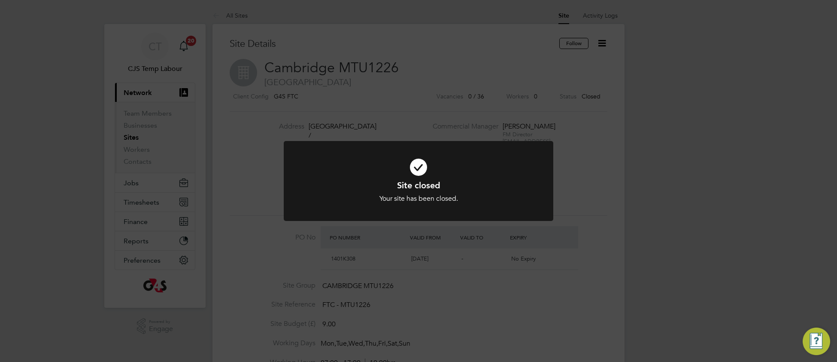
drag, startPoint x: 513, startPoint y: 186, endPoint x: 505, endPoint y: 164, distance: 23.4
click at [512, 186] on h1 "Site closed" at bounding box center [418, 185] width 223 height 11
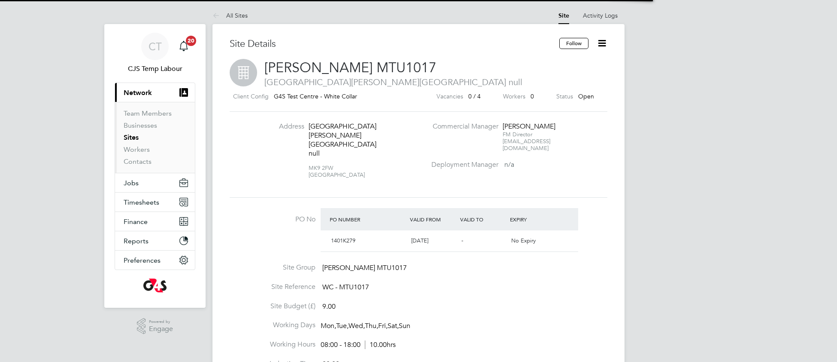
scroll to position [14, 80]
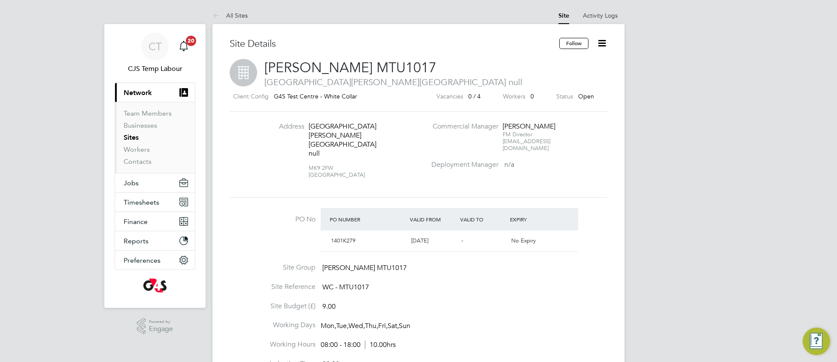
click at [601, 48] on icon at bounding box center [602, 43] width 11 height 11
click at [531, 89] on li "Close Site" at bounding box center [559, 88] width 93 height 12
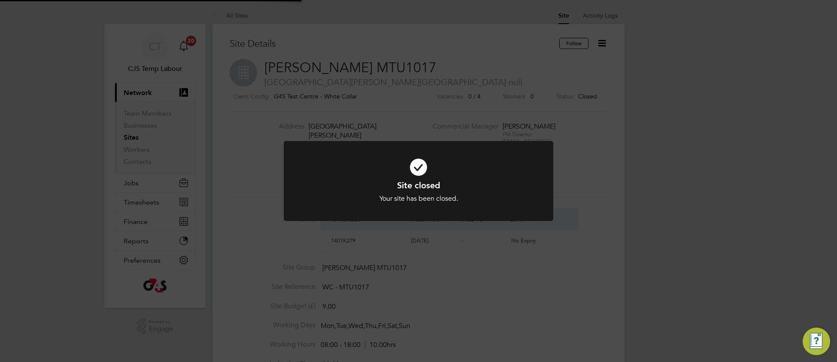
click at [507, 183] on h1 "Site closed" at bounding box center [418, 185] width 223 height 11
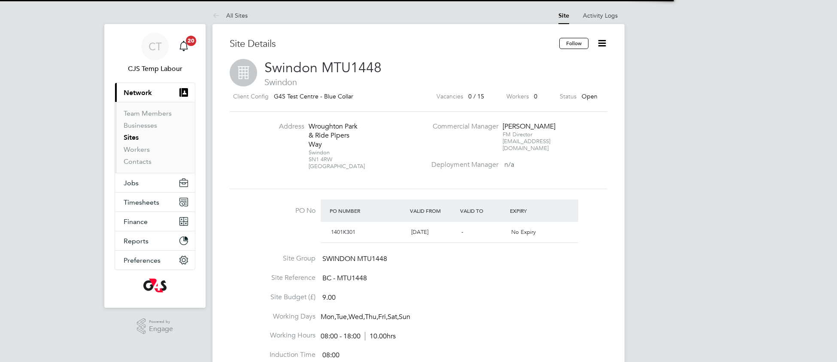
scroll to position [14, 80]
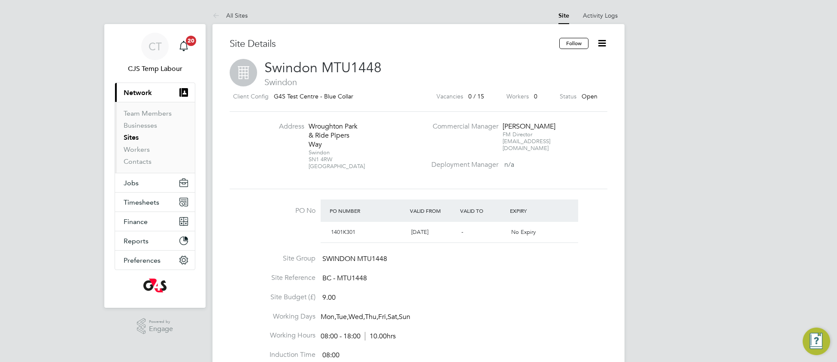
click at [603, 42] on icon at bounding box center [602, 43] width 11 height 11
click at [537, 91] on li "Close Site" at bounding box center [559, 88] width 93 height 12
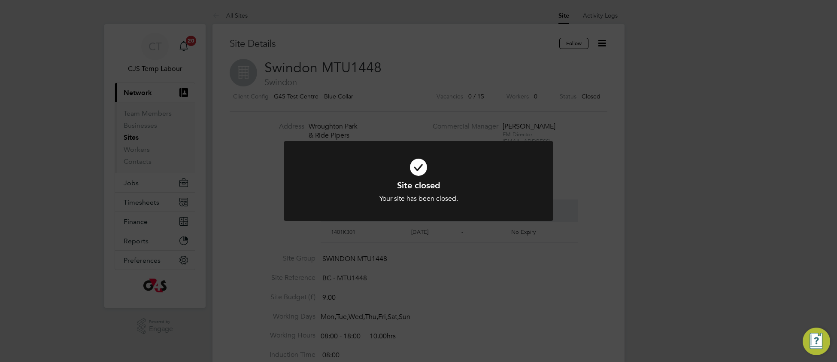
click at [345, 197] on div "Your site has been closed." at bounding box center [418, 198] width 223 height 9
